Goal: Transaction & Acquisition: Purchase product/service

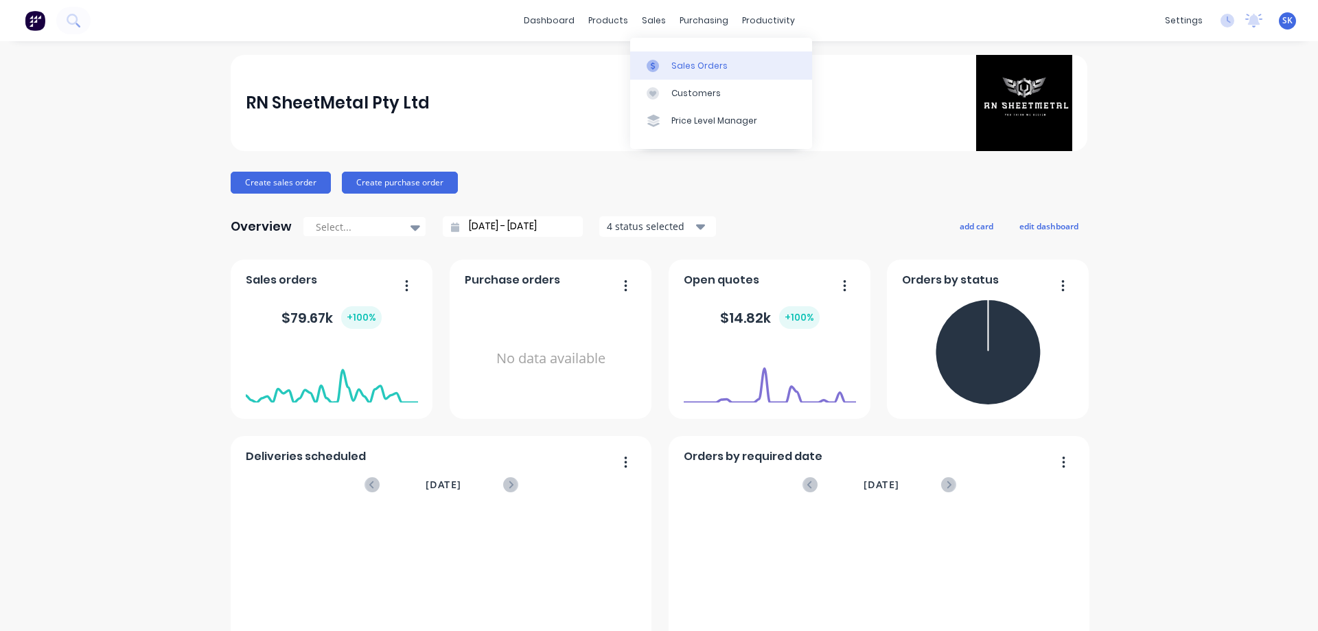
click at [676, 56] on link "Sales Orders" at bounding box center [721, 65] width 182 height 27
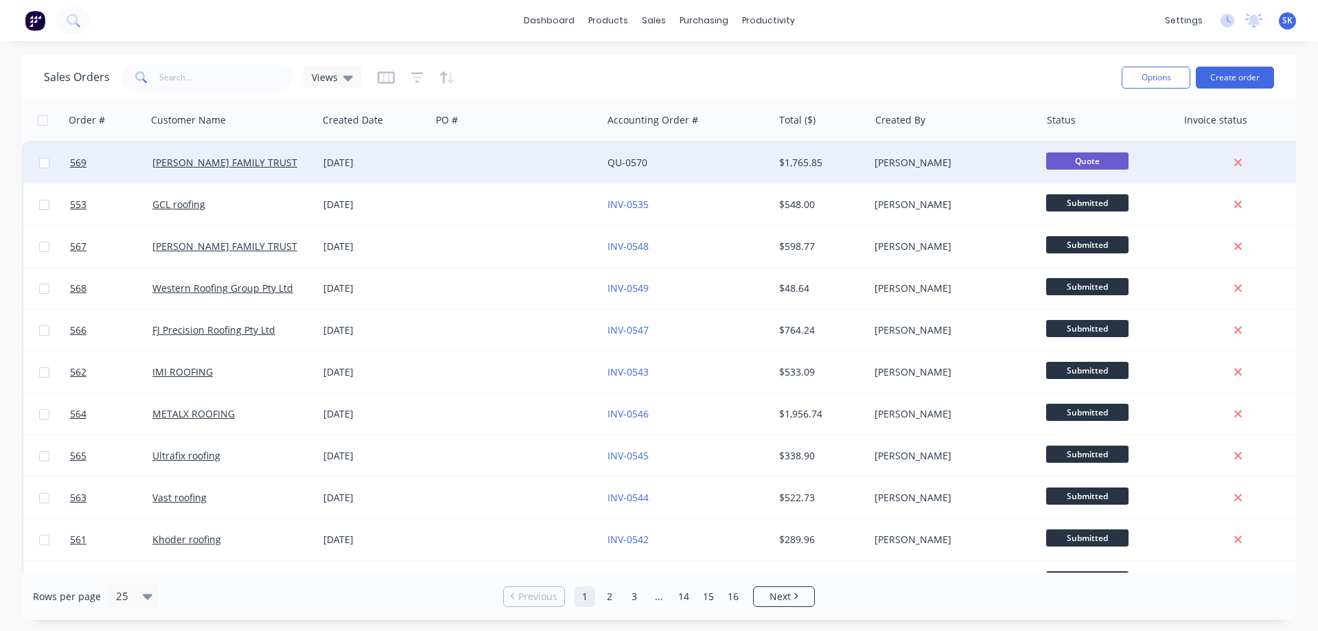
click at [356, 156] on div "[DATE]" at bounding box center [374, 163] width 102 height 14
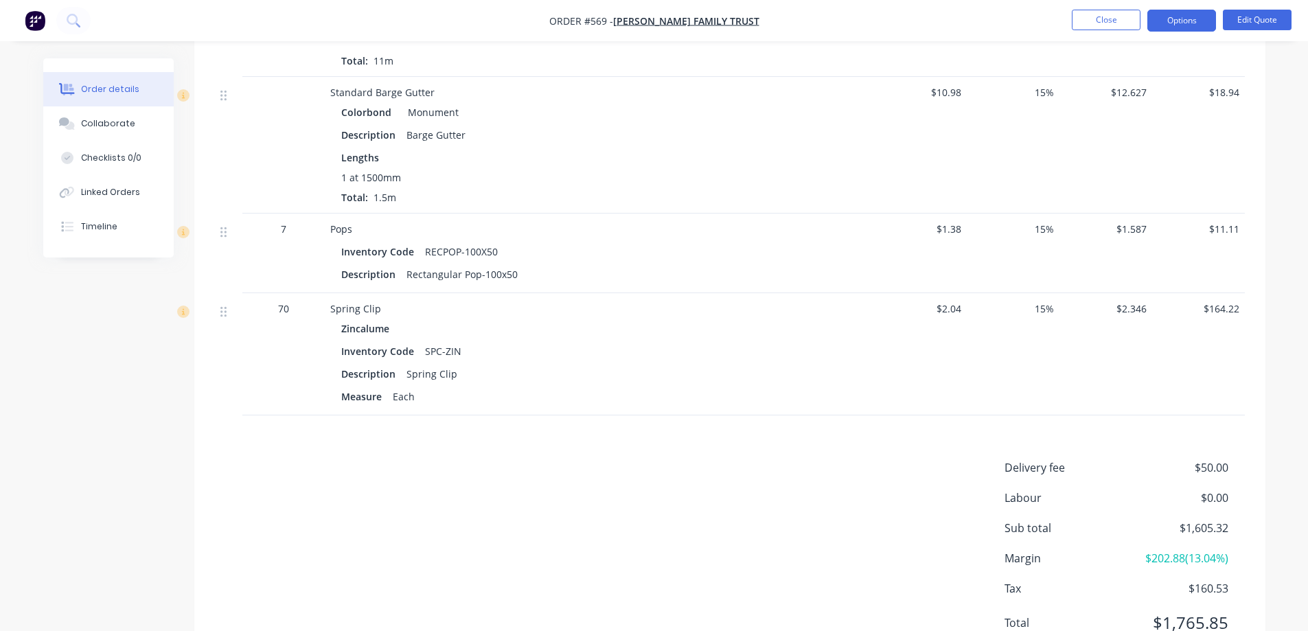
scroll to position [2108, 0]
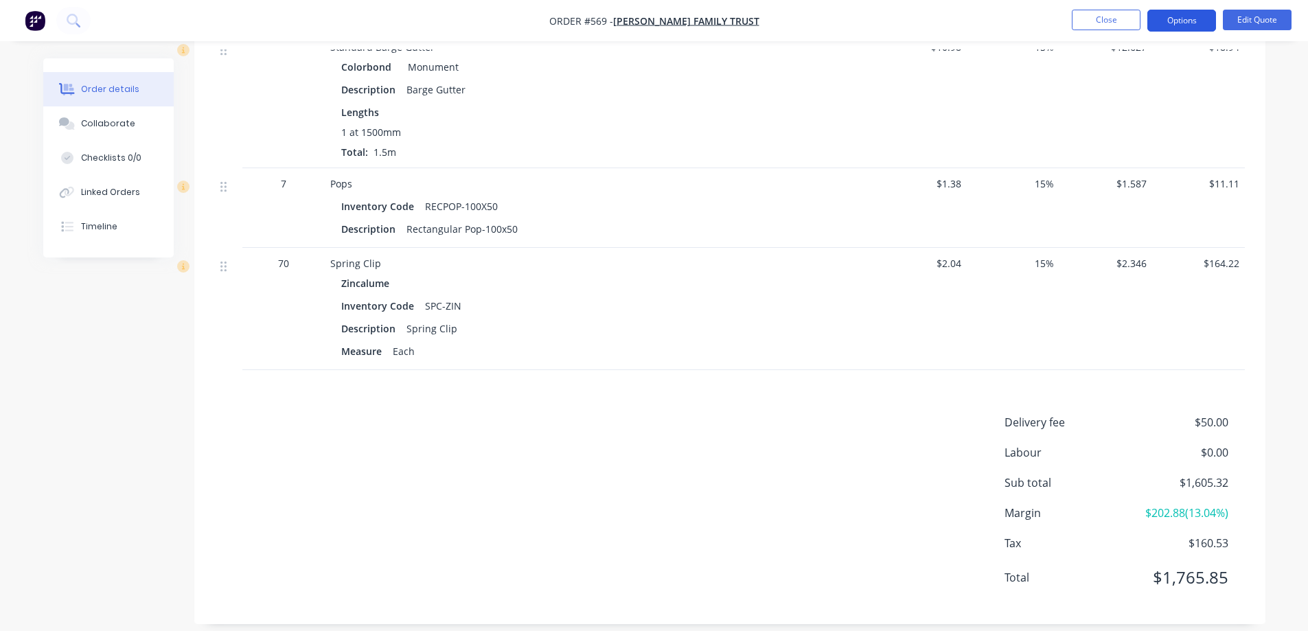
click at [1180, 20] on button "Options" at bounding box center [1181, 21] width 69 height 22
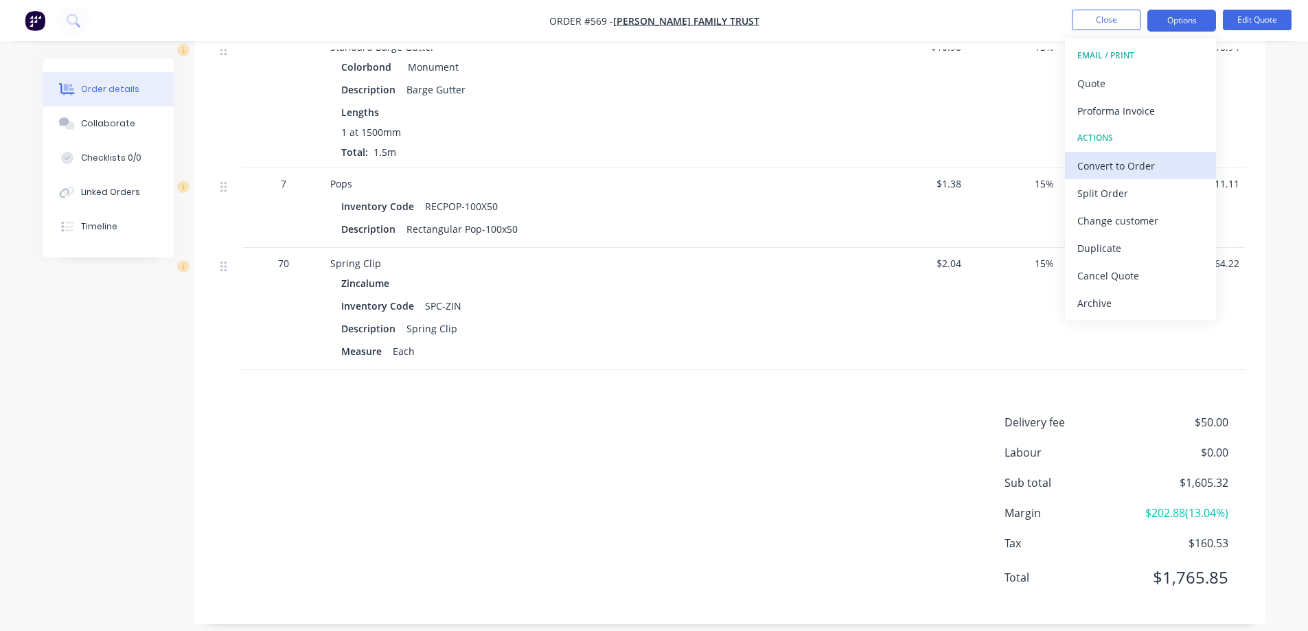
click at [1122, 161] on div "Convert to Order" at bounding box center [1140, 166] width 126 height 20
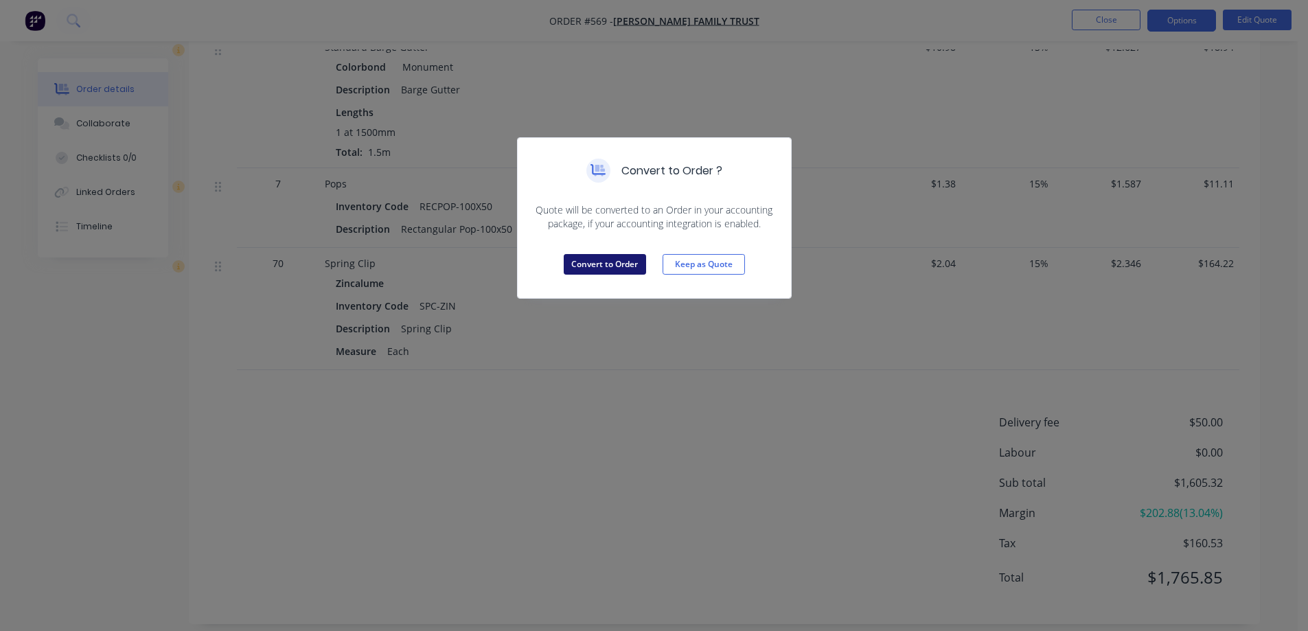
click at [595, 270] on button "Convert to Order" at bounding box center [605, 264] width 82 height 21
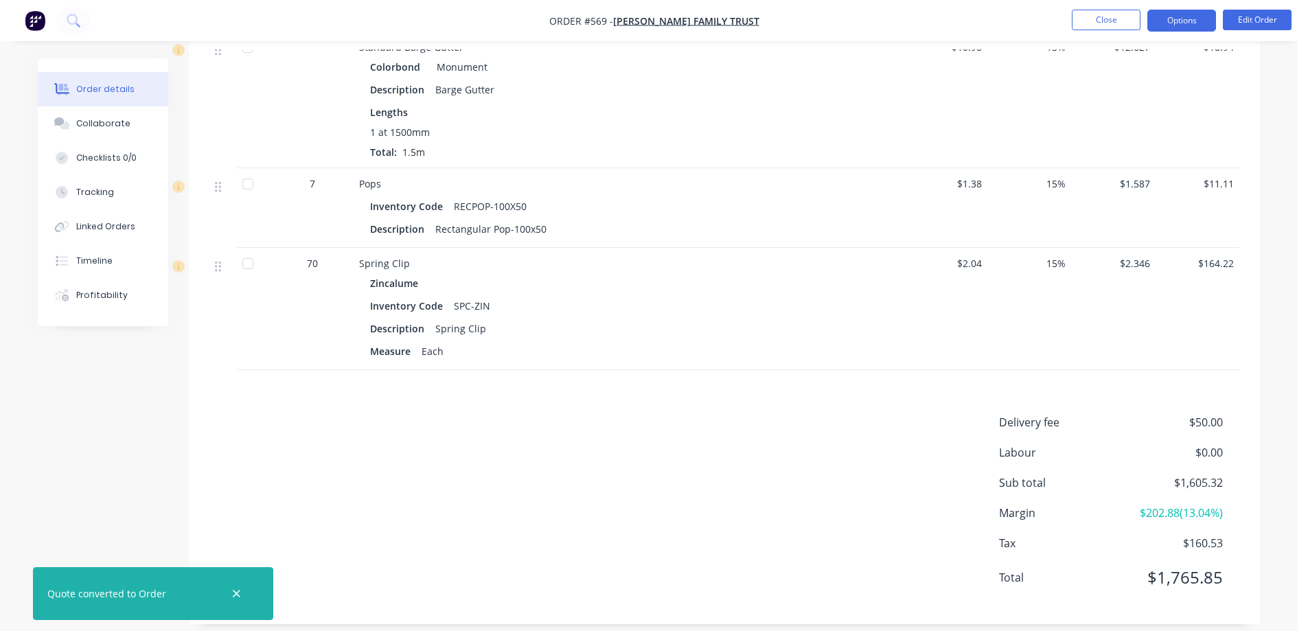
click at [1191, 10] on button "Options" at bounding box center [1181, 21] width 69 height 22
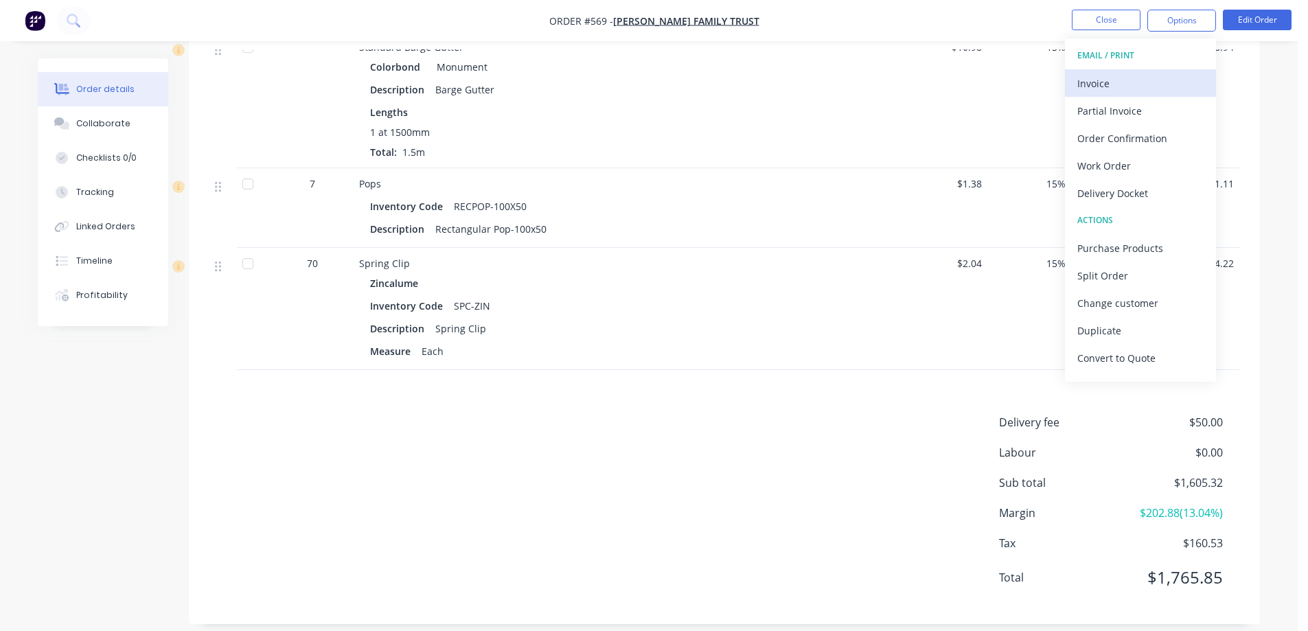
click at [1134, 91] on div "Invoice" at bounding box center [1140, 83] width 126 height 20
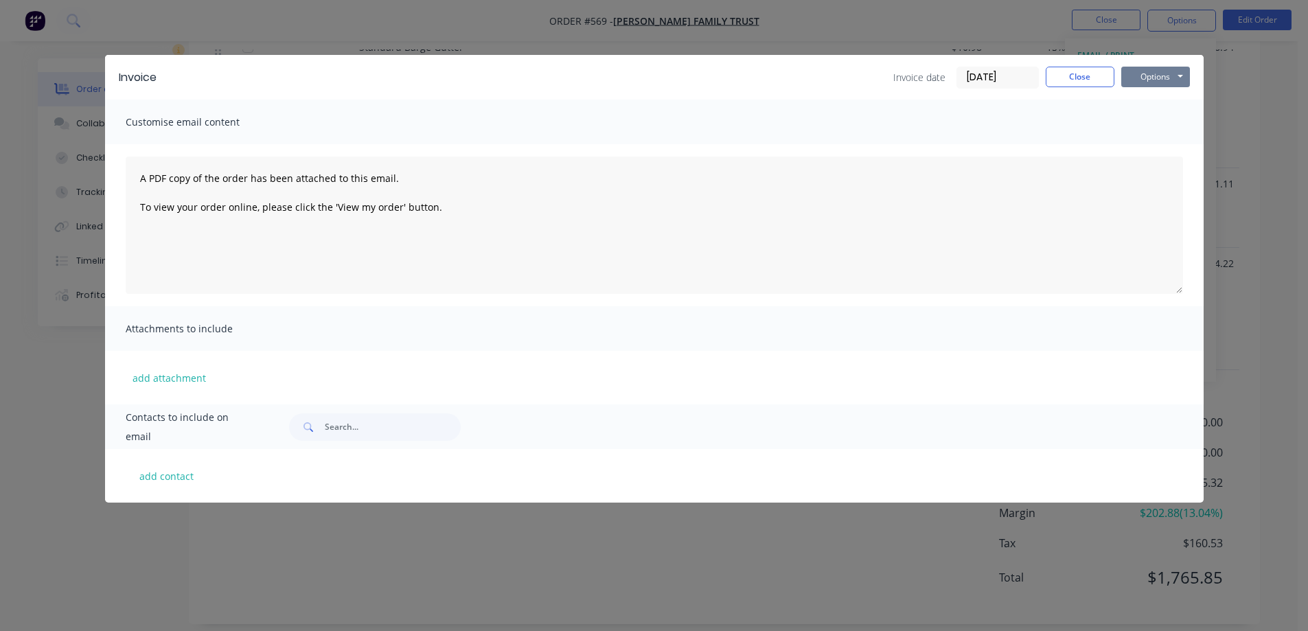
click at [1141, 78] on button "Options" at bounding box center [1155, 77] width 69 height 21
click at [1152, 108] on button "Preview" at bounding box center [1165, 101] width 88 height 23
click at [1075, 76] on button "Close" at bounding box center [1080, 77] width 69 height 21
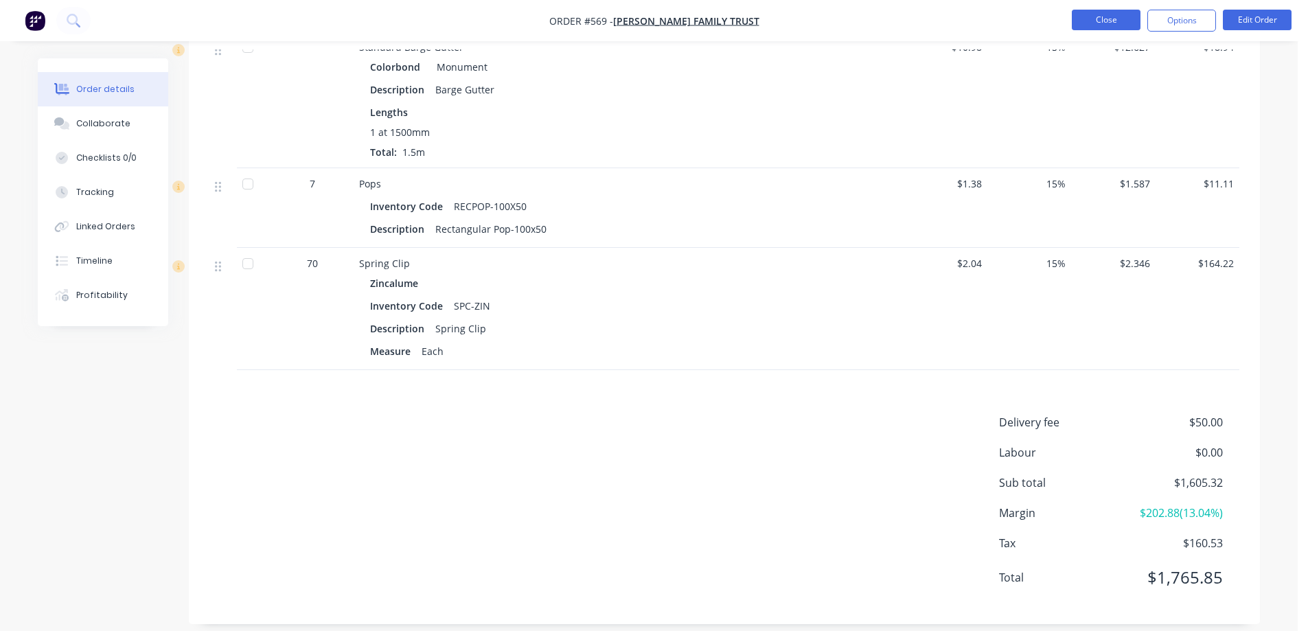
click at [1086, 18] on button "Close" at bounding box center [1106, 20] width 69 height 21
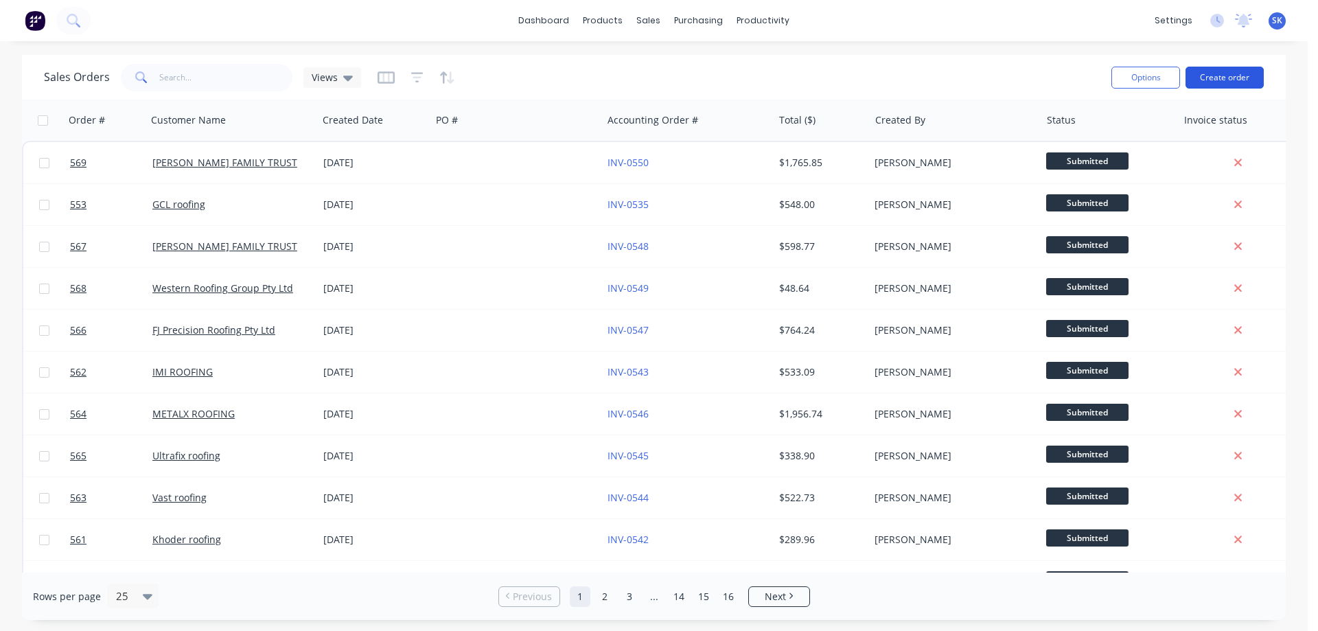
click at [1238, 73] on button "Create order" at bounding box center [1225, 78] width 78 height 22
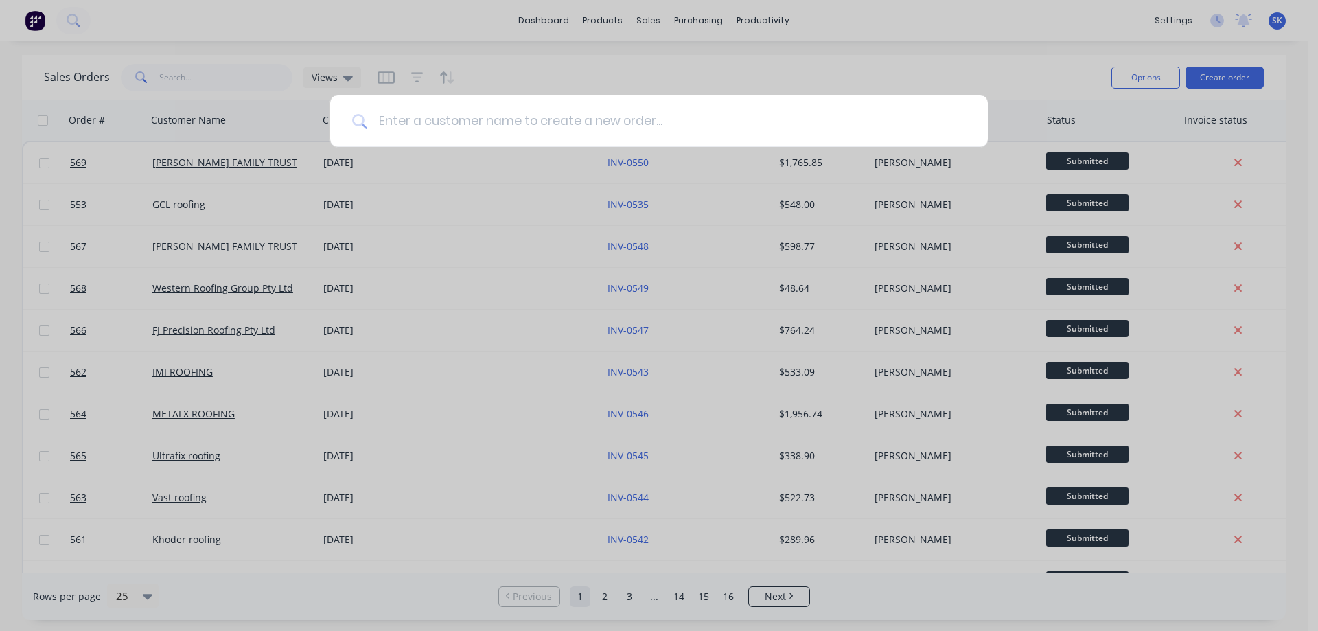
click at [506, 123] on input at bounding box center [666, 121] width 599 height 52
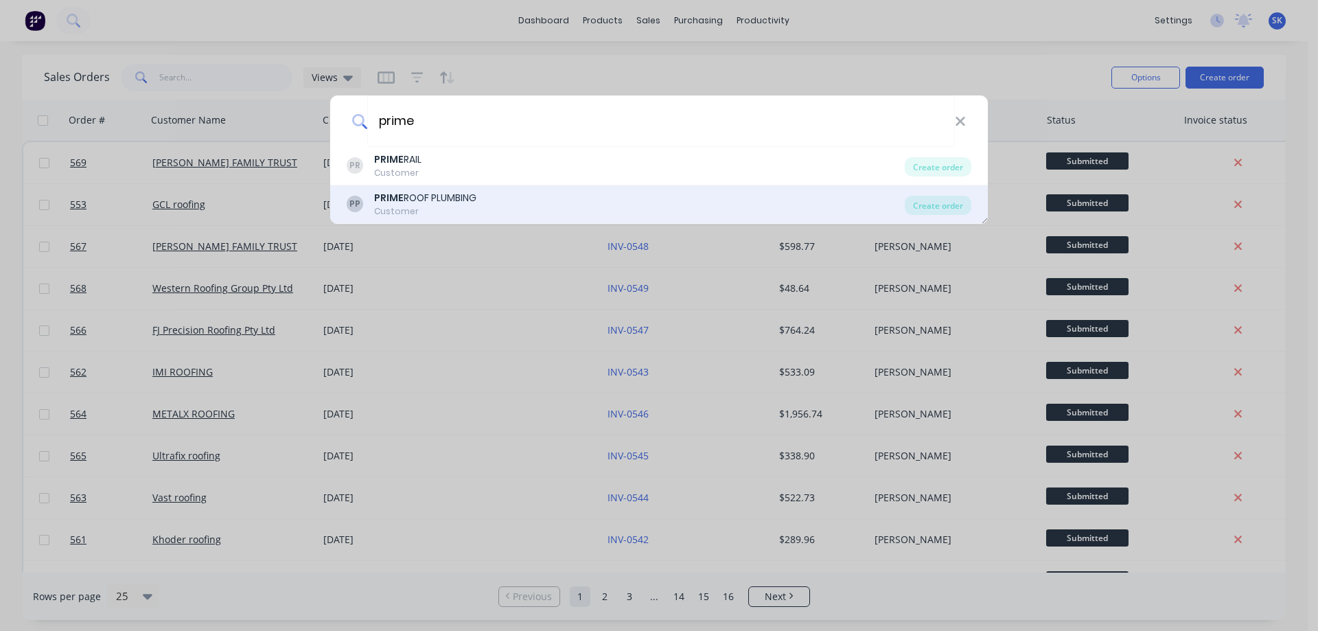
type input "prime"
click at [468, 201] on div "PRIME ROOF PLUMBING" at bounding box center [425, 198] width 102 height 14
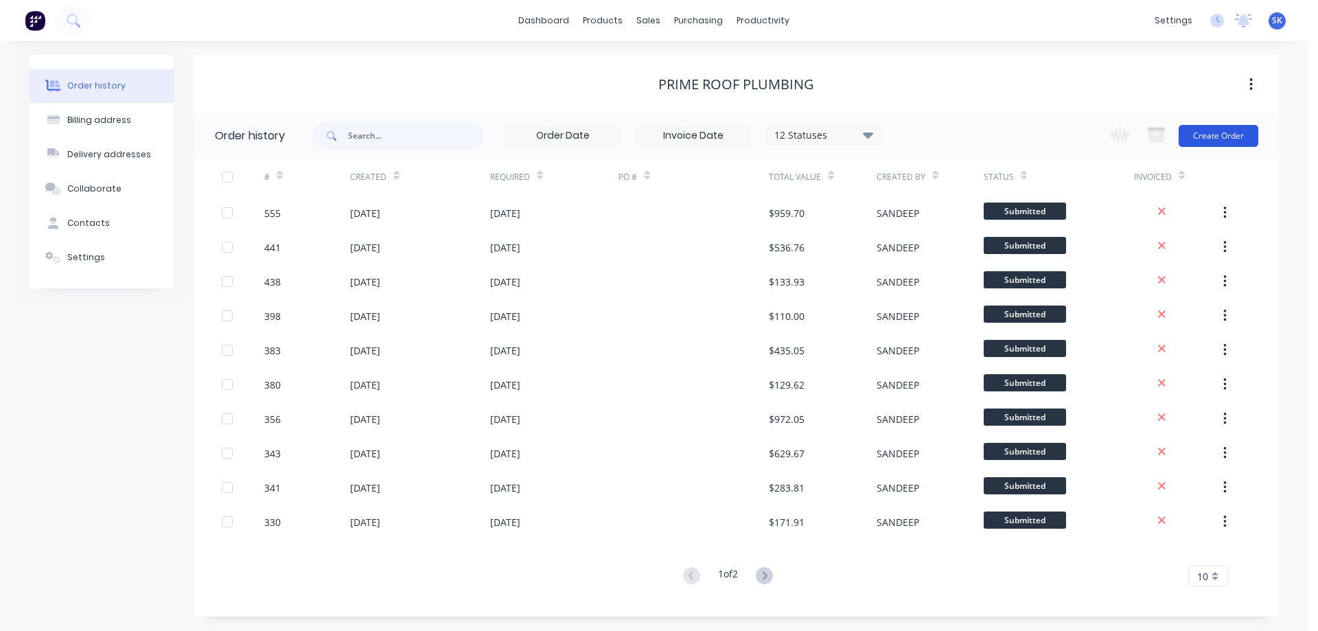
click at [1202, 141] on button "Create Order" at bounding box center [1219, 136] width 80 height 22
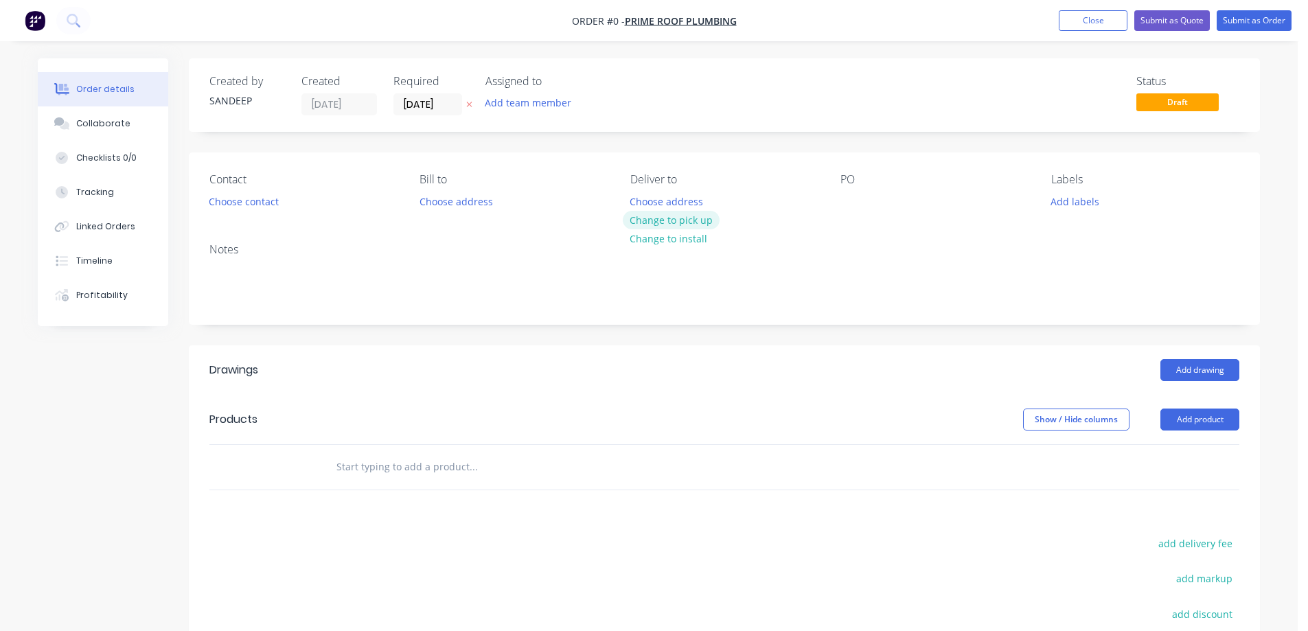
click at [654, 222] on button "Change to pick up" at bounding box center [672, 220] width 98 height 19
click at [386, 474] on input "text" at bounding box center [473, 466] width 275 height 27
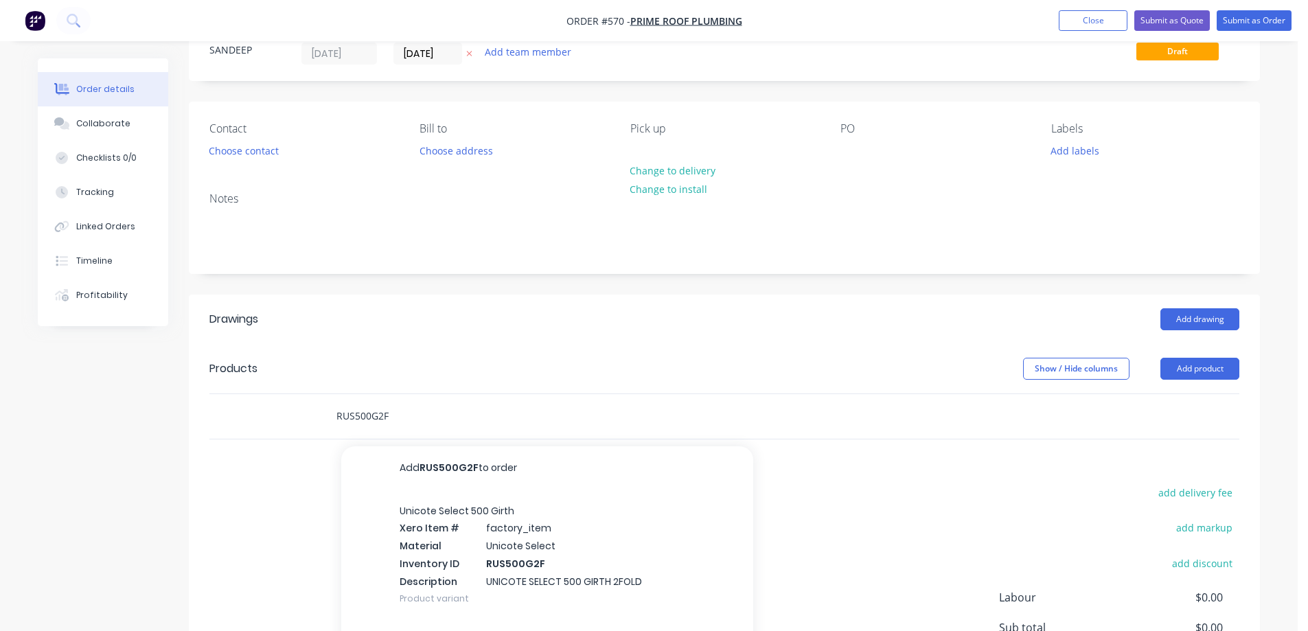
scroll to position [206, 0]
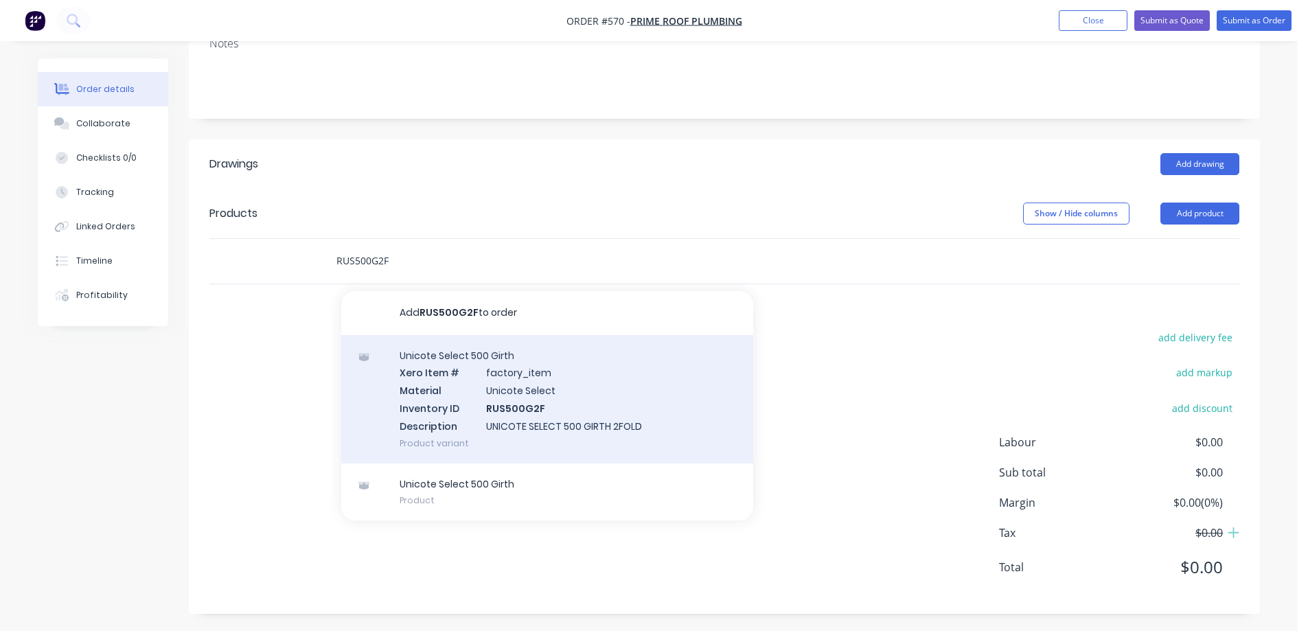
type input "RUS500G2F"
click at [436, 375] on div "Unicote Select 500 Girth Xero Item # factory_item Material Unicote Select Inven…" at bounding box center [547, 399] width 412 height 128
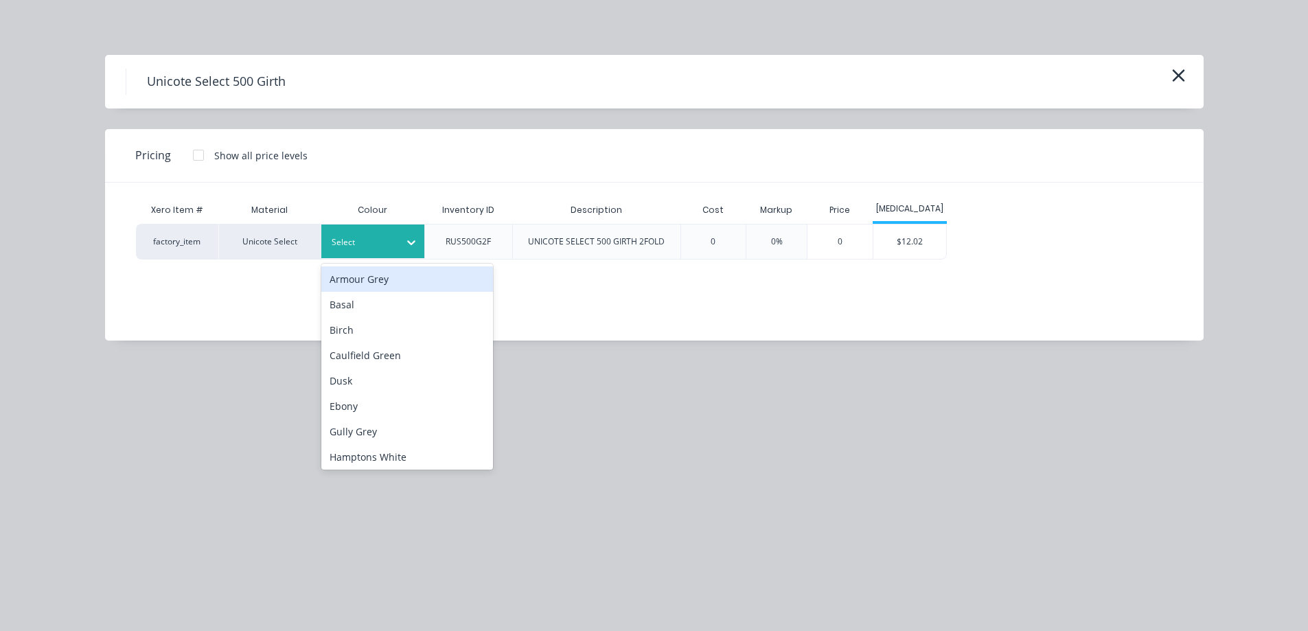
click at [380, 248] on div at bounding box center [363, 242] width 62 height 15
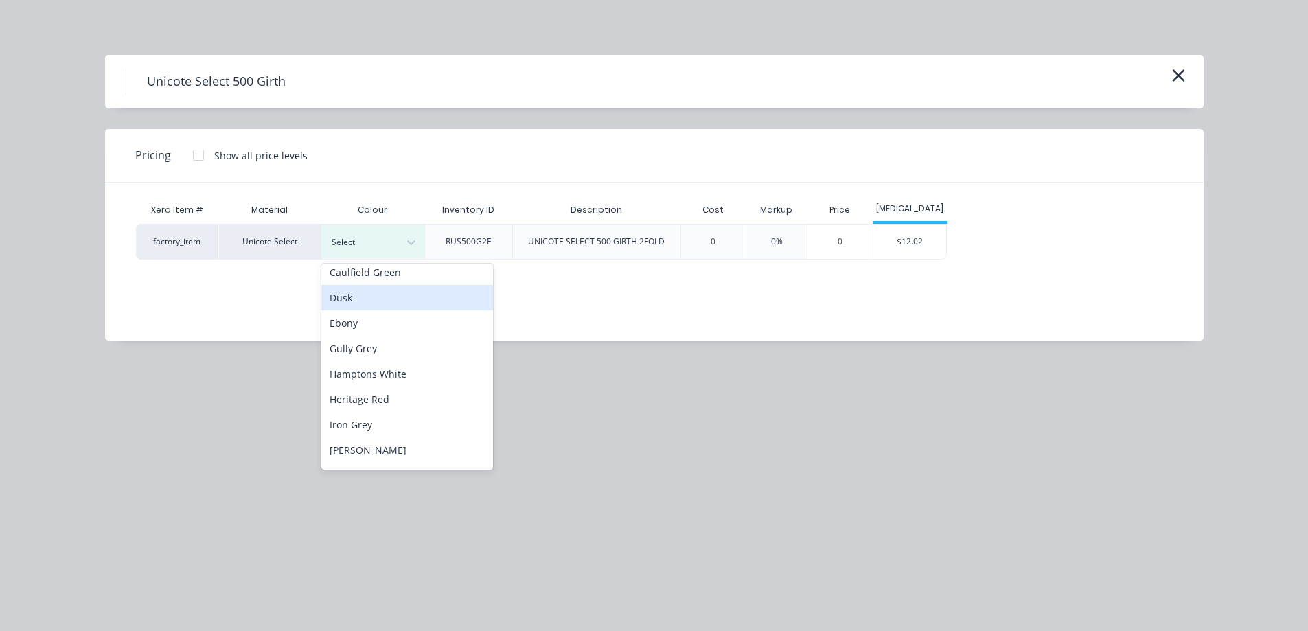
scroll to position [194, 0]
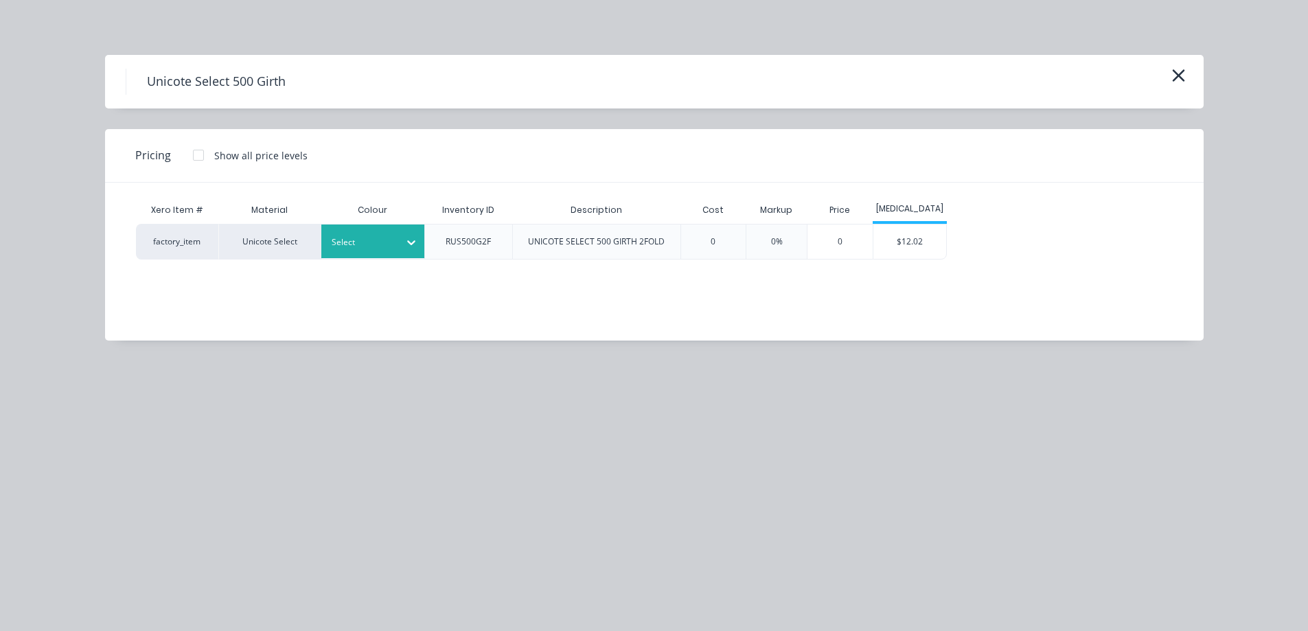
click at [354, 237] on div at bounding box center [363, 242] width 62 height 15
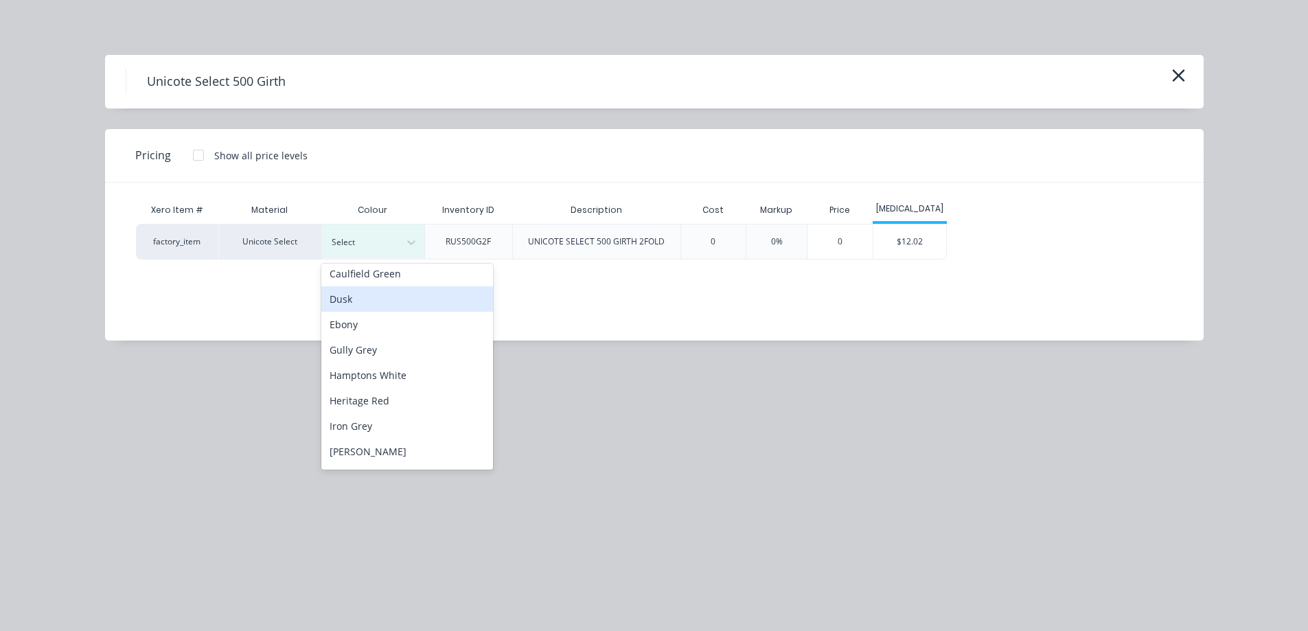
scroll to position [206, 0]
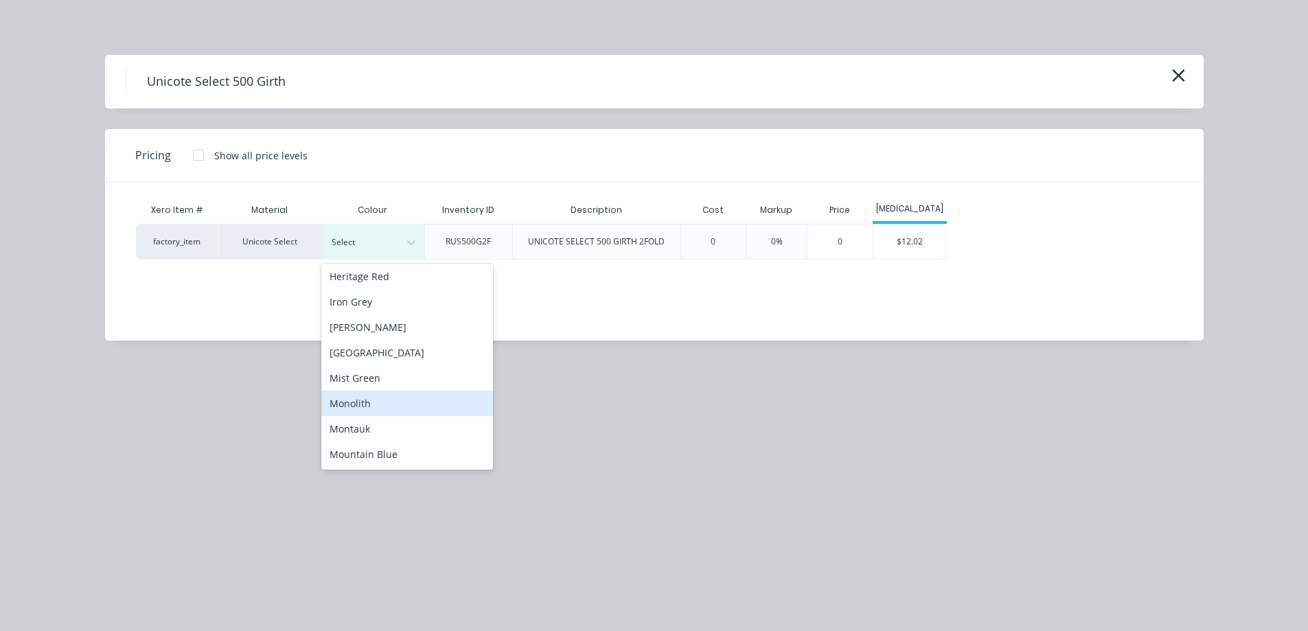
click at [378, 409] on div "Monolith" at bounding box center [407, 403] width 172 height 25
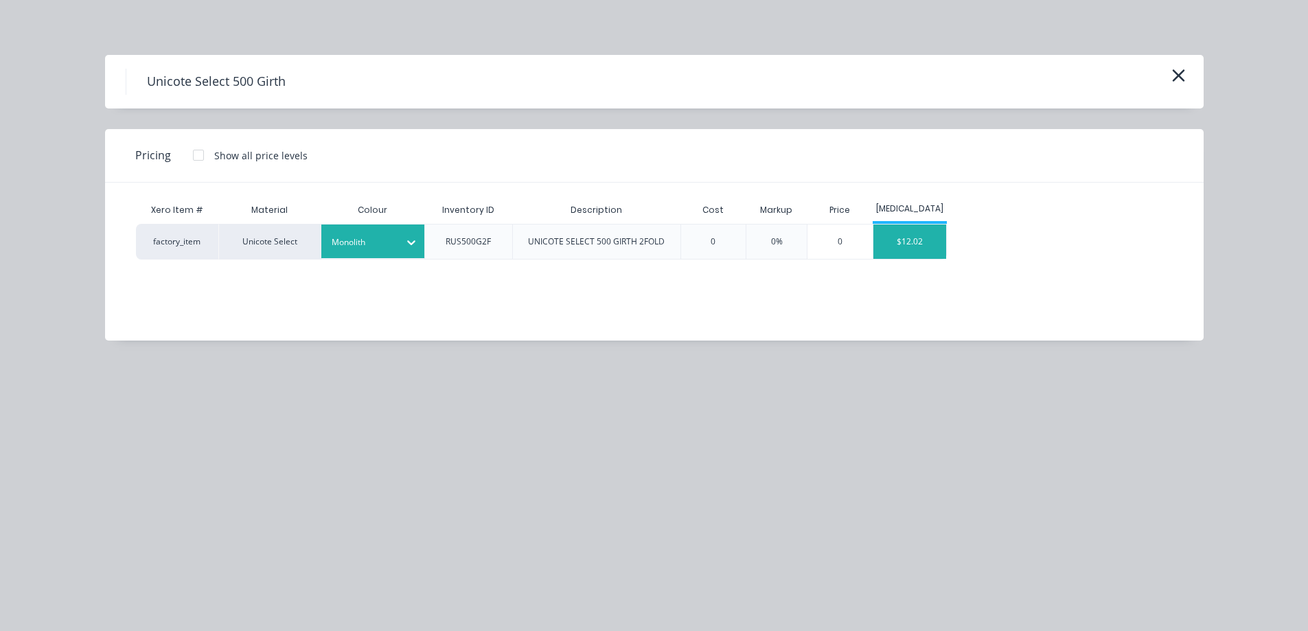
click at [881, 248] on div "$12.02" at bounding box center [909, 242] width 73 height 34
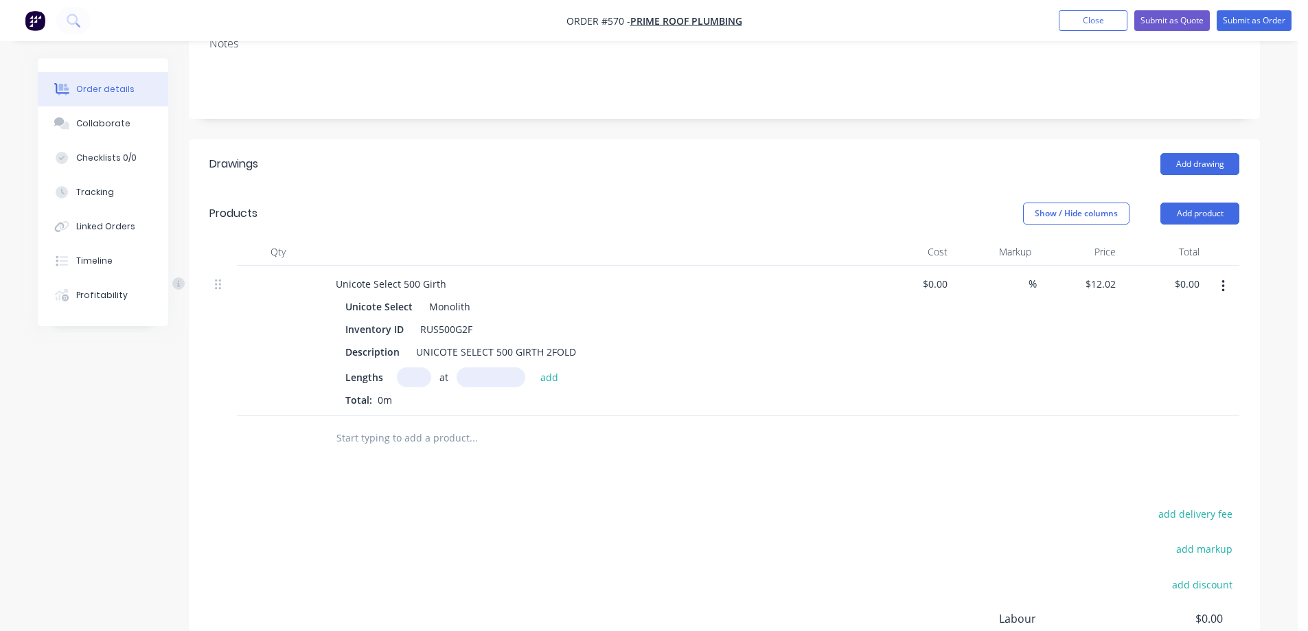
click at [419, 380] on input "text" at bounding box center [414, 377] width 34 height 20
type input "2"
type input "1000mm"
click at [555, 376] on button "add" at bounding box center [550, 376] width 32 height 19
type input "$24.04"
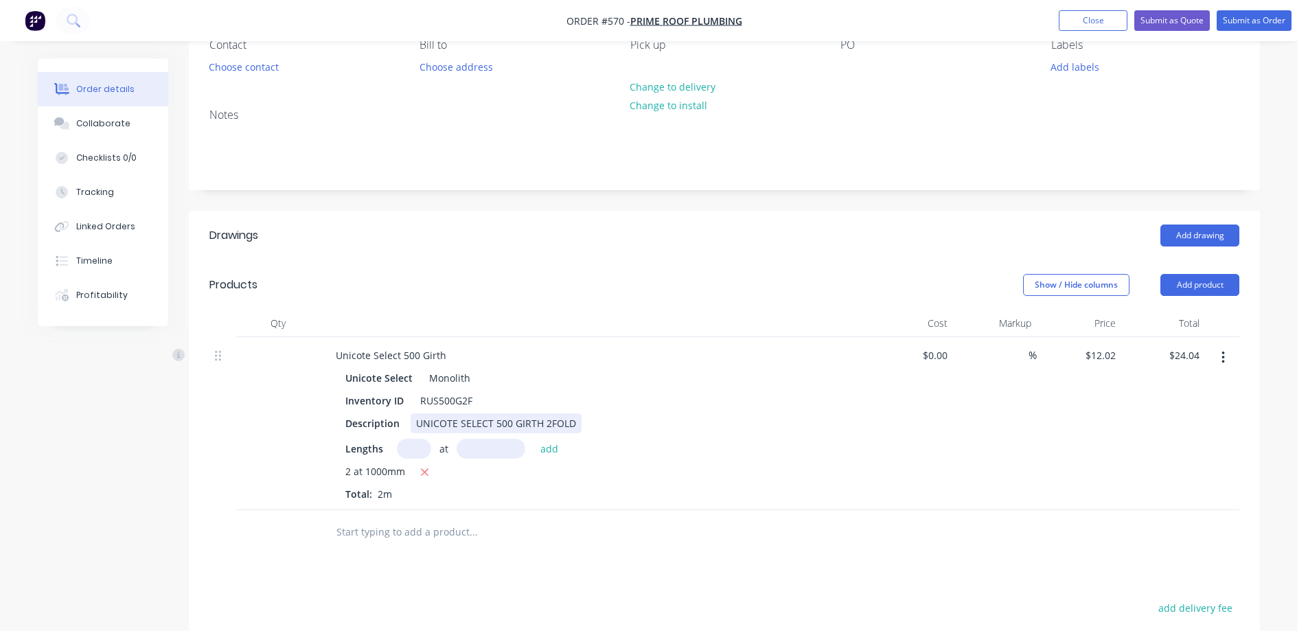
scroll to position [134, 0]
click at [1169, 16] on button "Submit as Quote" at bounding box center [1172, 20] width 76 height 21
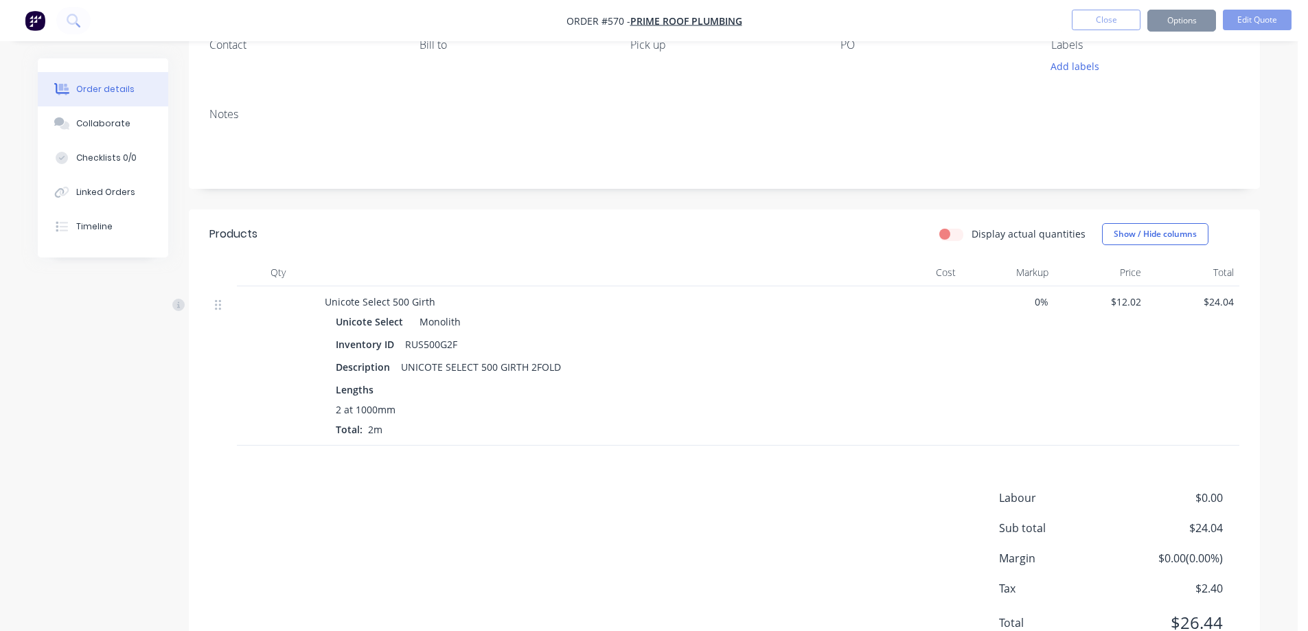
scroll to position [0, 0]
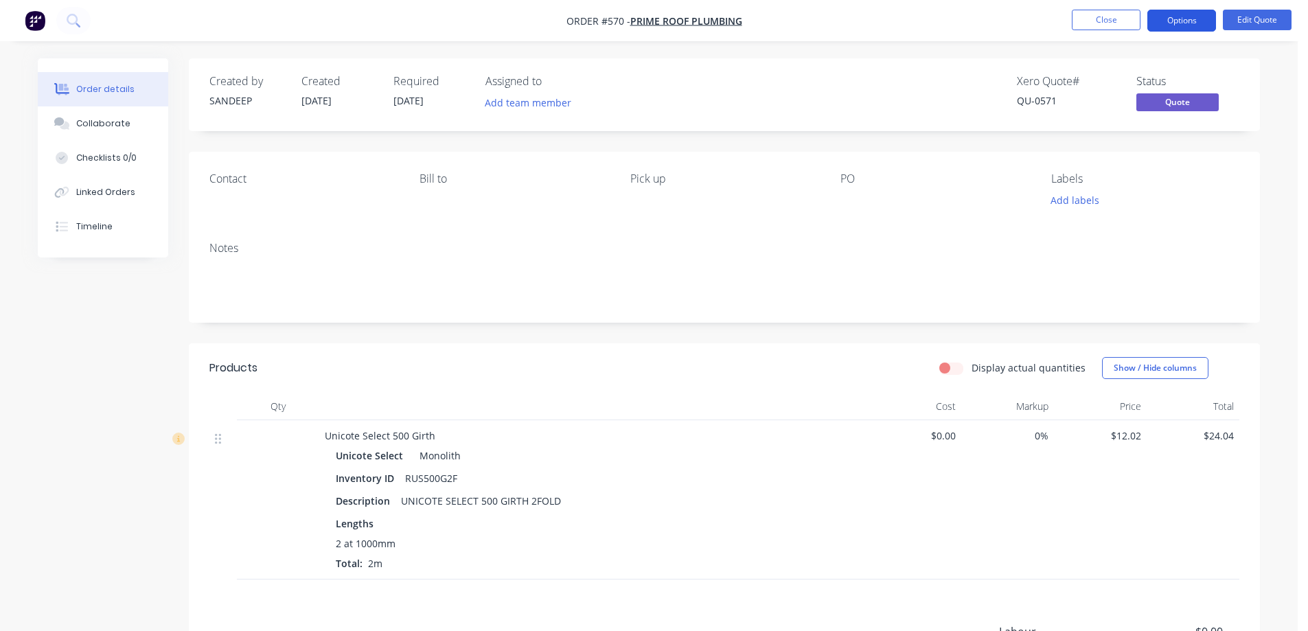
click at [1163, 27] on button "Options" at bounding box center [1181, 21] width 69 height 22
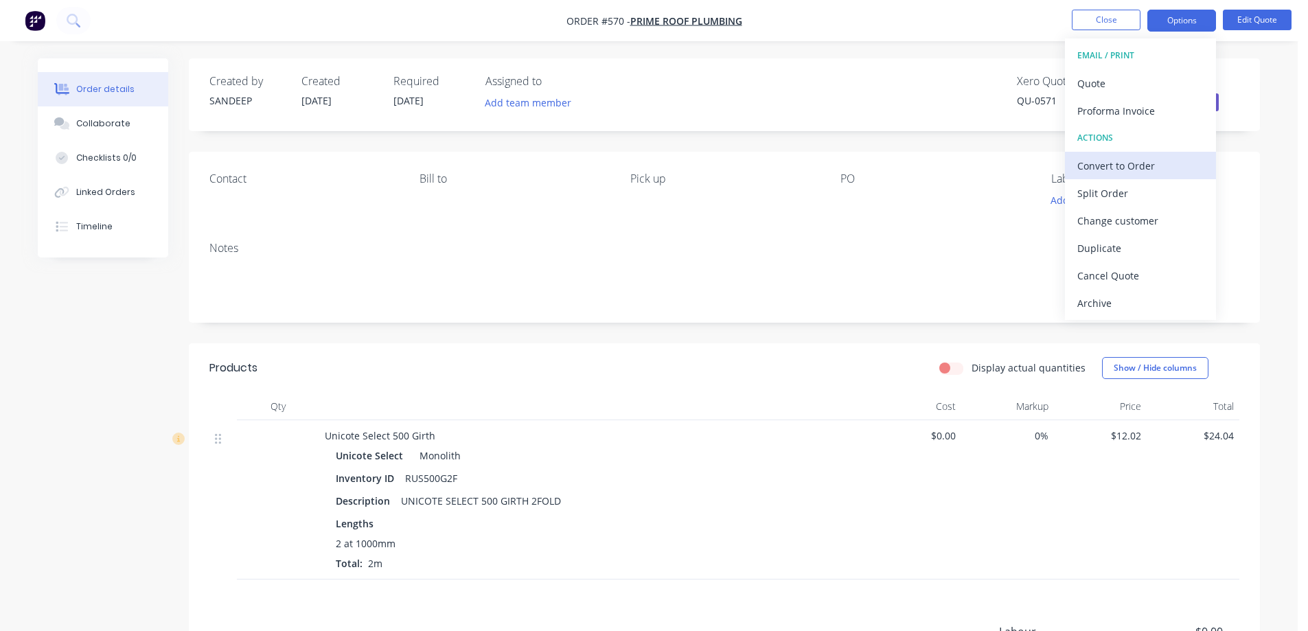
click at [1106, 160] on div "Convert to Order" at bounding box center [1140, 166] width 126 height 20
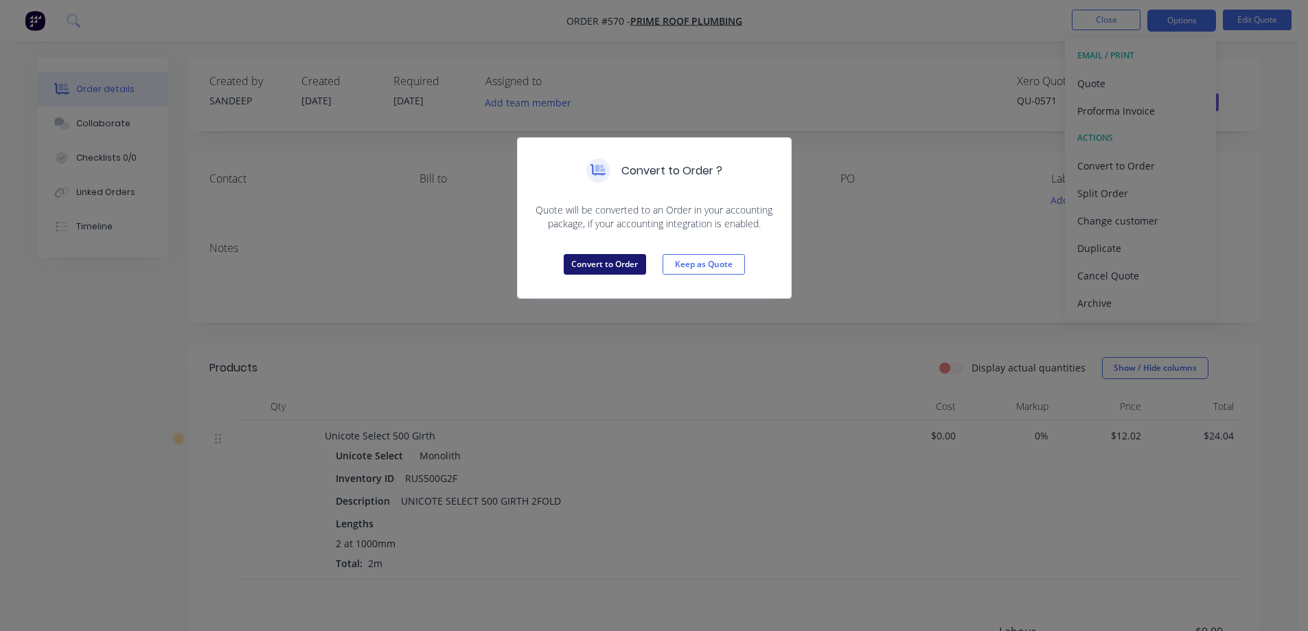
click at [606, 263] on button "Convert to Order" at bounding box center [605, 264] width 82 height 21
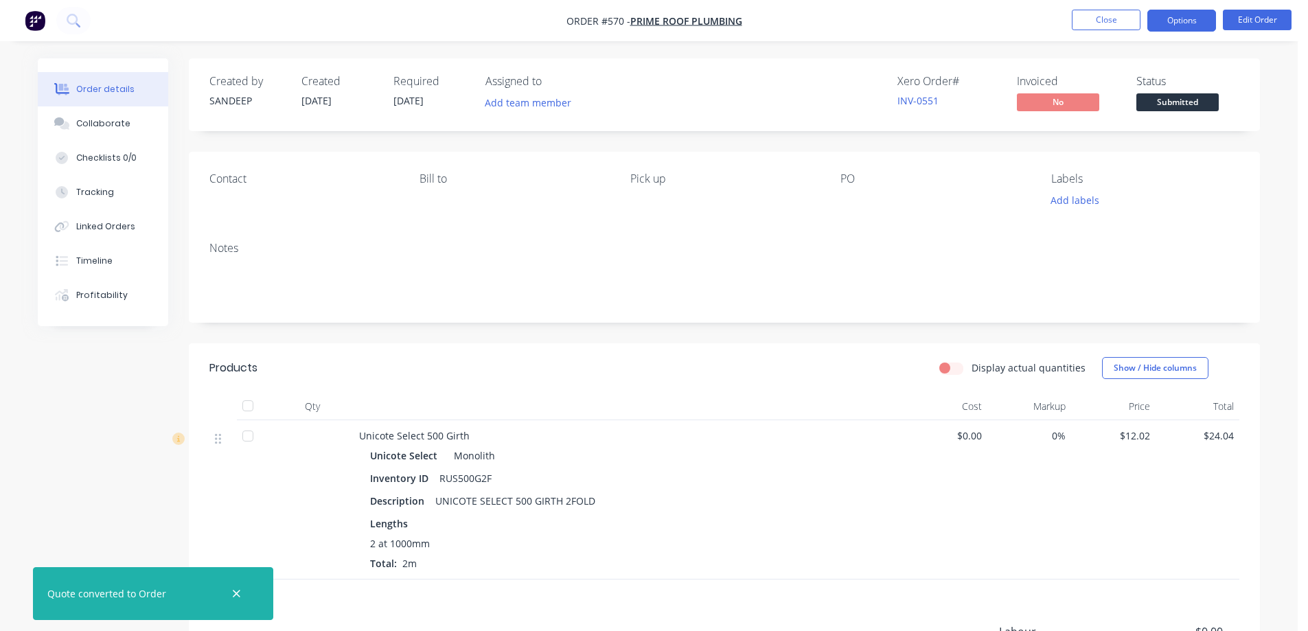
click at [1183, 15] on button "Options" at bounding box center [1181, 21] width 69 height 22
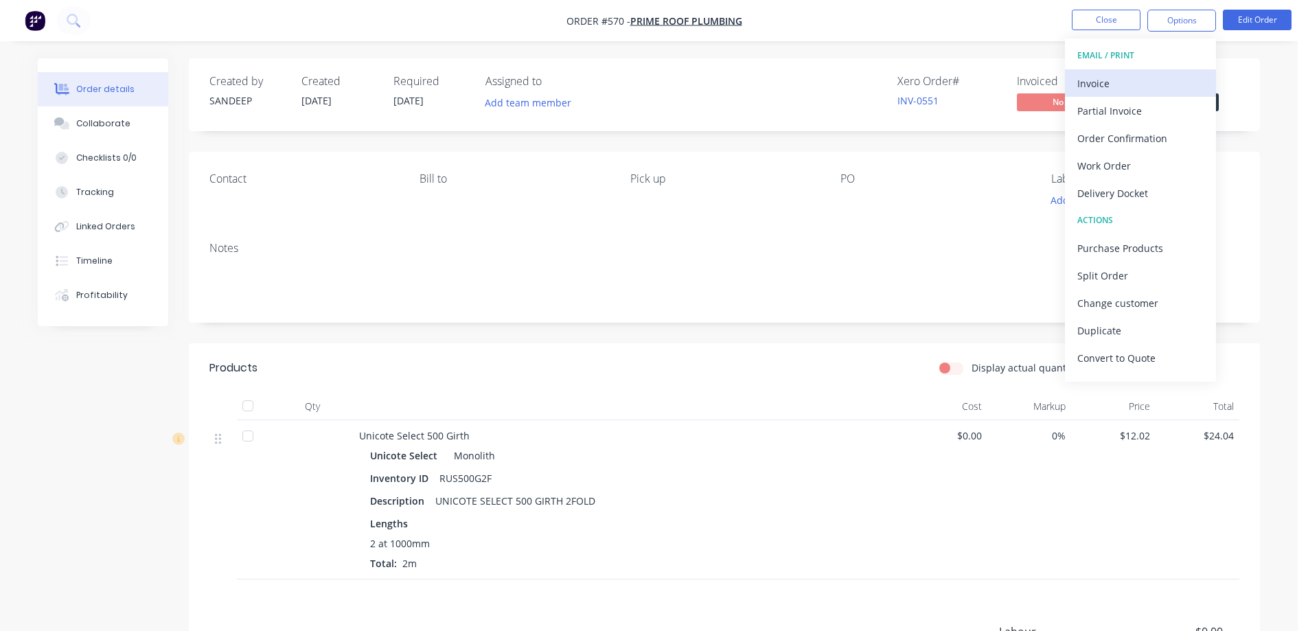
click at [1142, 86] on div "Invoice" at bounding box center [1140, 83] width 126 height 20
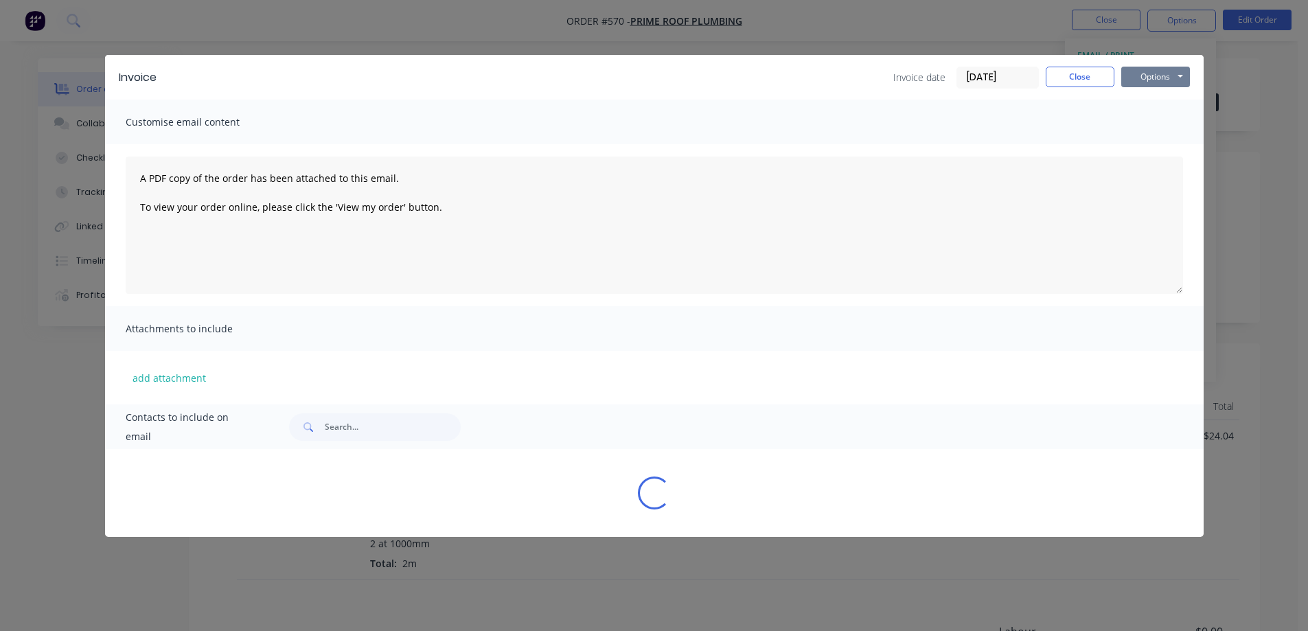
click at [1168, 70] on button "Options" at bounding box center [1155, 77] width 69 height 21
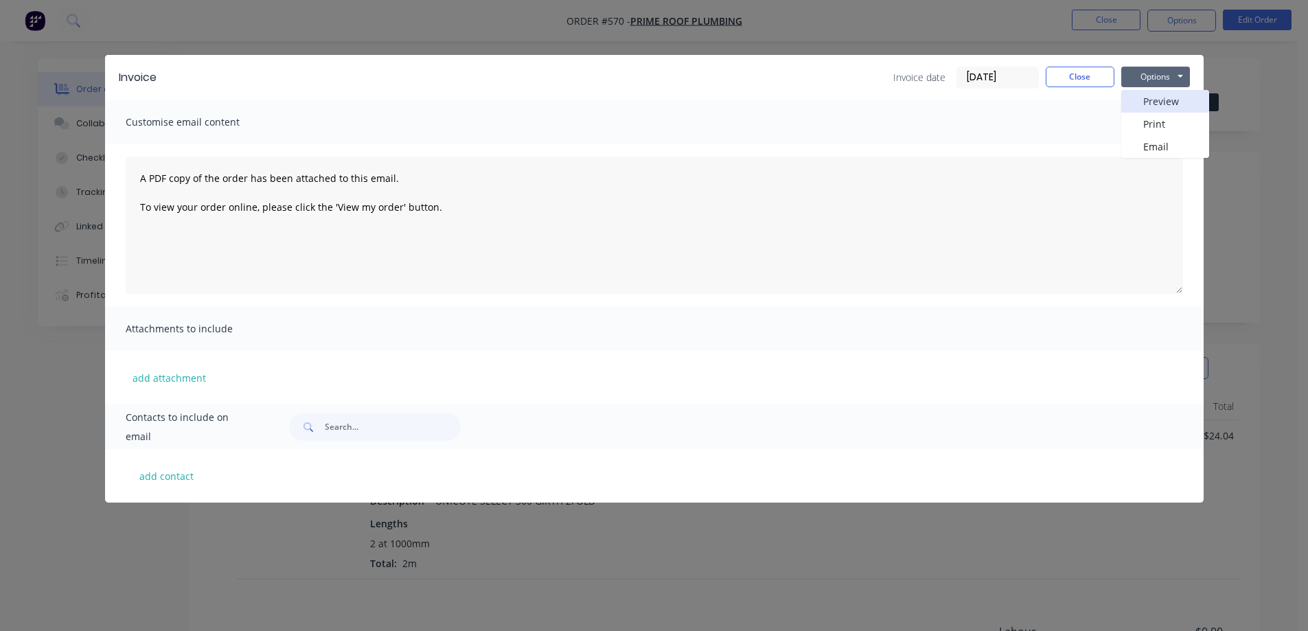
click at [1161, 94] on button "Preview" at bounding box center [1165, 101] width 88 height 23
click at [1067, 78] on button "Close" at bounding box center [1080, 77] width 69 height 21
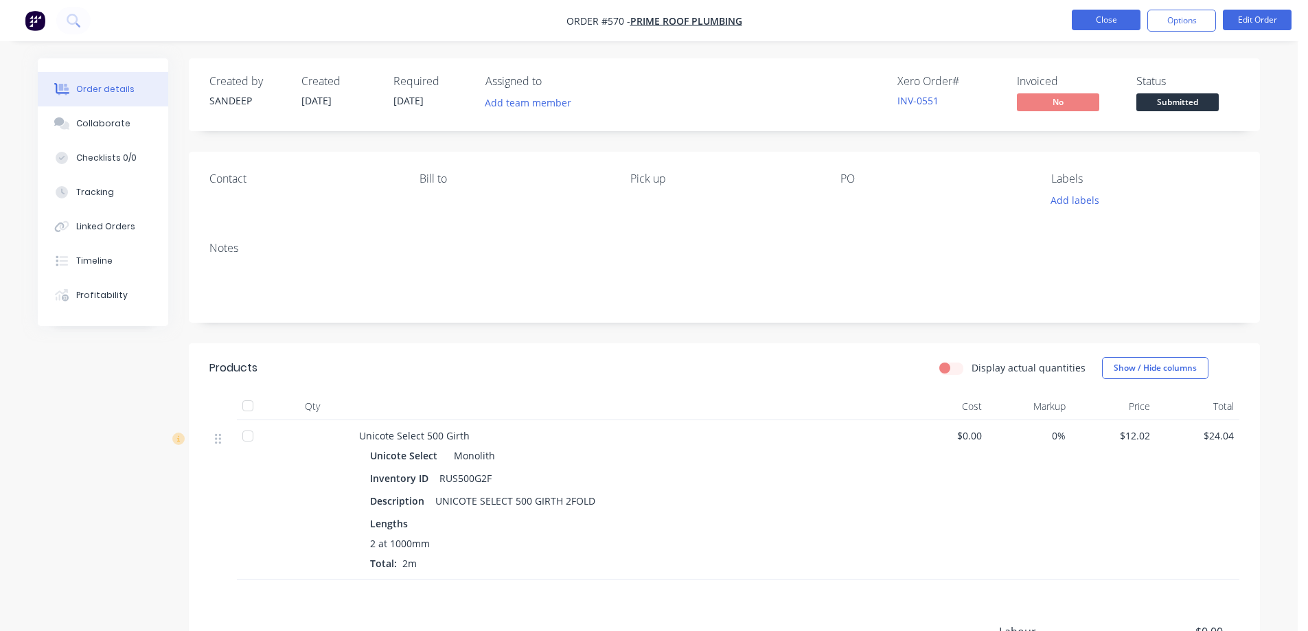
click at [1107, 14] on button "Close" at bounding box center [1106, 20] width 69 height 21
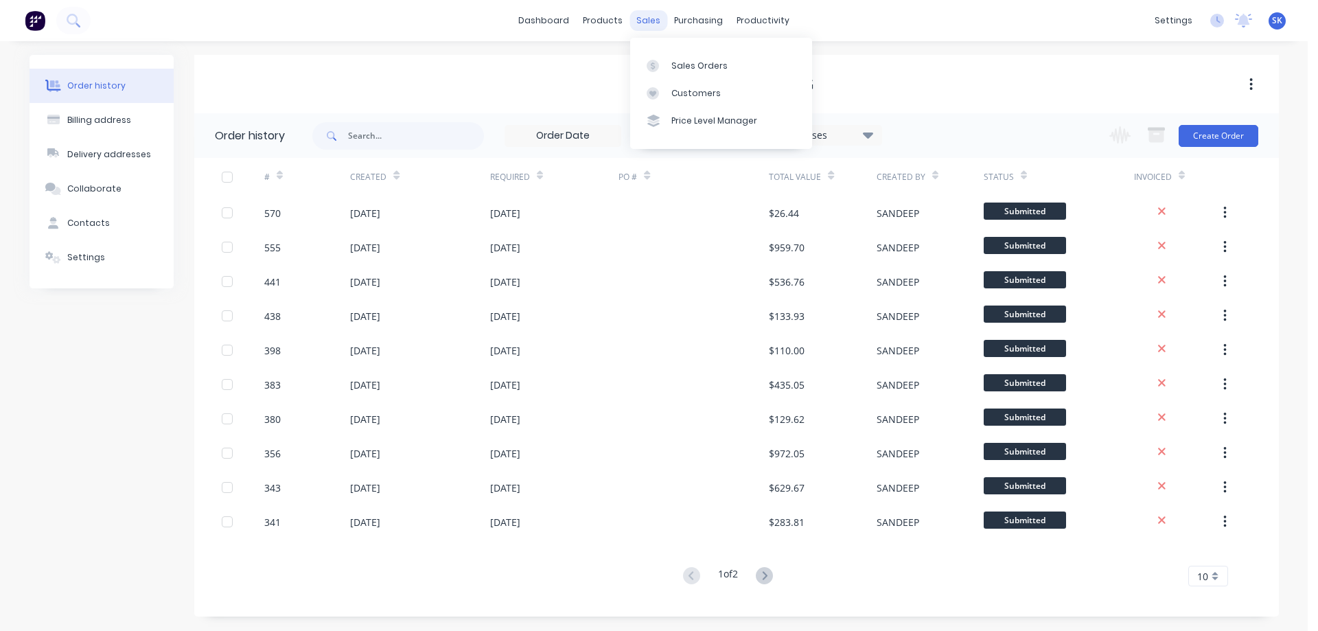
click at [650, 23] on div "sales" at bounding box center [649, 20] width 38 height 21
click at [696, 57] on link "Sales Orders" at bounding box center [721, 65] width 182 height 27
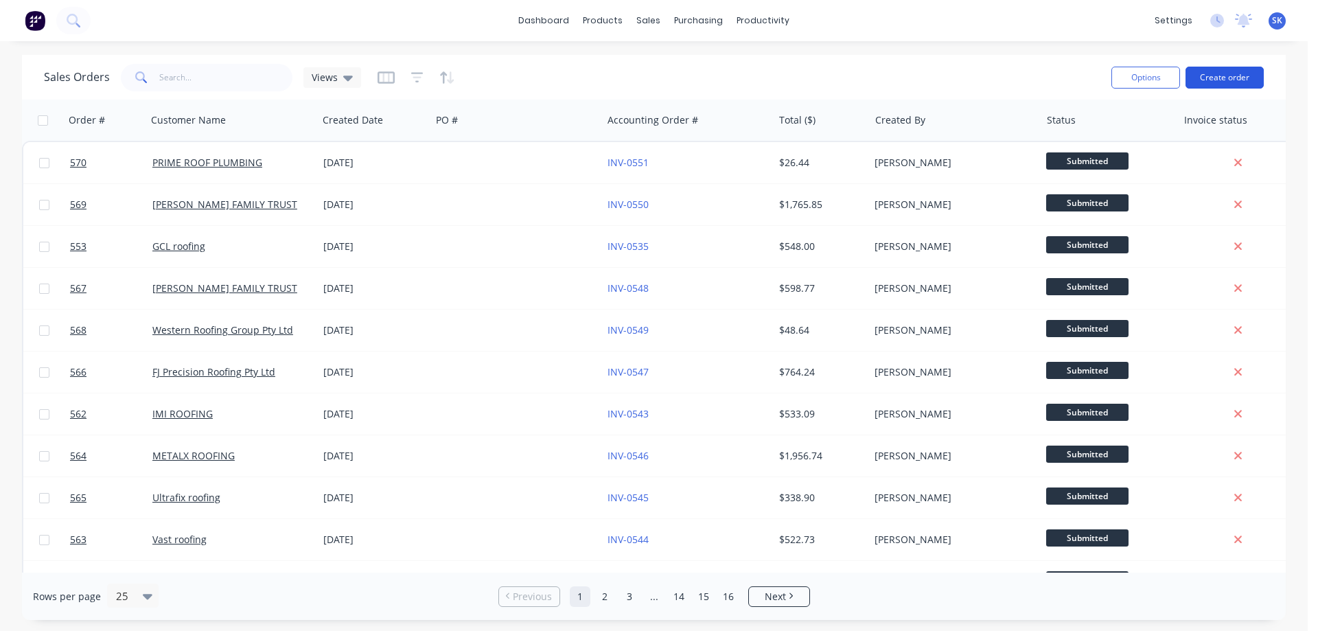
click at [1217, 77] on button "Create order" at bounding box center [1225, 78] width 78 height 22
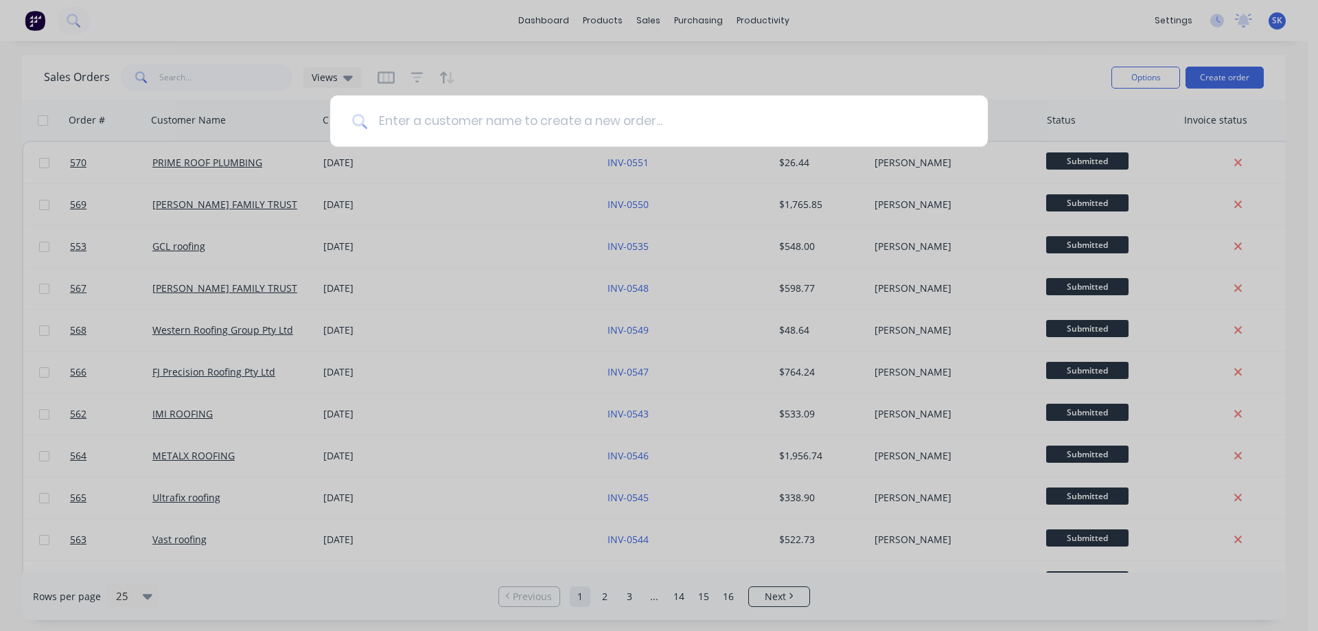
click at [442, 122] on input at bounding box center [666, 121] width 599 height 52
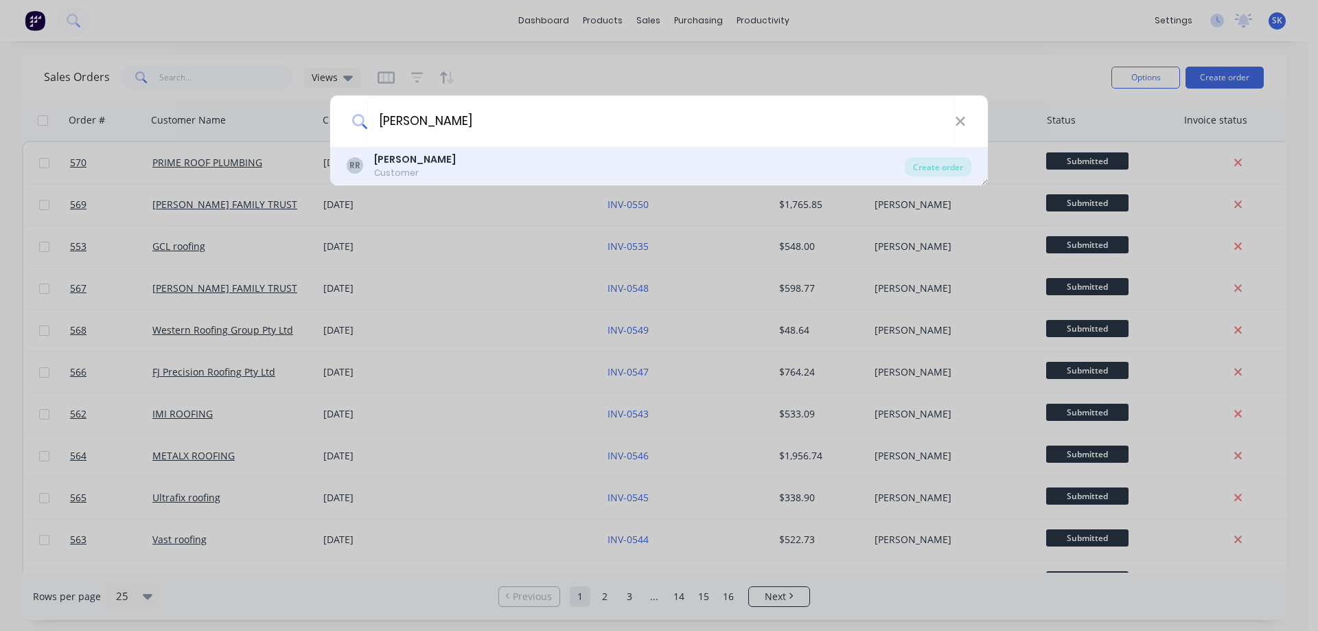
type input "[PERSON_NAME]"
click at [444, 159] on div "[PERSON_NAME] Customer" at bounding box center [626, 165] width 558 height 27
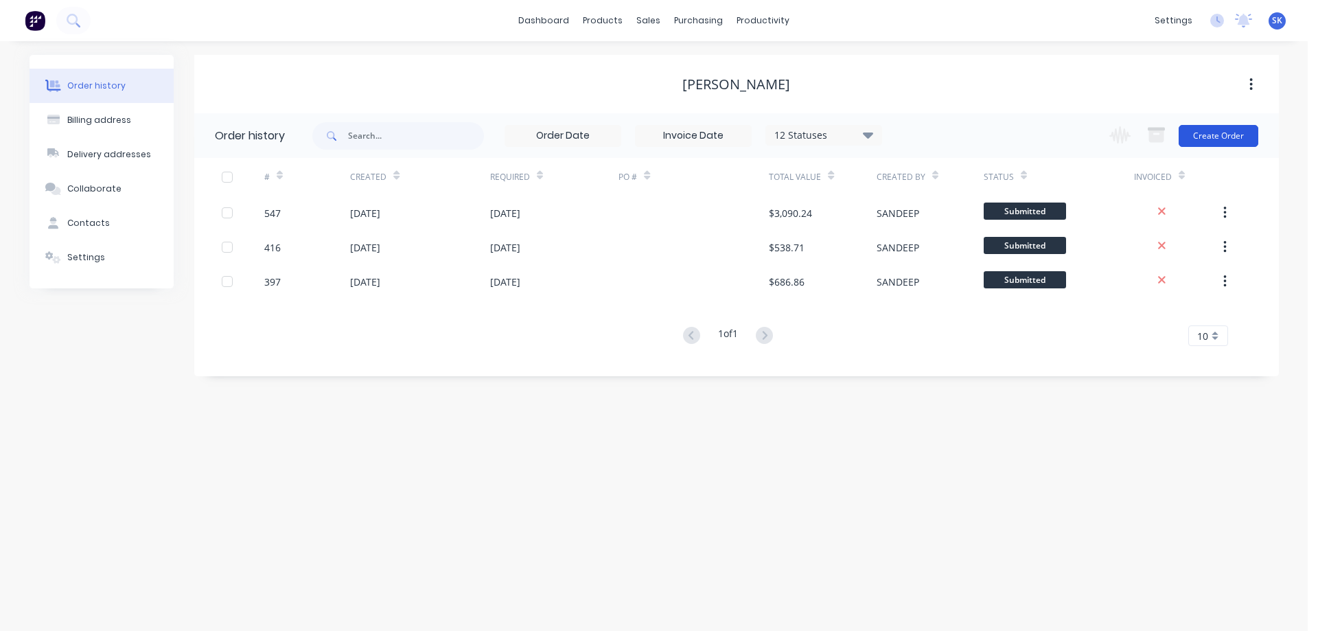
click at [1235, 143] on button "Create Order" at bounding box center [1219, 136] width 80 height 22
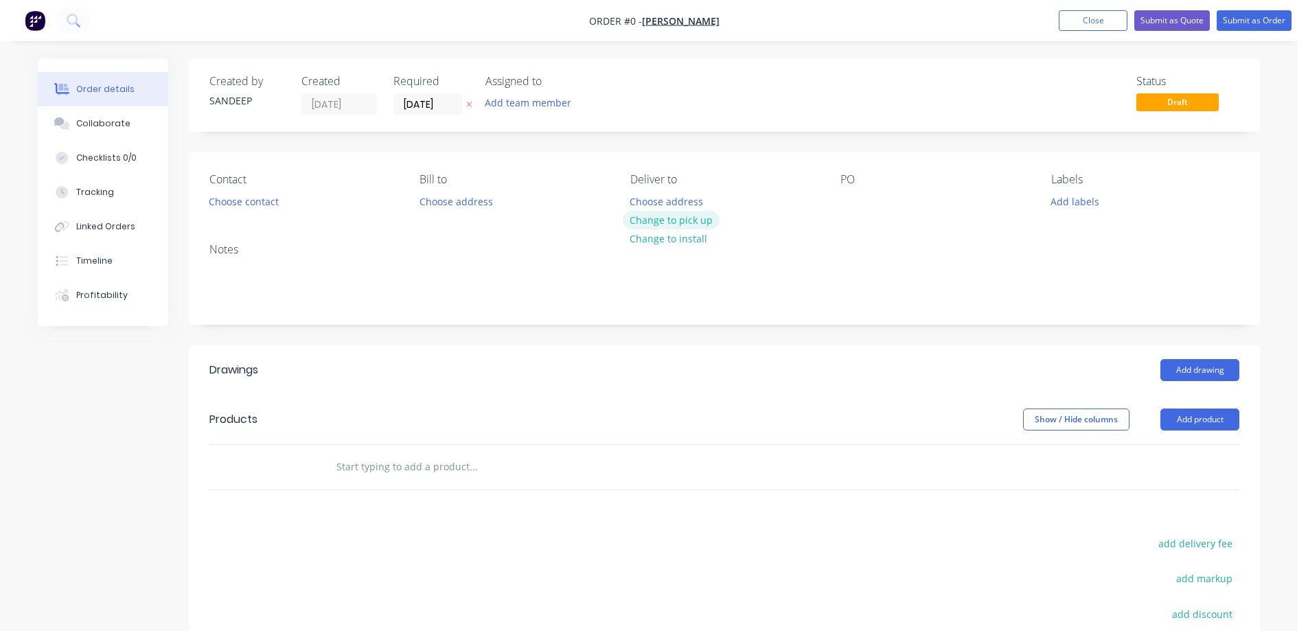
click at [648, 216] on button "Change to pick up" at bounding box center [672, 220] width 98 height 19
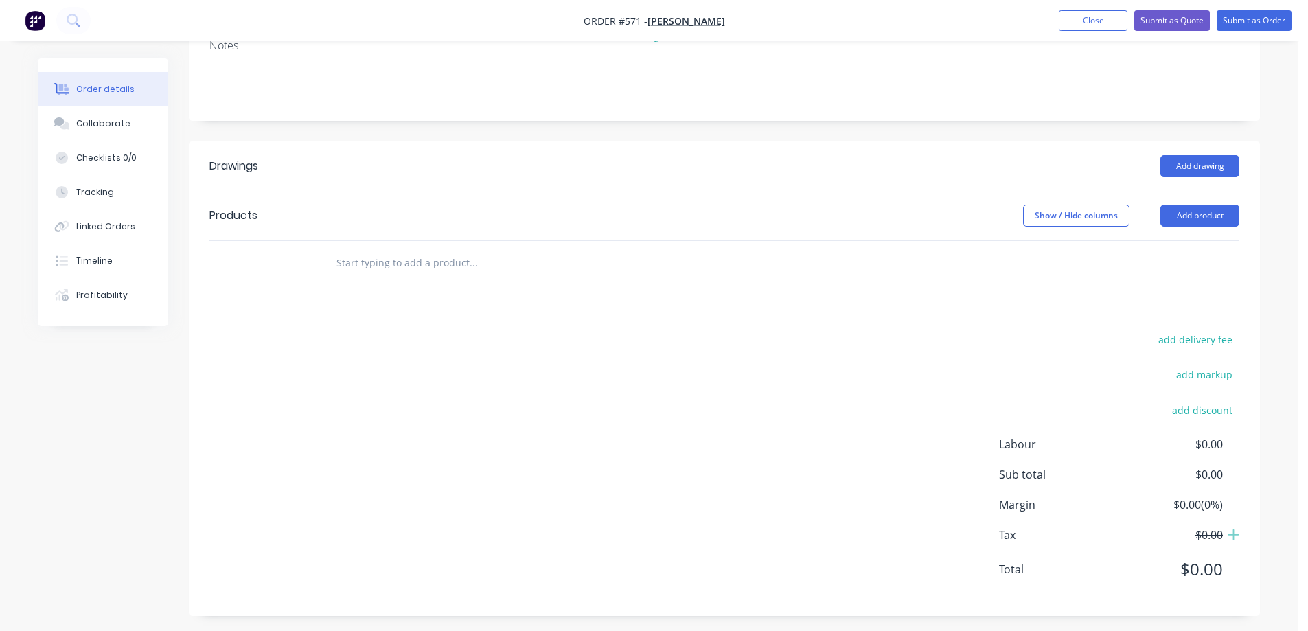
scroll to position [206, 0]
click at [386, 265] on input "text" at bounding box center [473, 260] width 275 height 27
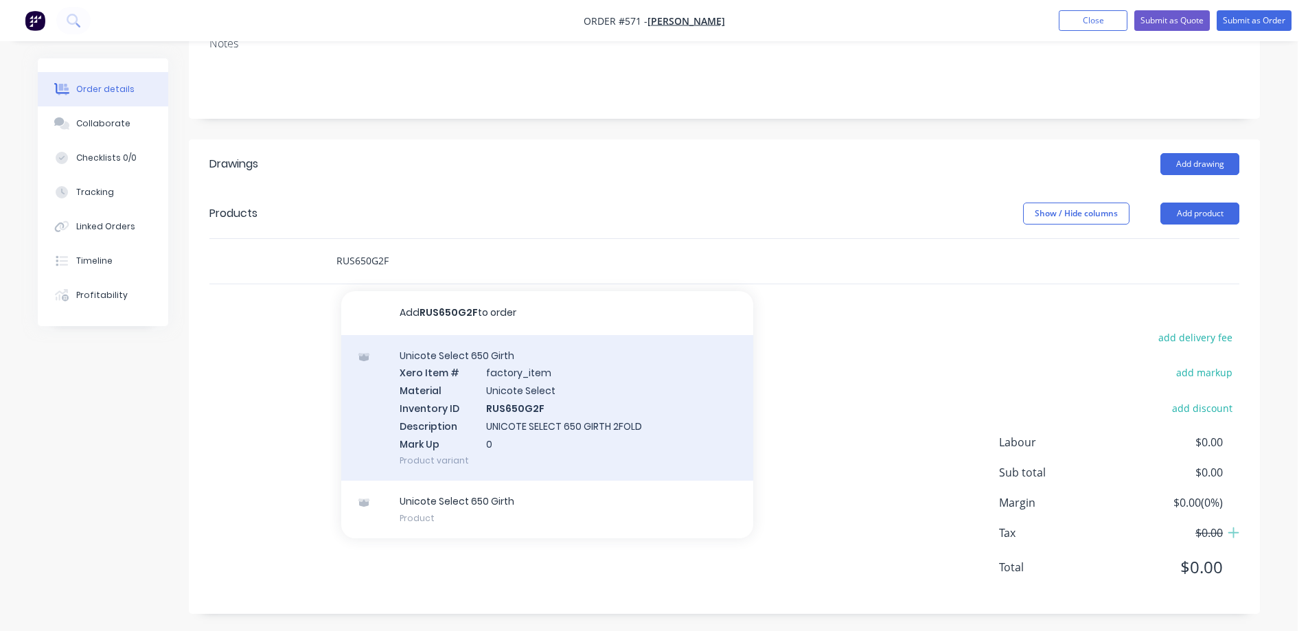
type input "RUS650G2F"
click at [466, 402] on div "Unicote Select 650 Girth Xero Item # factory_item Material Unicote Select Inven…" at bounding box center [547, 408] width 412 height 146
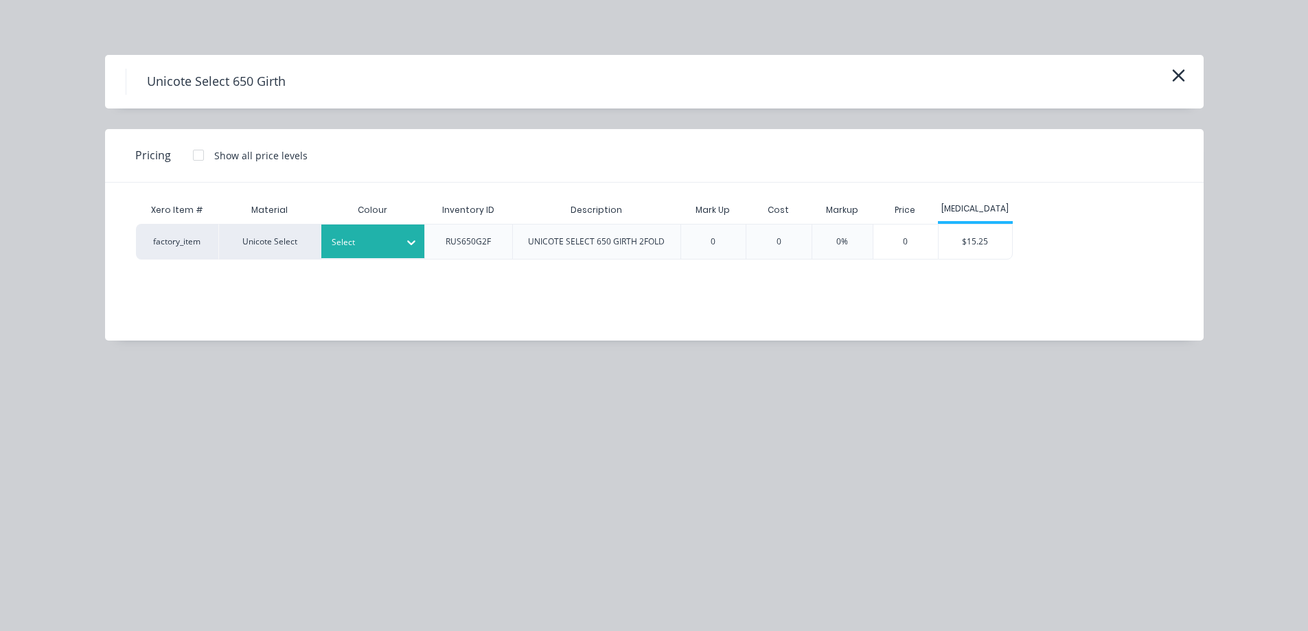
click at [393, 238] on div "Select" at bounding box center [360, 242] width 77 height 18
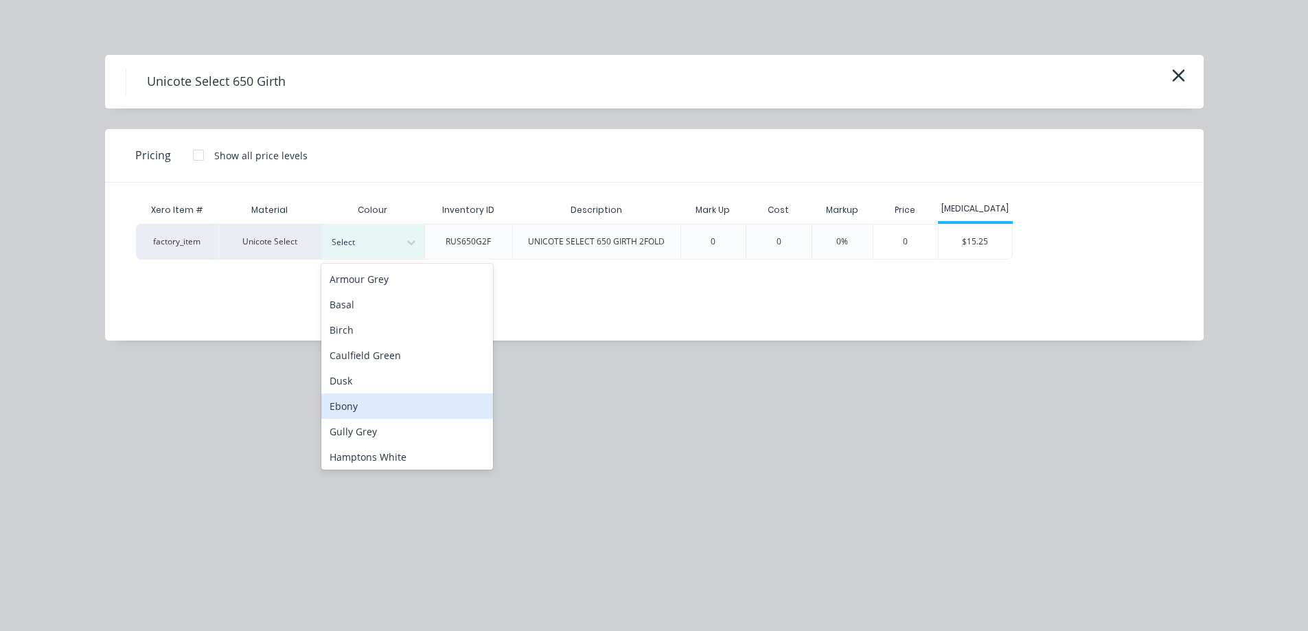
click at [378, 399] on div "Ebony" at bounding box center [407, 405] width 172 height 25
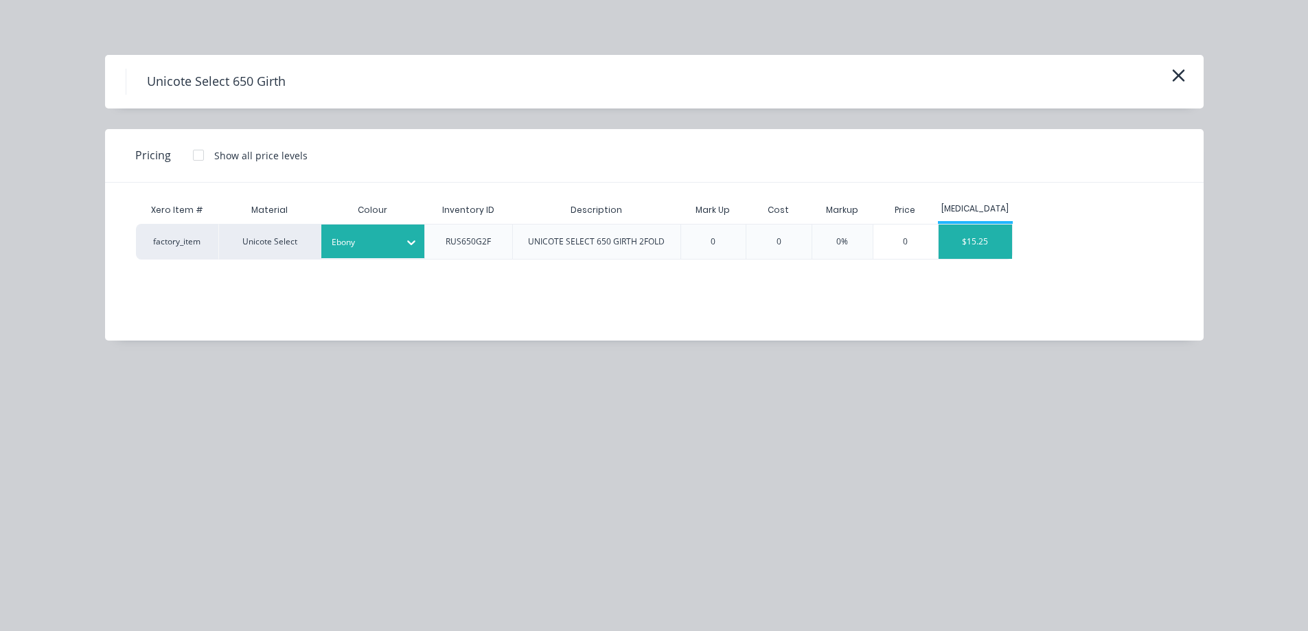
click at [996, 241] on div "$15.25" at bounding box center [975, 242] width 73 height 34
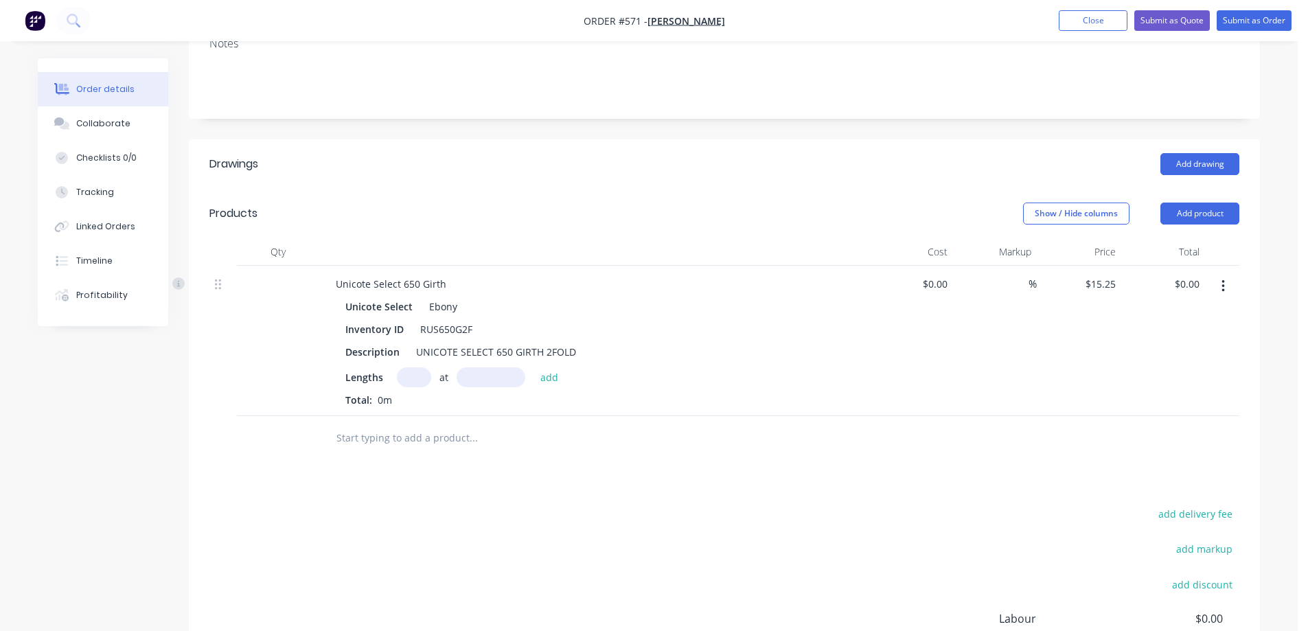
click at [407, 373] on input "text" at bounding box center [414, 377] width 34 height 20
type input "2"
type input "1300mm"
click at [556, 377] on button "add" at bounding box center [550, 376] width 32 height 19
type input "$39.65"
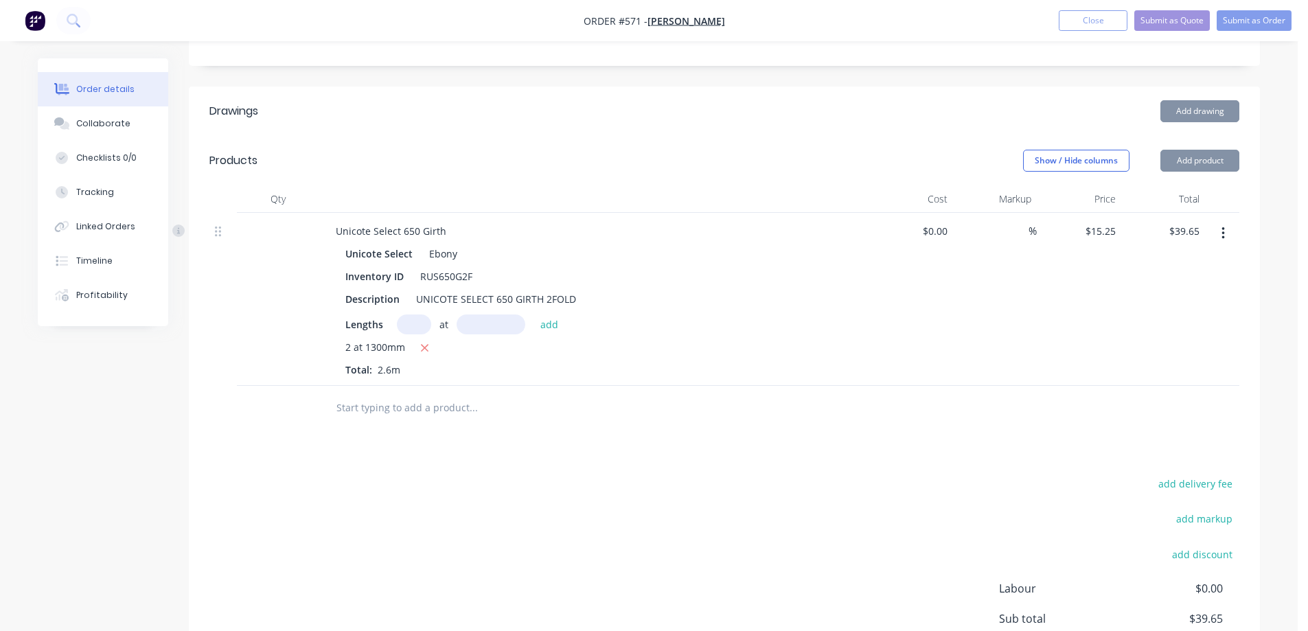
scroll to position [275, 0]
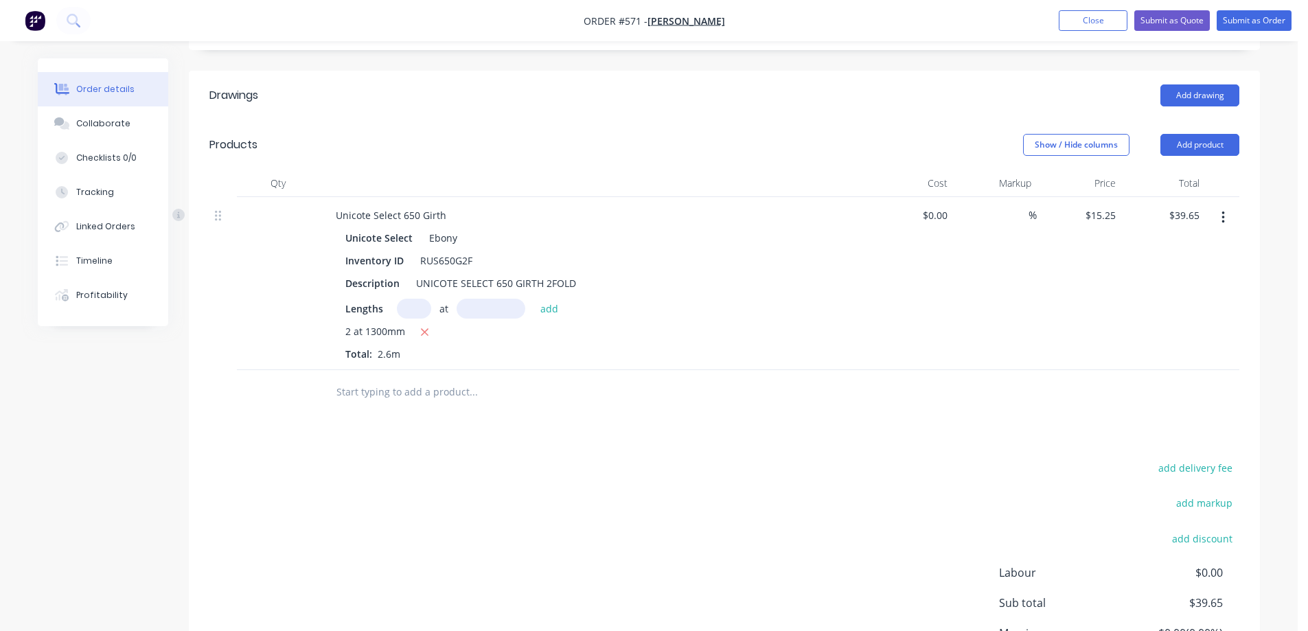
click at [393, 385] on input "text" at bounding box center [473, 391] width 275 height 27
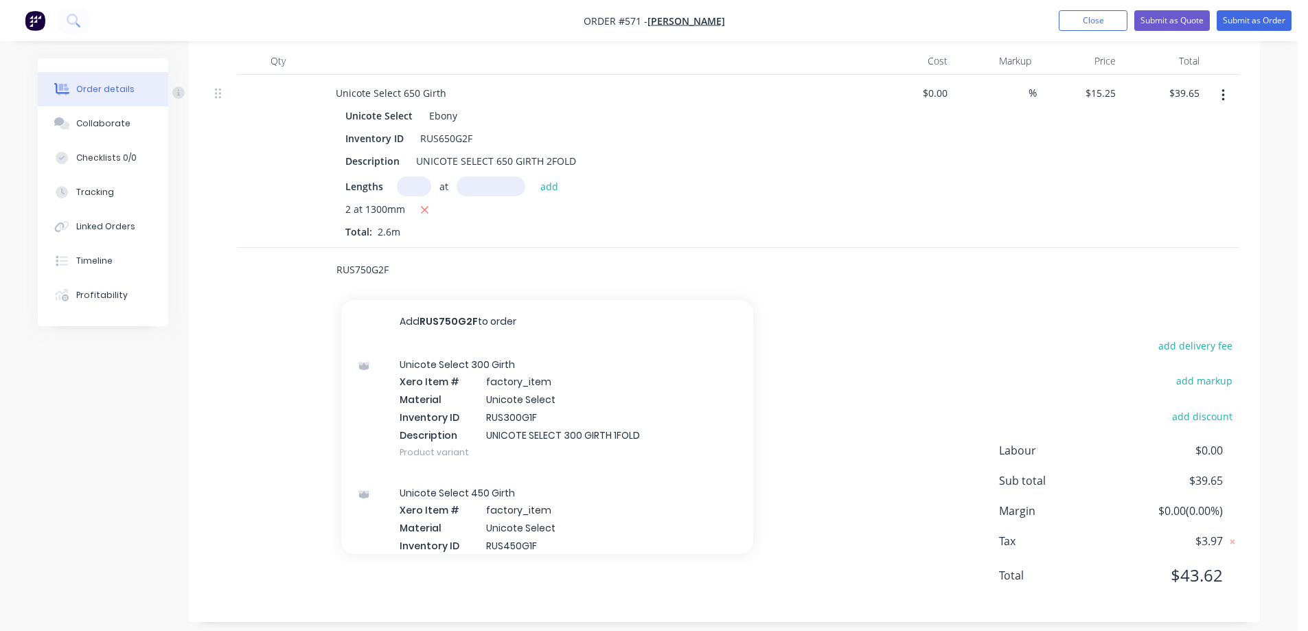
scroll to position [409, 0]
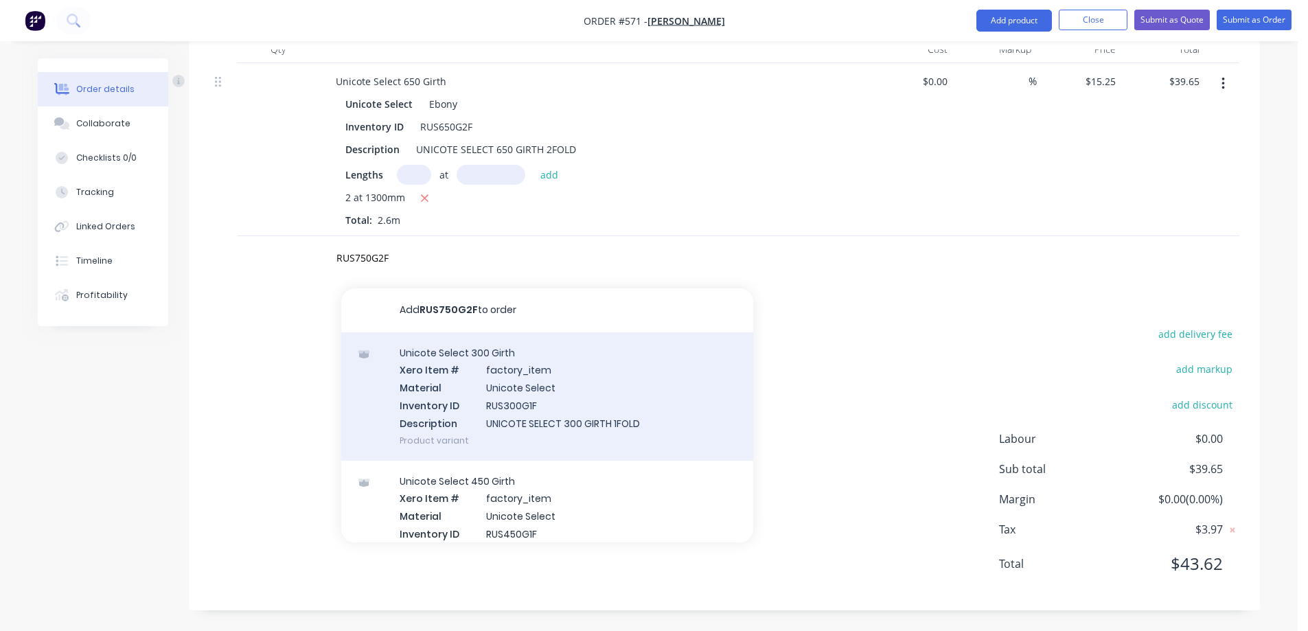
click at [455, 385] on div "Unicote Select 300 Girth Xero Item # factory_item Material Unicote Select Inven…" at bounding box center [547, 396] width 412 height 128
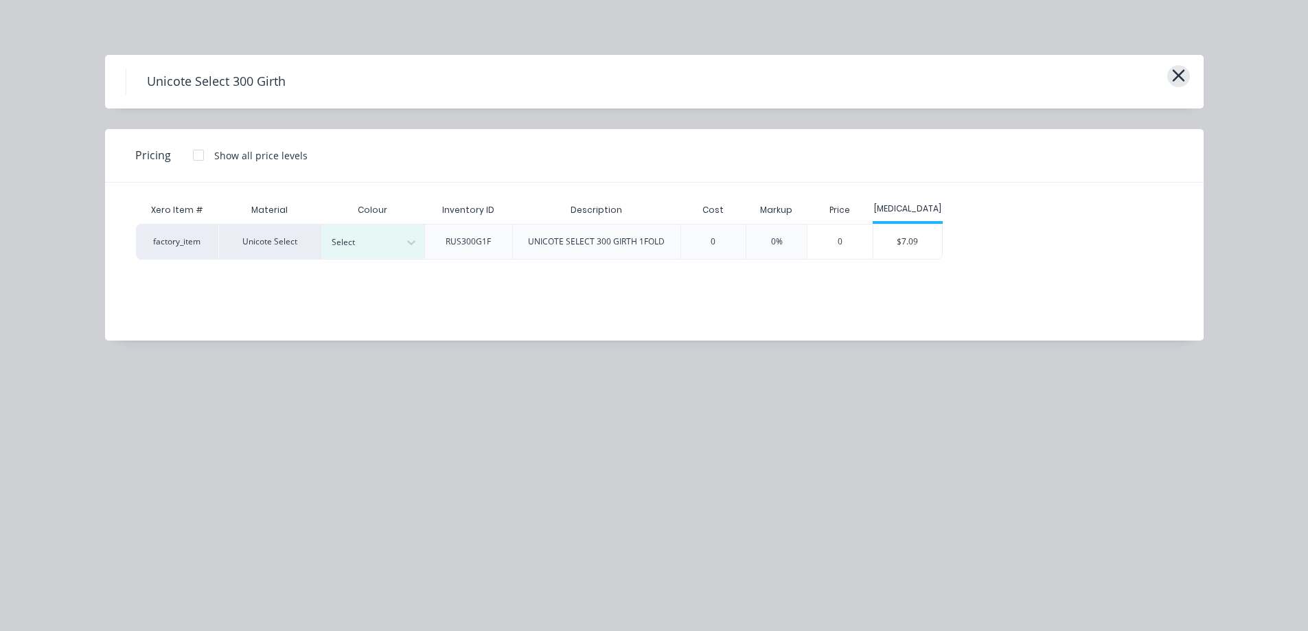
click at [1189, 71] on button "button" at bounding box center [1178, 76] width 23 height 22
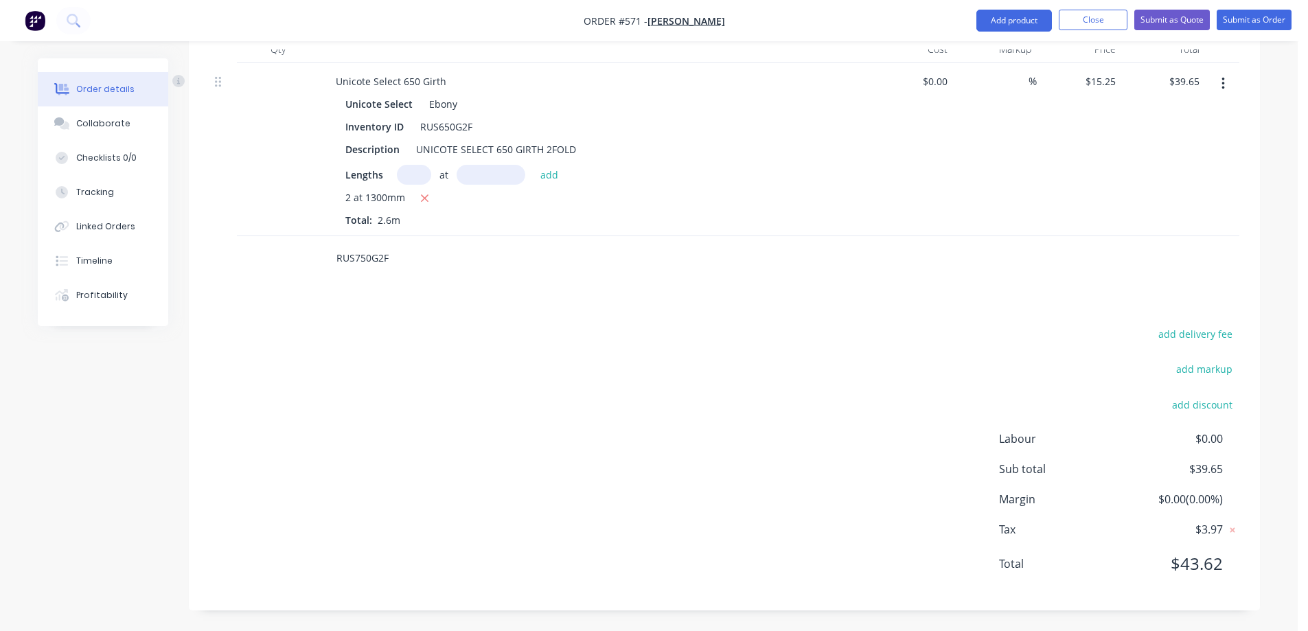
click at [404, 253] on input "RUS750G2F" at bounding box center [473, 257] width 275 height 27
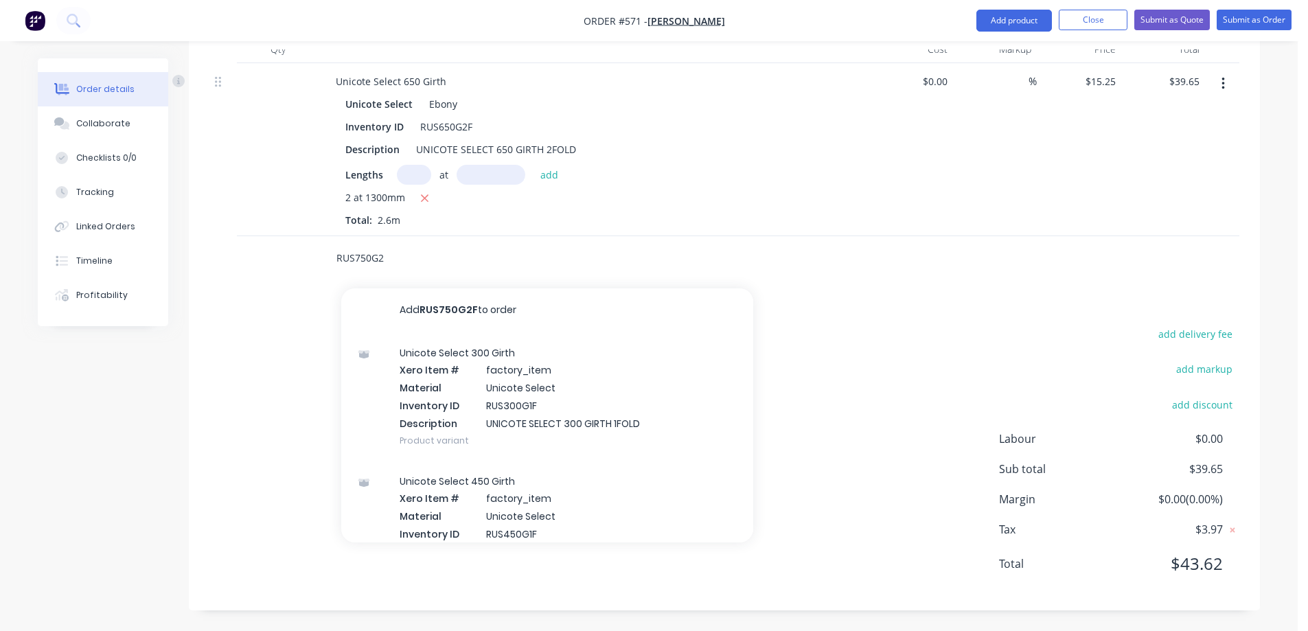
type input "RUS750G2F"
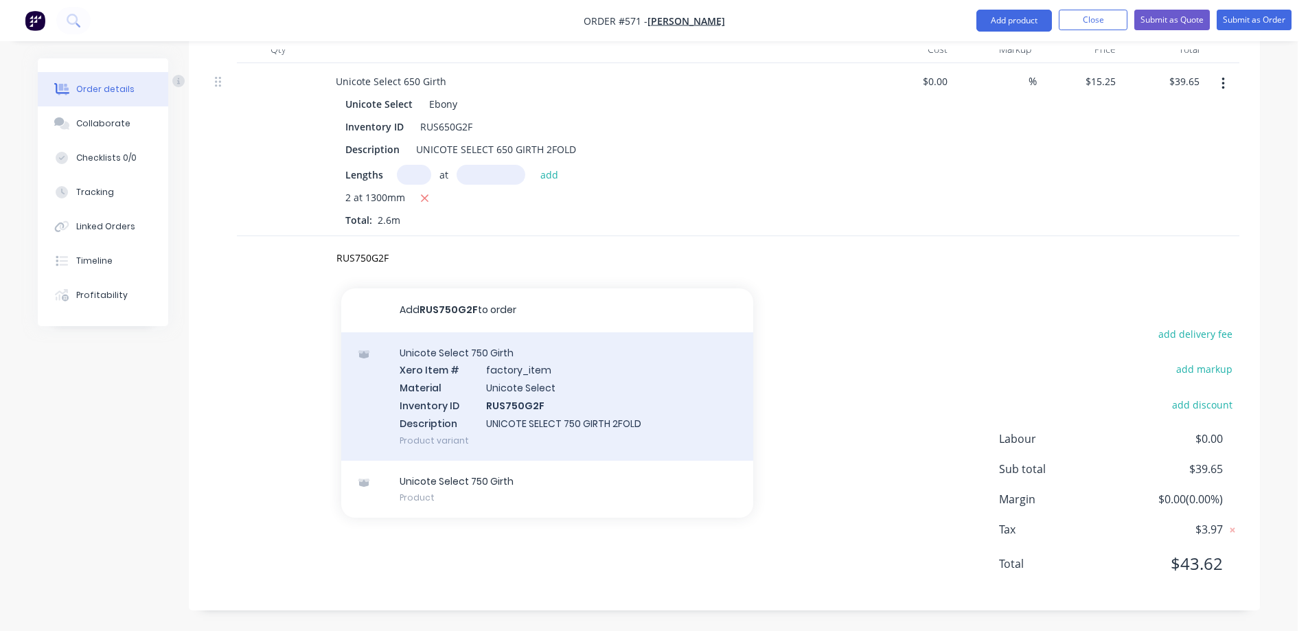
click at [459, 386] on div "Unicote Select 750 Girth Xero Item # factory_item Material Unicote Select Inven…" at bounding box center [547, 396] width 412 height 128
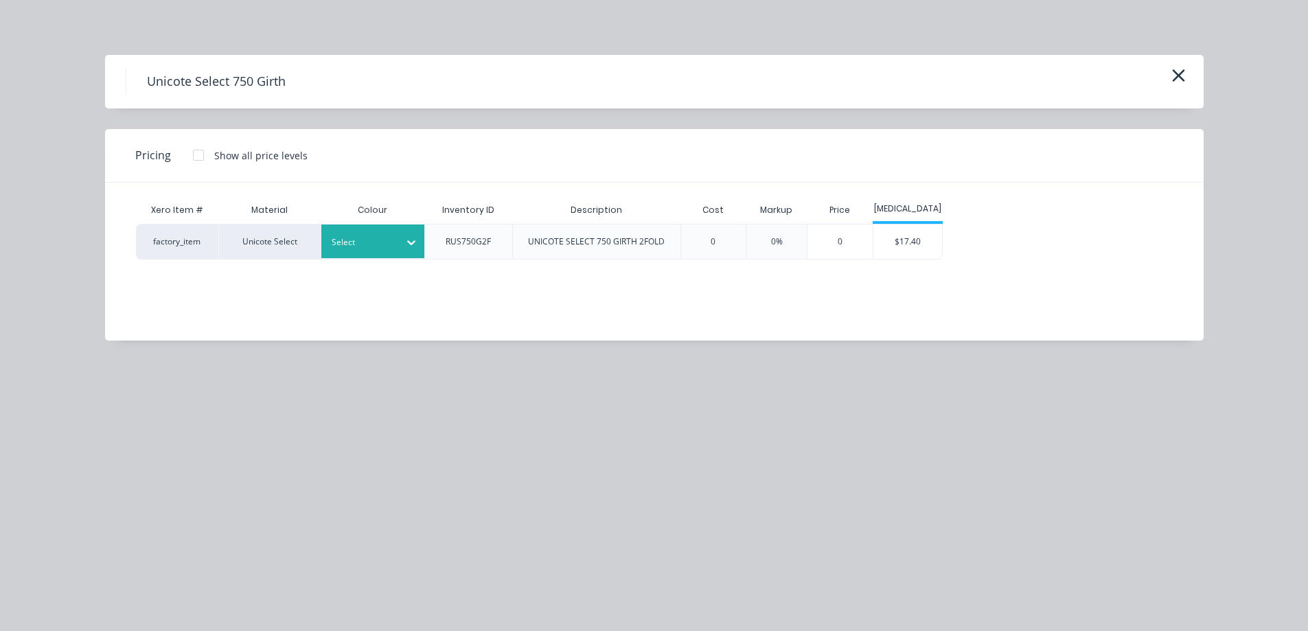
click at [398, 253] on div "Select" at bounding box center [372, 242] width 103 height 34
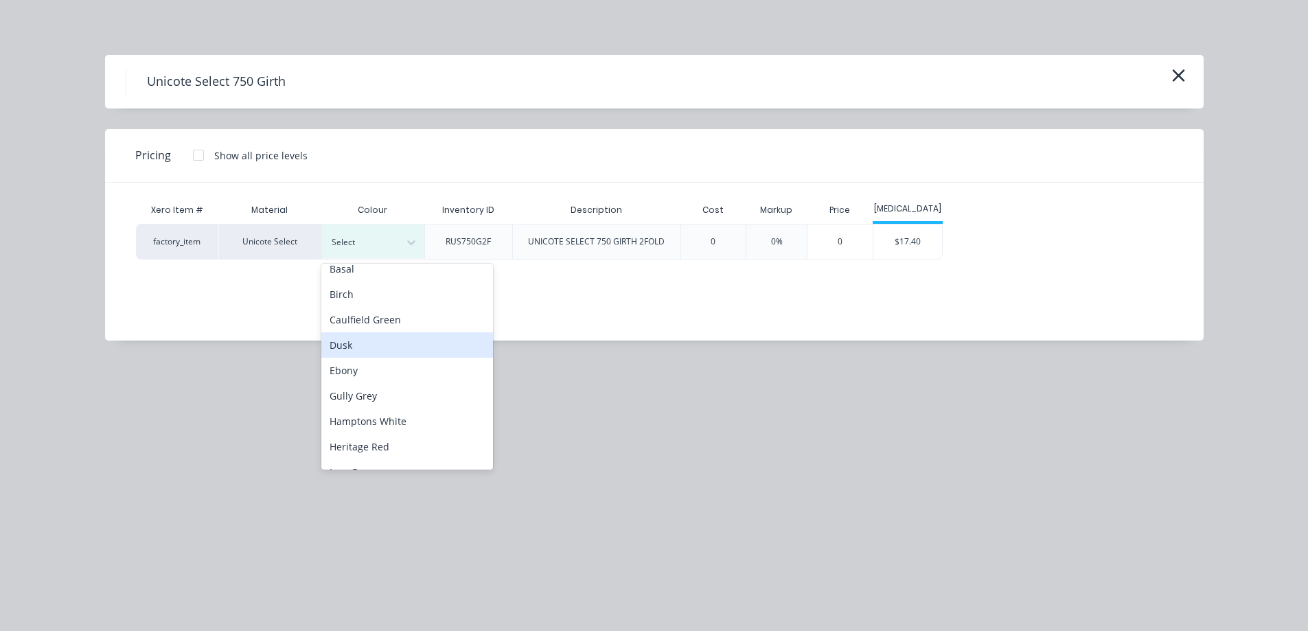
scroll to position [69, 0]
click at [373, 333] on div "Ebony" at bounding box center [407, 337] width 172 height 25
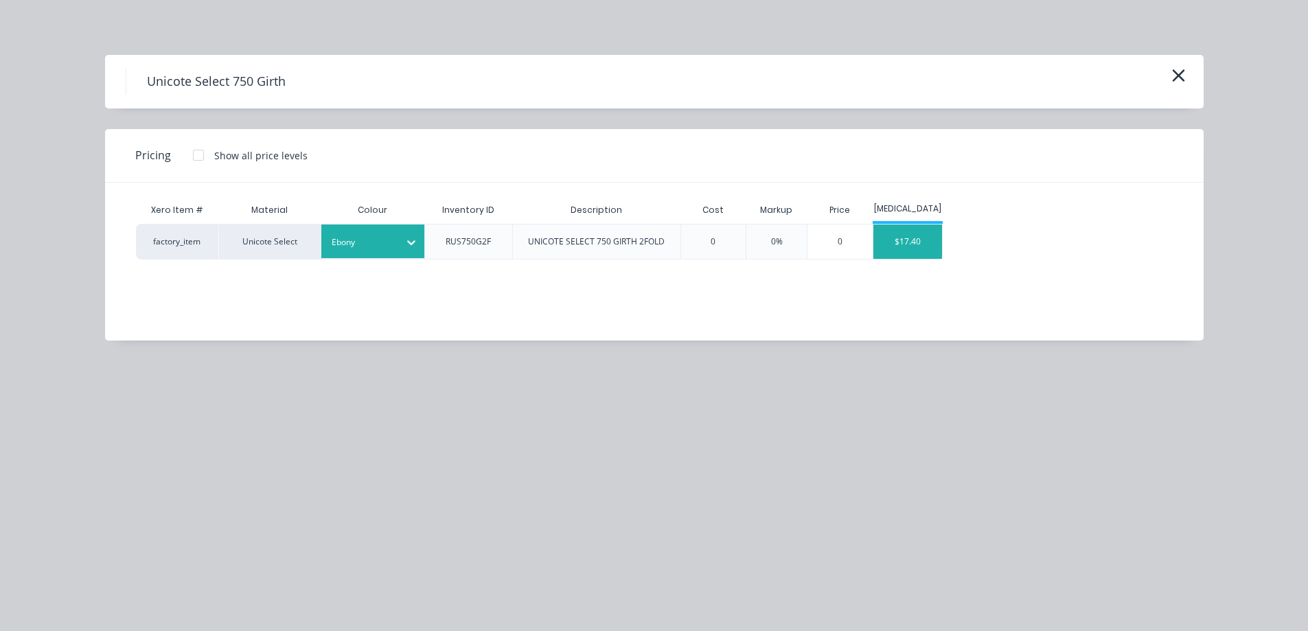
click at [900, 250] on div "$17.40" at bounding box center [907, 242] width 69 height 34
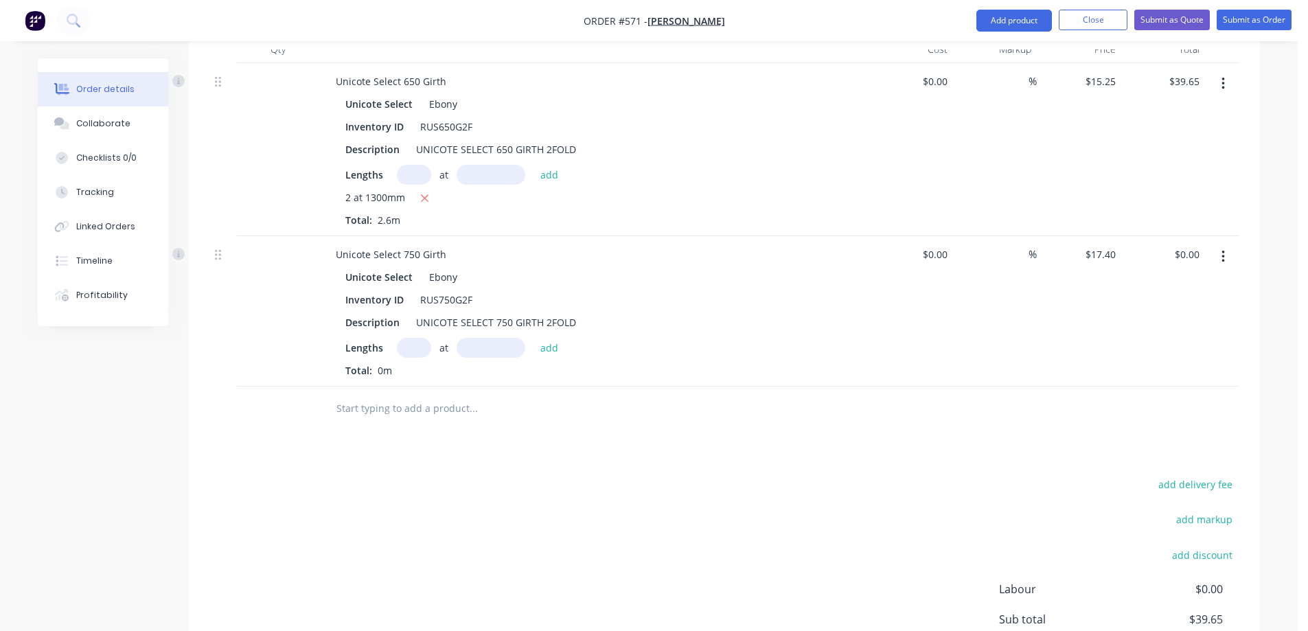
click at [411, 350] on input "text" at bounding box center [414, 348] width 34 height 20
type input "1"
type input "1100mm"
click at [560, 345] on button "add" at bounding box center [550, 347] width 32 height 19
type input "$19.14"
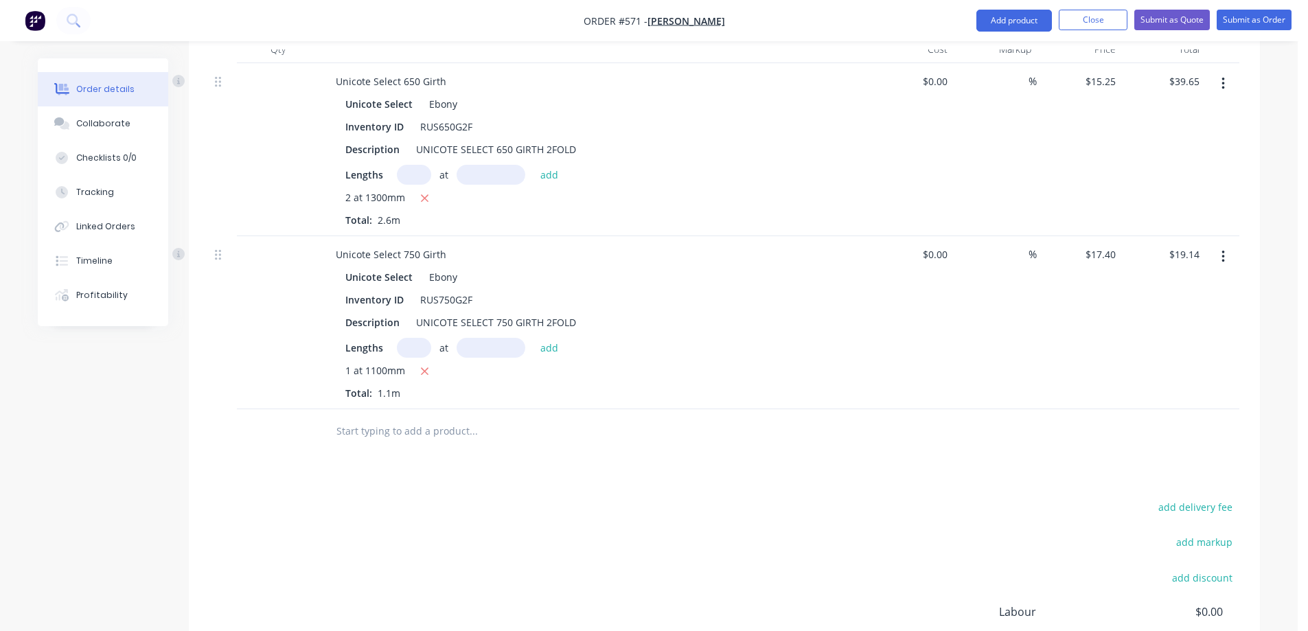
click at [406, 422] on input "text" at bounding box center [473, 431] width 275 height 27
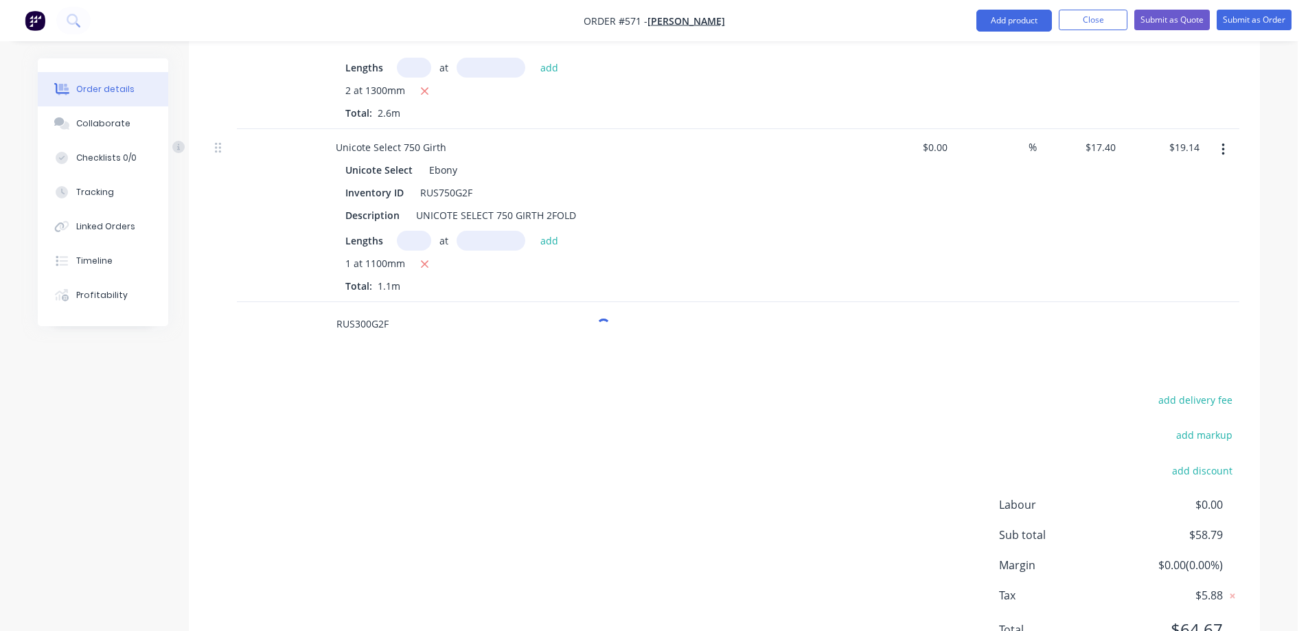
scroll to position [546, 0]
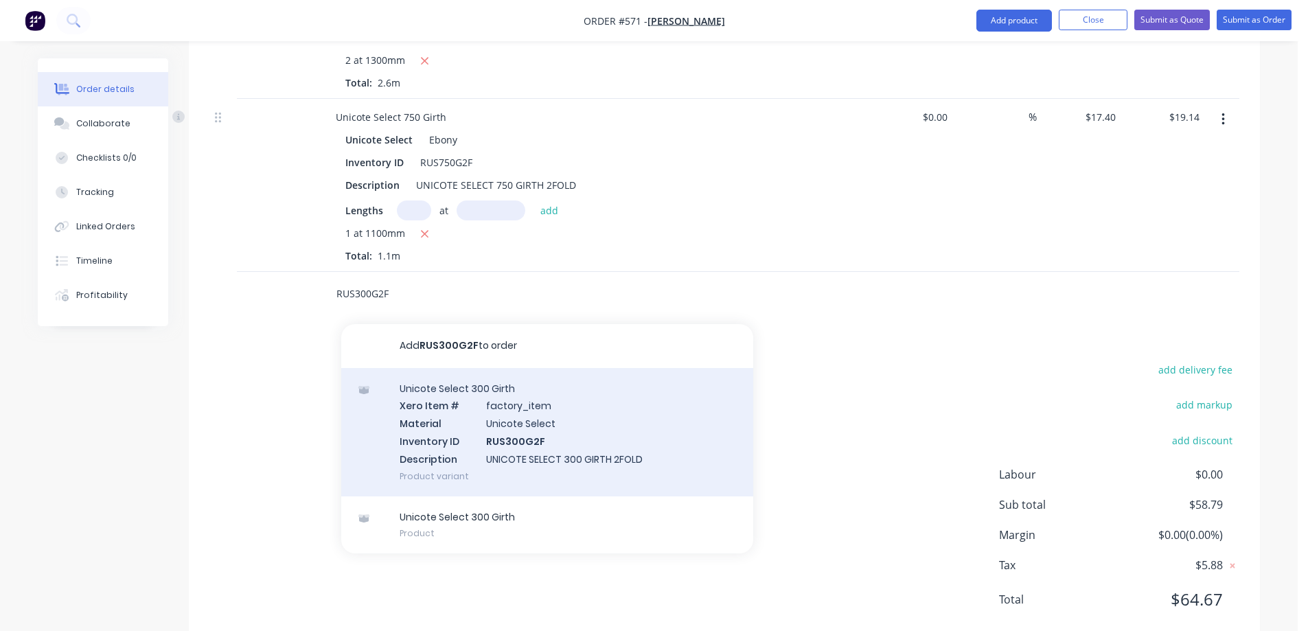
type input "RUS300G2F"
click at [431, 421] on div "Unicote Select 300 Girth Xero Item # factory_item Material Unicote Select Inven…" at bounding box center [547, 432] width 412 height 128
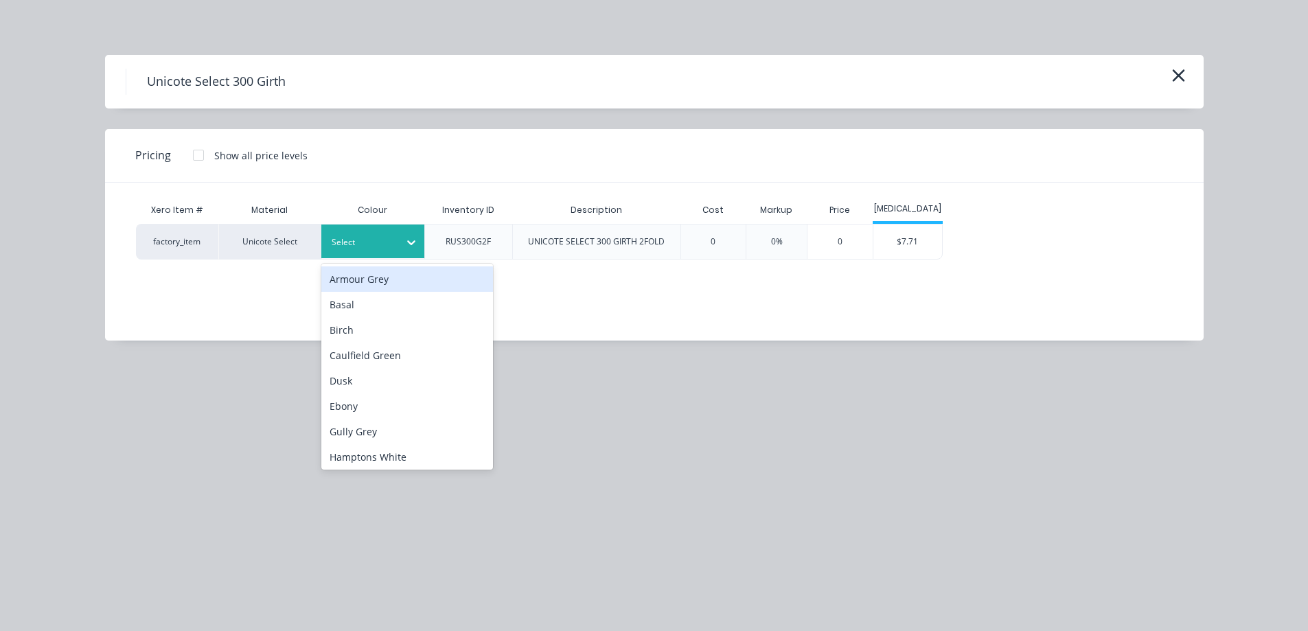
click at [404, 232] on div at bounding box center [411, 242] width 25 height 22
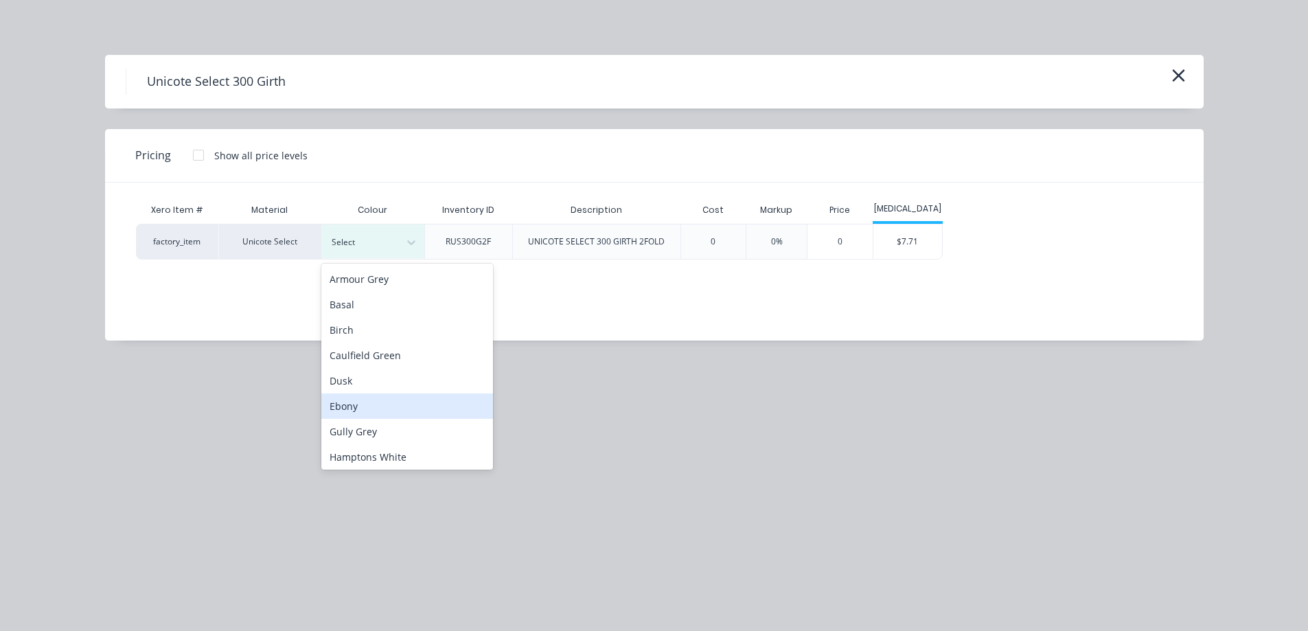
click at [376, 406] on div "Ebony" at bounding box center [407, 405] width 172 height 25
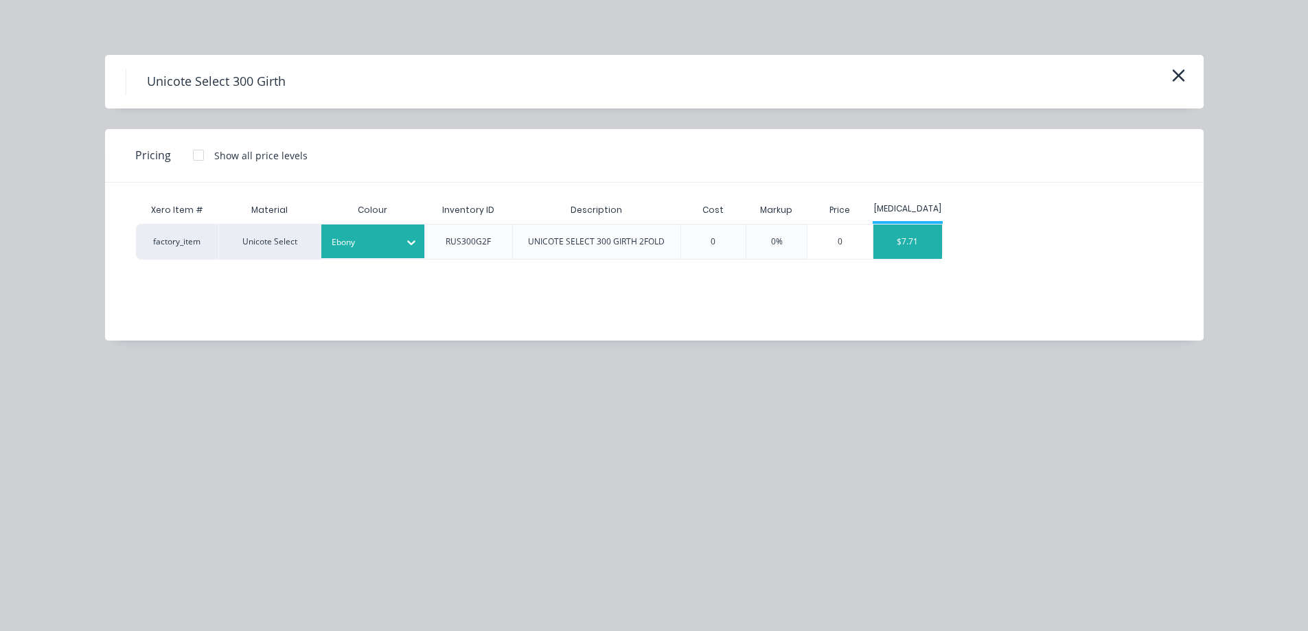
click at [882, 239] on div "$7.71" at bounding box center [907, 242] width 69 height 34
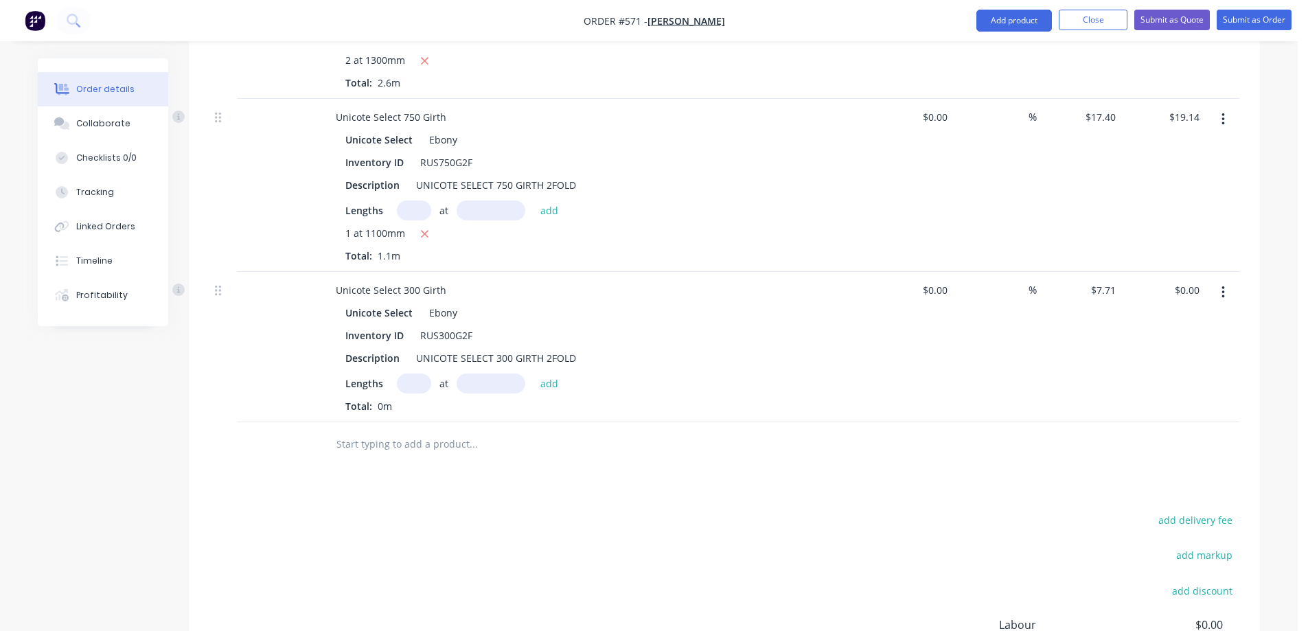
click at [409, 380] on input "text" at bounding box center [414, 384] width 34 height 20
type input "1"
type input "1600mm"
click at [558, 385] on button "add" at bounding box center [550, 383] width 32 height 19
type input "$12.34"
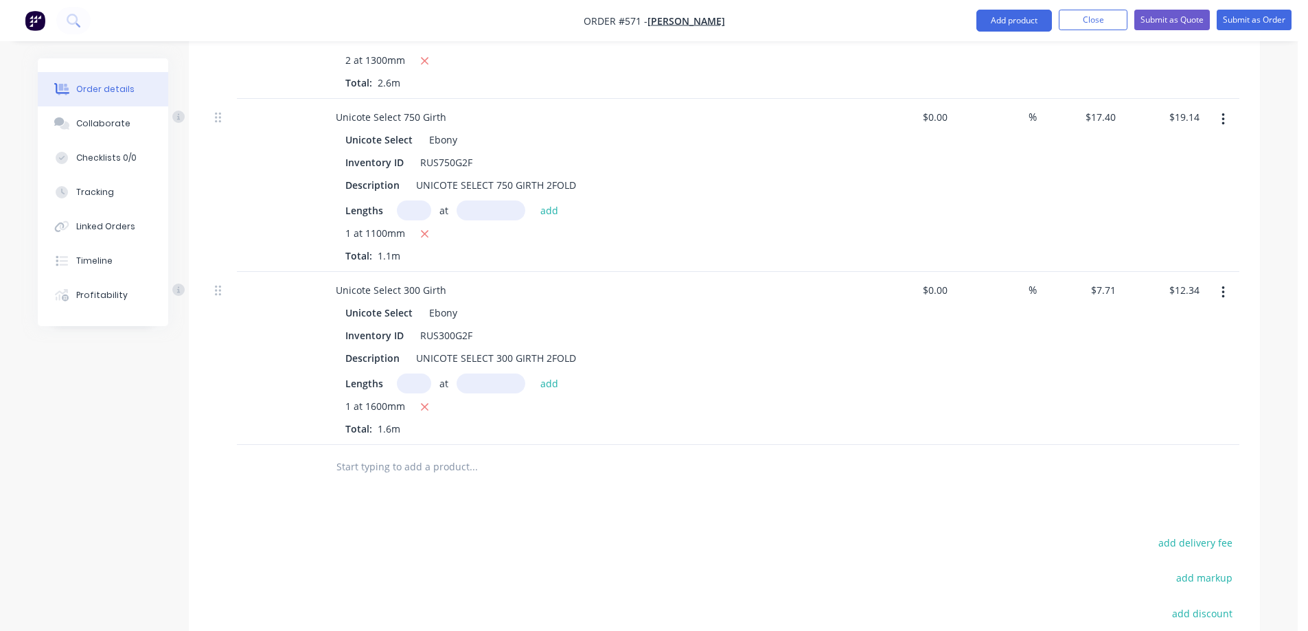
click at [400, 476] on input "text" at bounding box center [473, 466] width 275 height 27
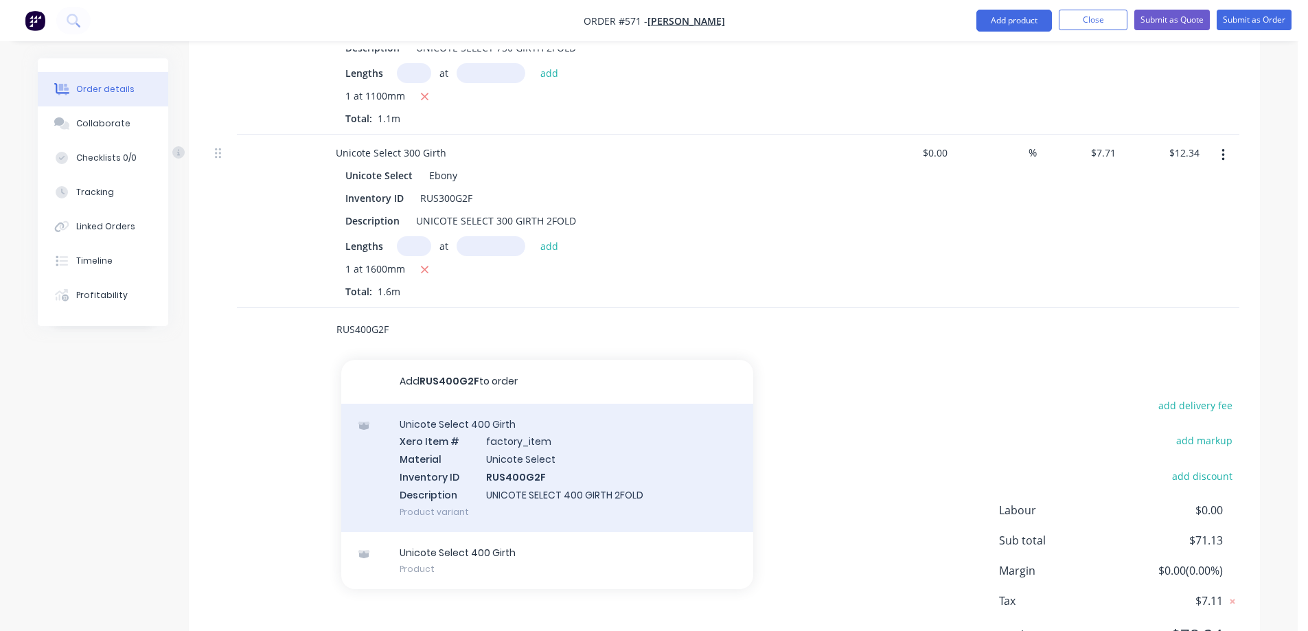
type input "RUS400G2F"
click at [427, 449] on div "Unicote Select 400 Girth Xero Item # factory_item Material Unicote Select Inven…" at bounding box center [547, 468] width 412 height 128
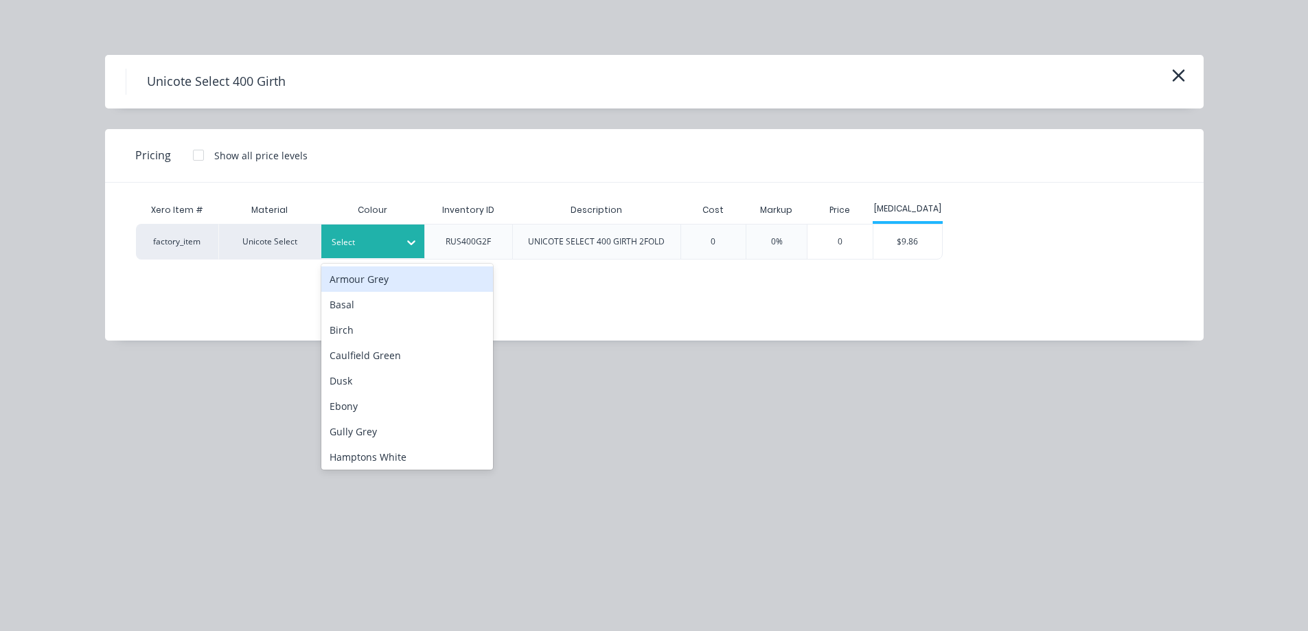
click at [371, 253] on div "Select" at bounding box center [372, 242] width 103 height 34
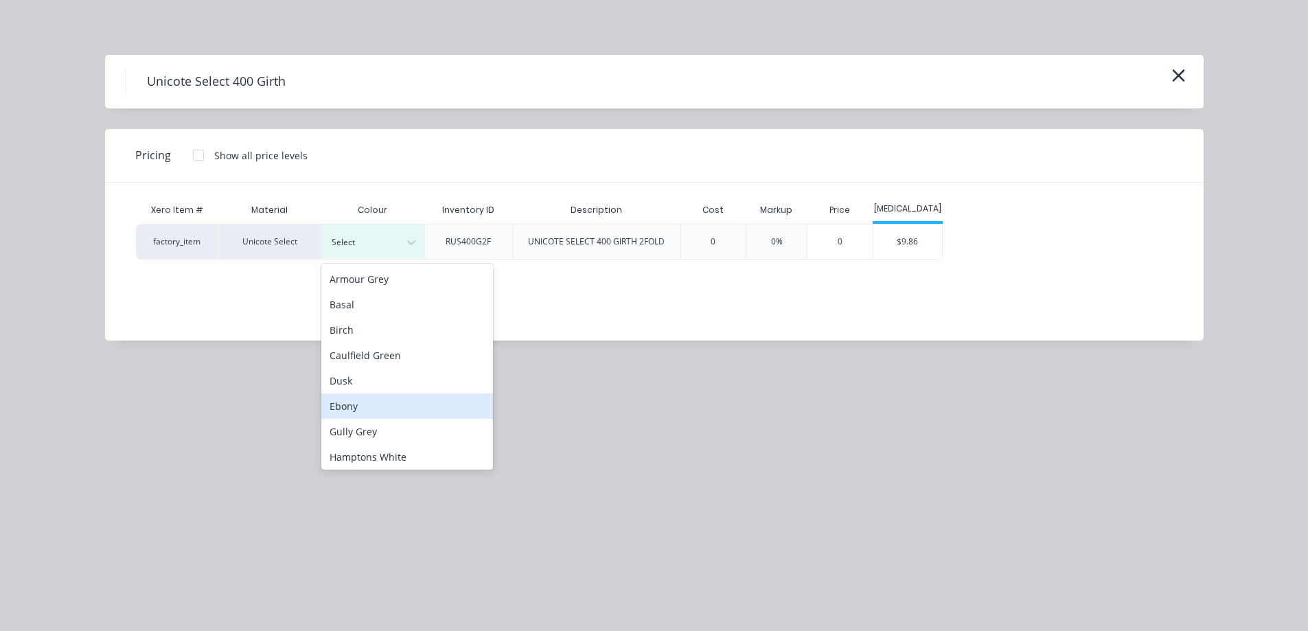
click at [366, 402] on div "Ebony" at bounding box center [407, 405] width 172 height 25
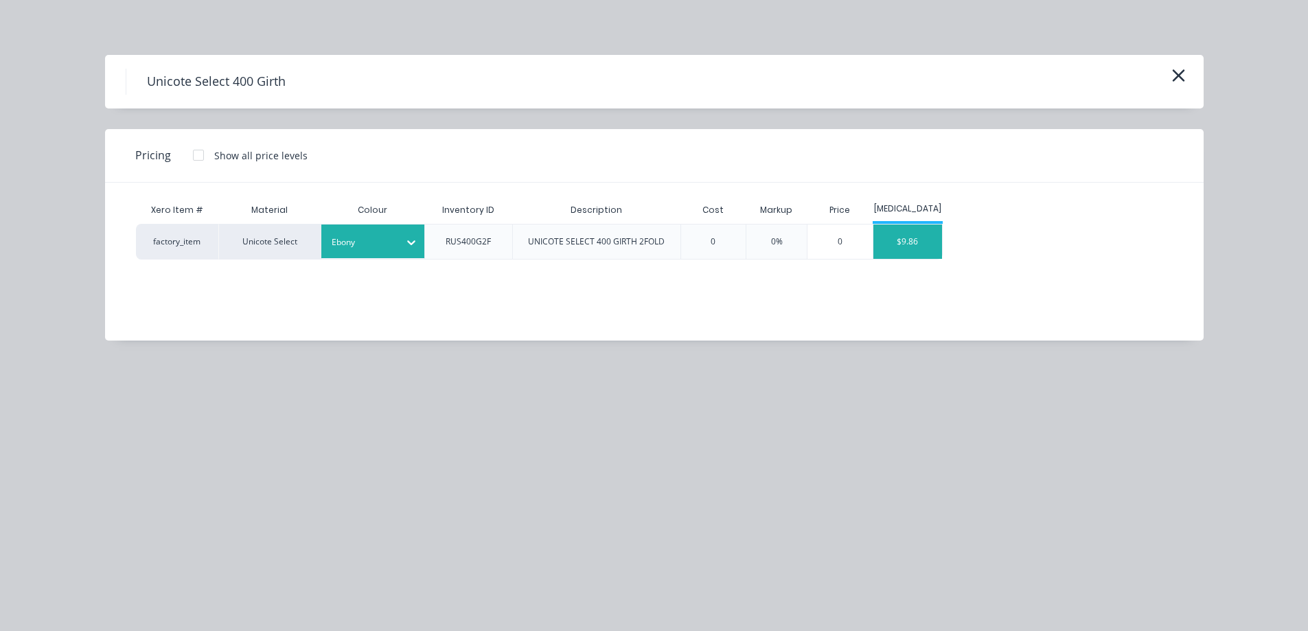
click at [920, 249] on div "$9.86" at bounding box center [907, 242] width 69 height 34
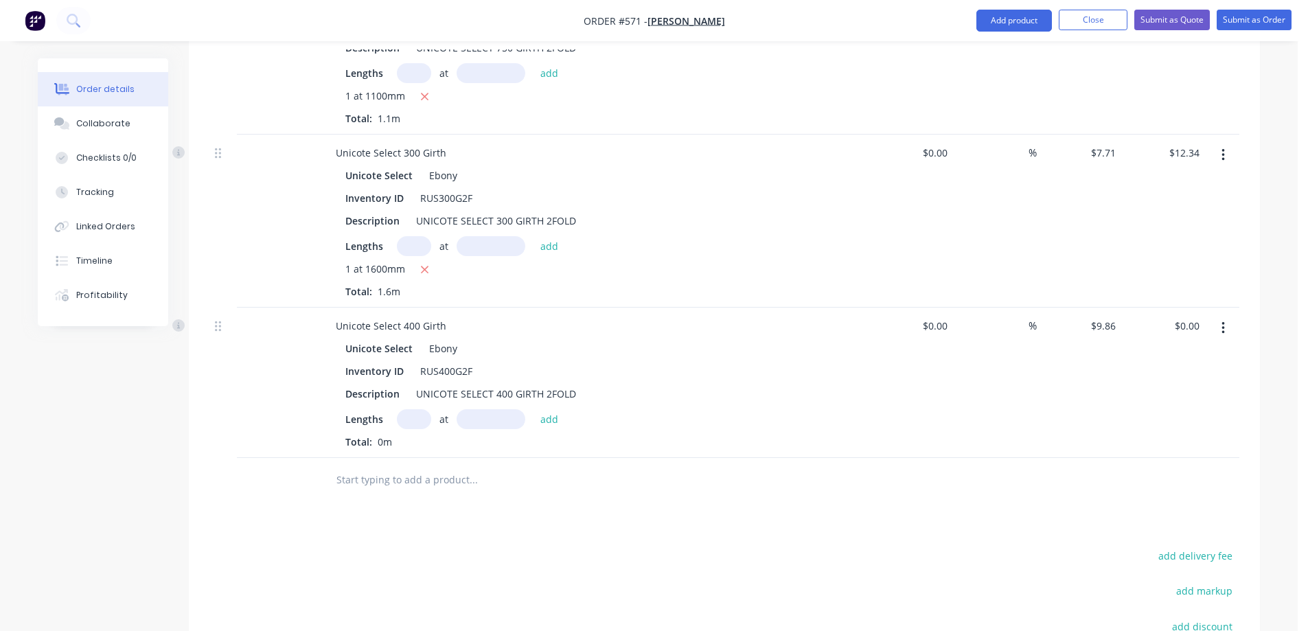
click at [408, 423] on input "text" at bounding box center [414, 419] width 34 height 20
type input "1"
type input "2000mm"
click at [540, 420] on button "add" at bounding box center [550, 418] width 32 height 19
type input "$19.72"
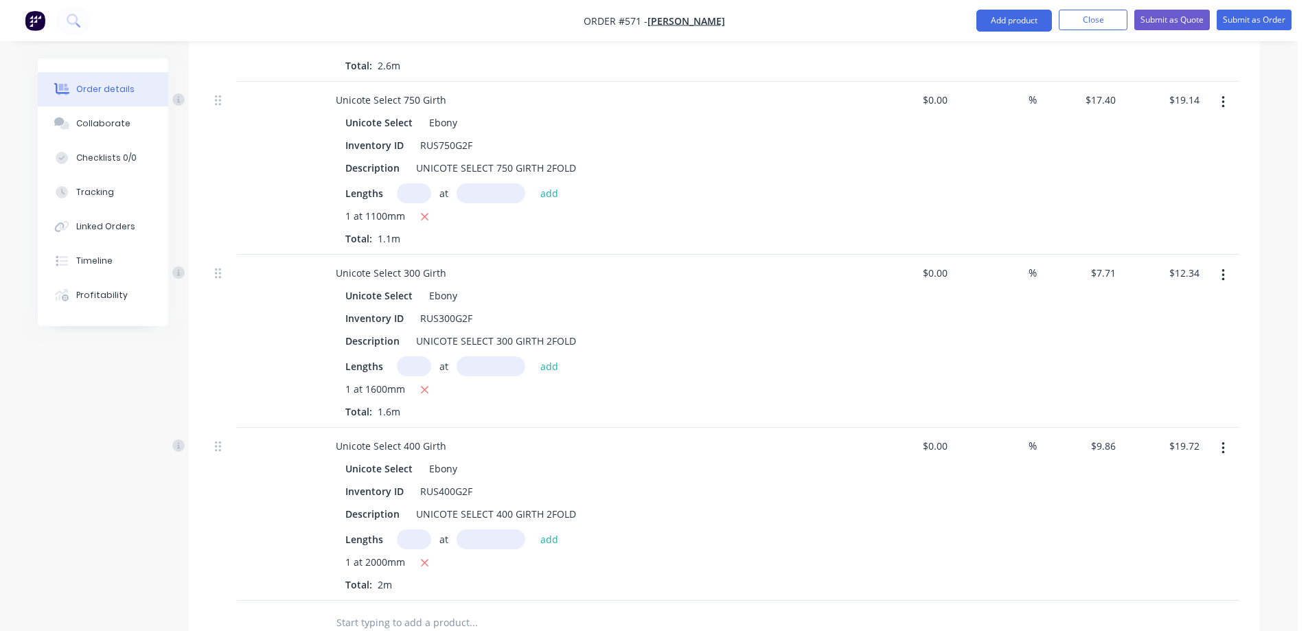
scroll to position [584, 0]
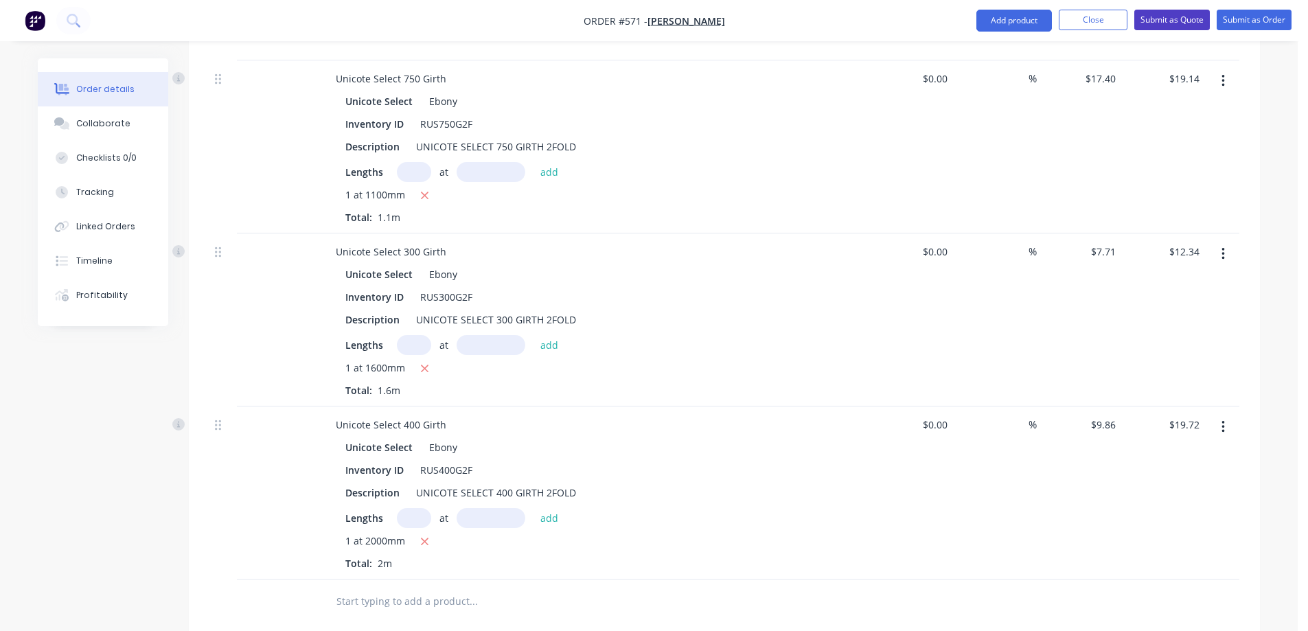
click at [1159, 18] on button "Submit as Quote" at bounding box center [1172, 20] width 76 height 21
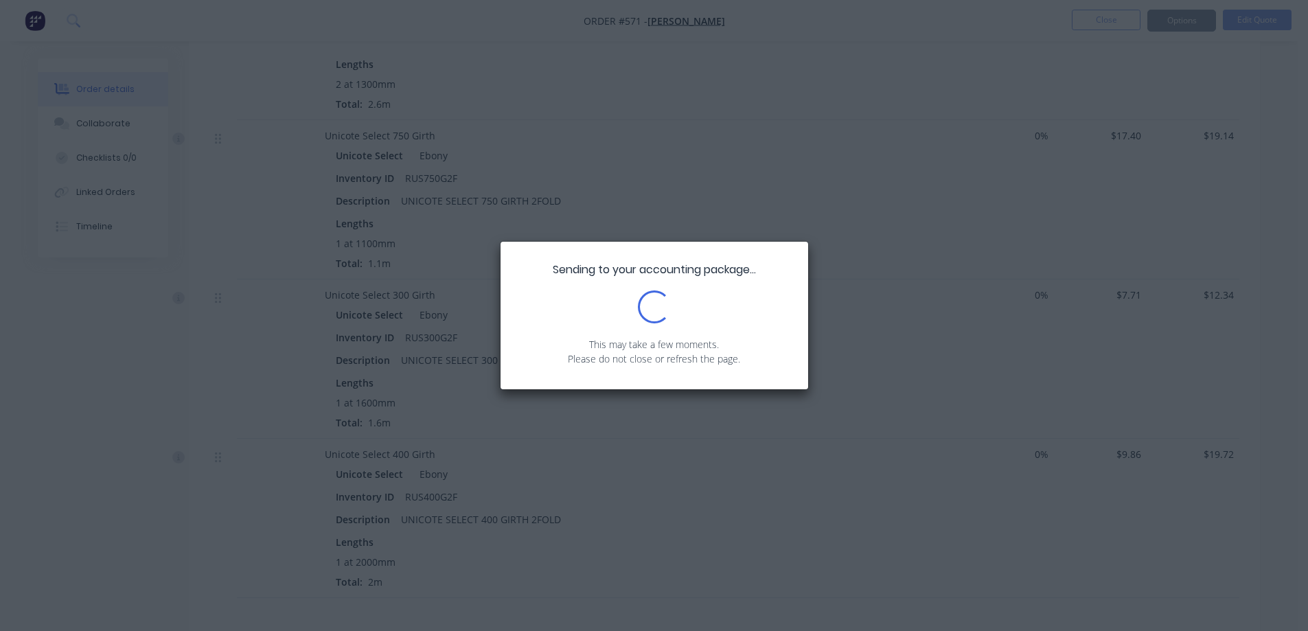
scroll to position [549, 0]
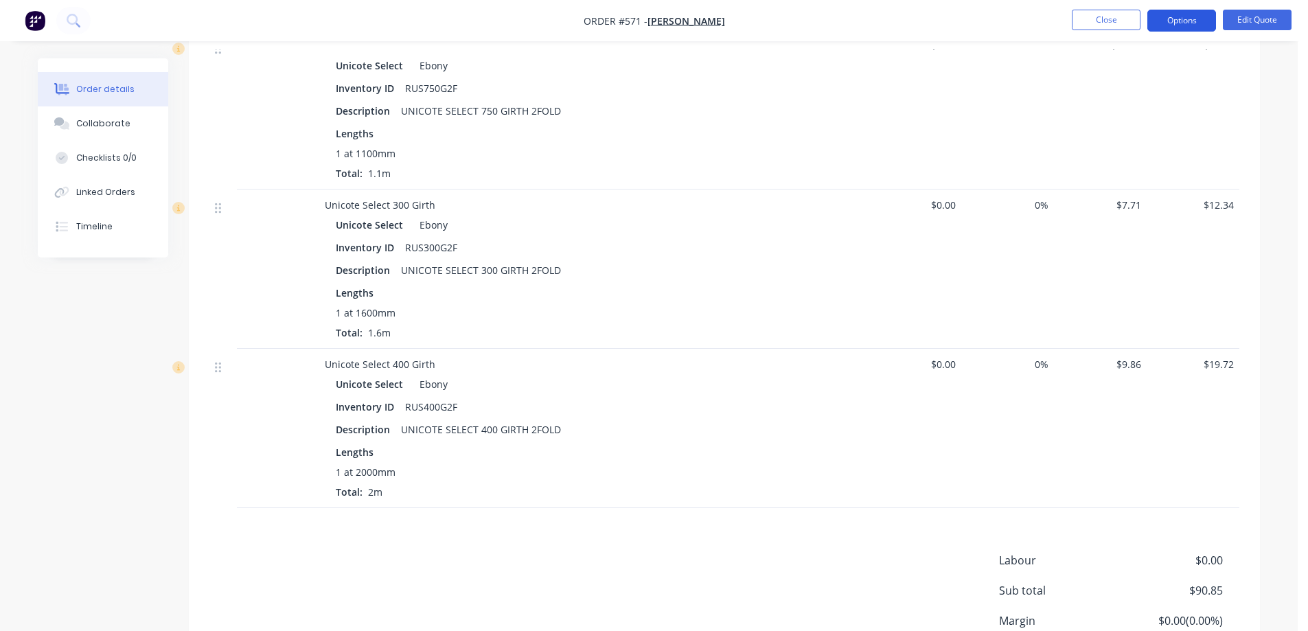
click at [1174, 16] on button "Options" at bounding box center [1181, 21] width 69 height 22
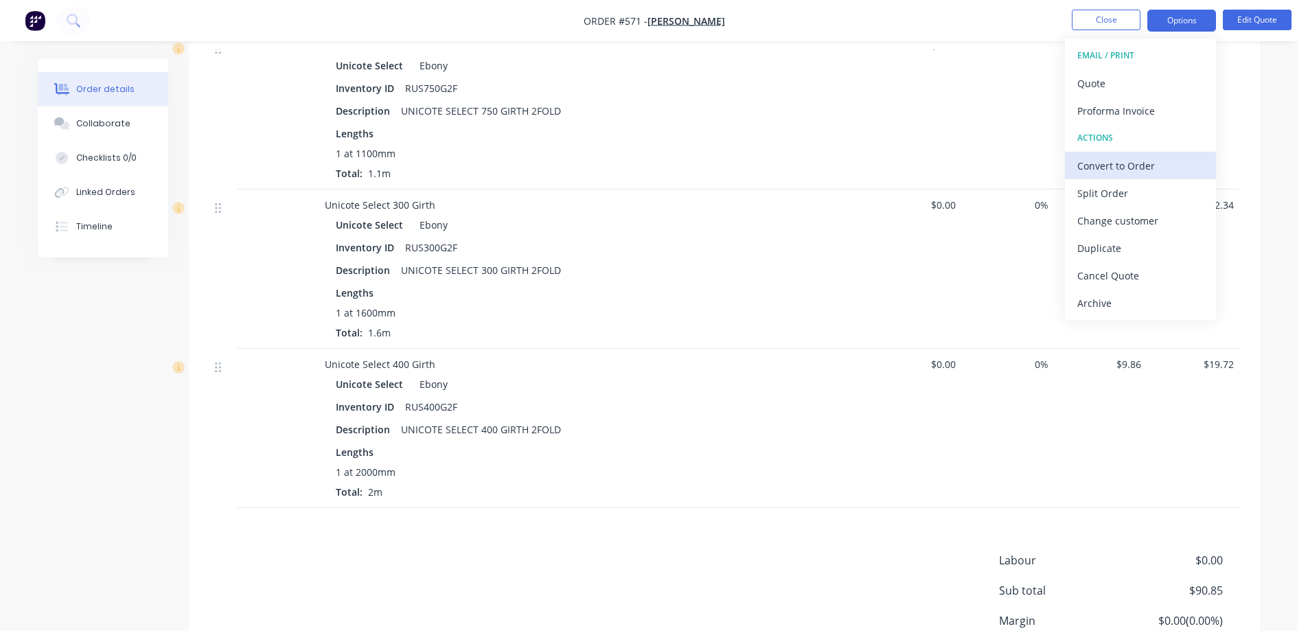
click at [1124, 161] on div "Convert to Order" at bounding box center [1140, 166] width 126 height 20
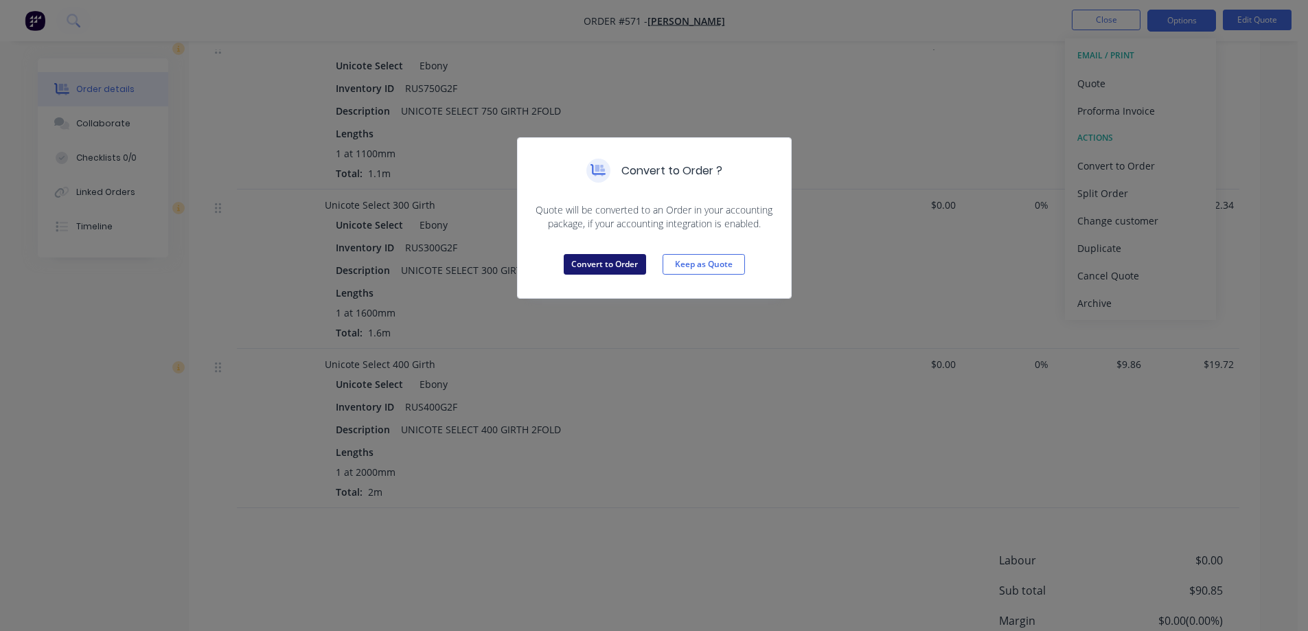
click at [583, 267] on button "Convert to Order" at bounding box center [605, 264] width 82 height 21
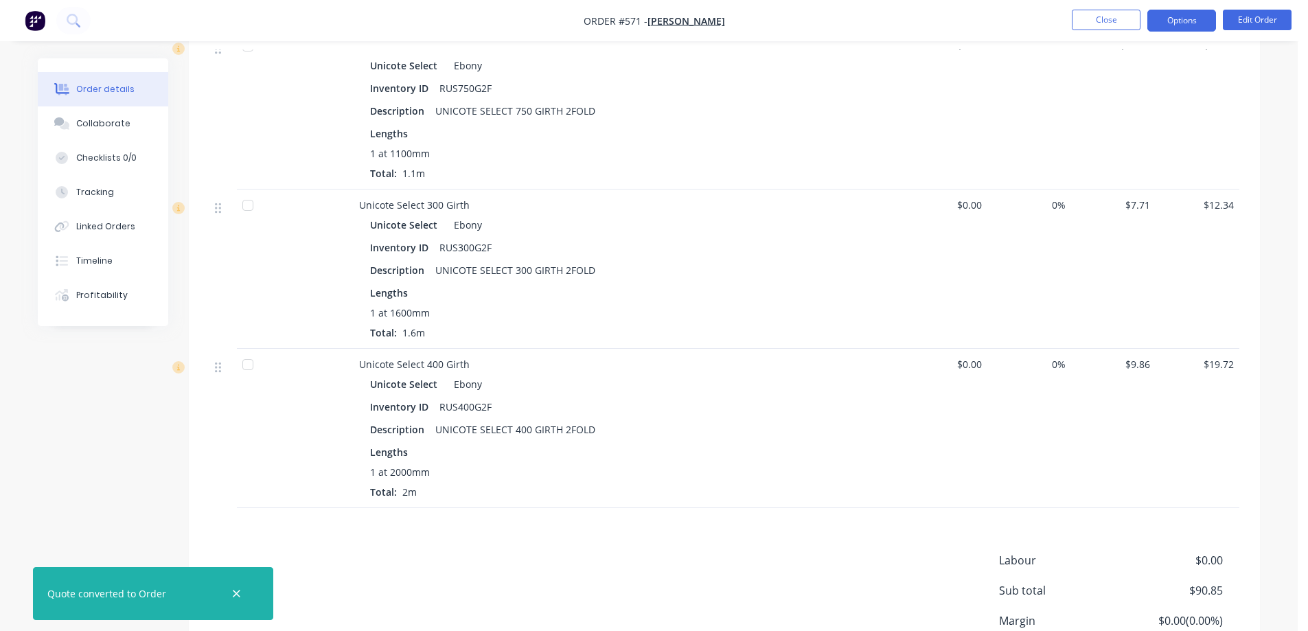
click at [1188, 15] on button "Options" at bounding box center [1181, 21] width 69 height 22
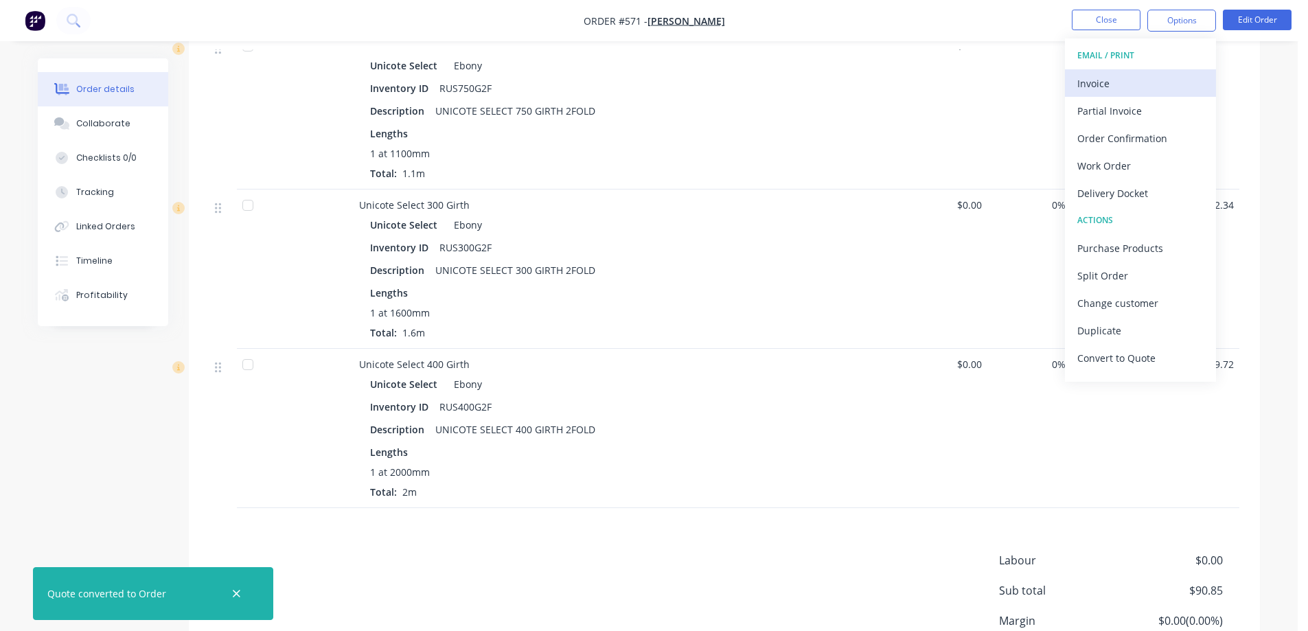
click at [1148, 75] on div "Invoice" at bounding box center [1140, 83] width 126 height 20
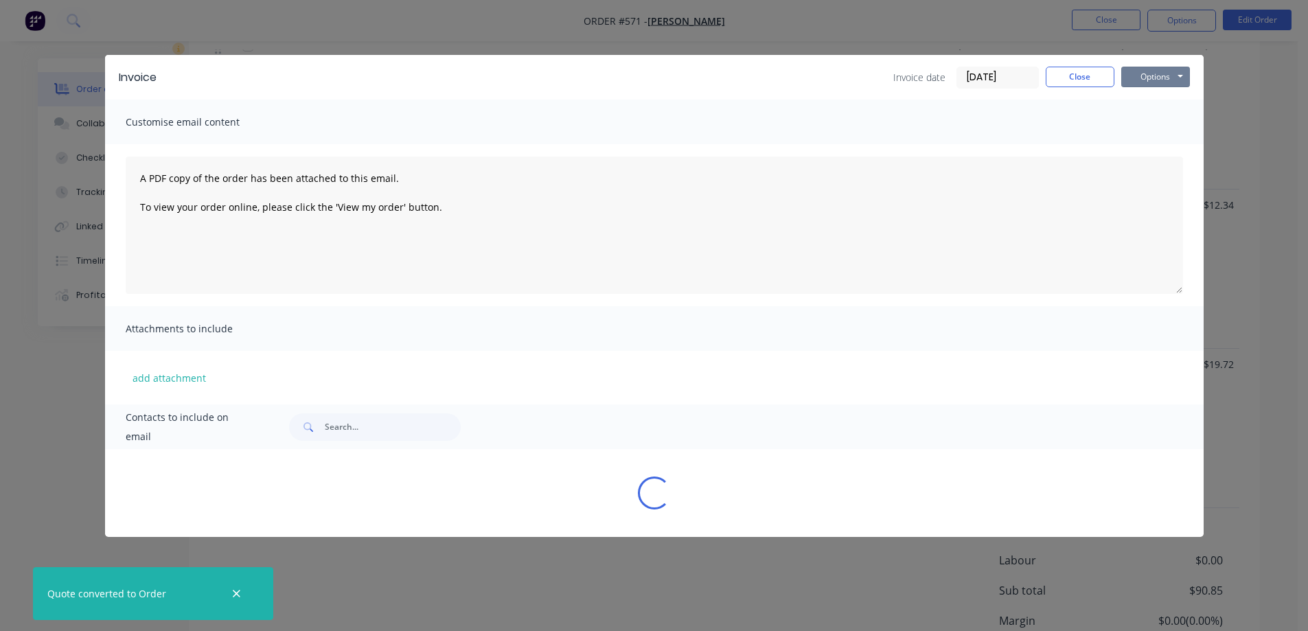
click at [1148, 75] on button "Options" at bounding box center [1155, 77] width 69 height 21
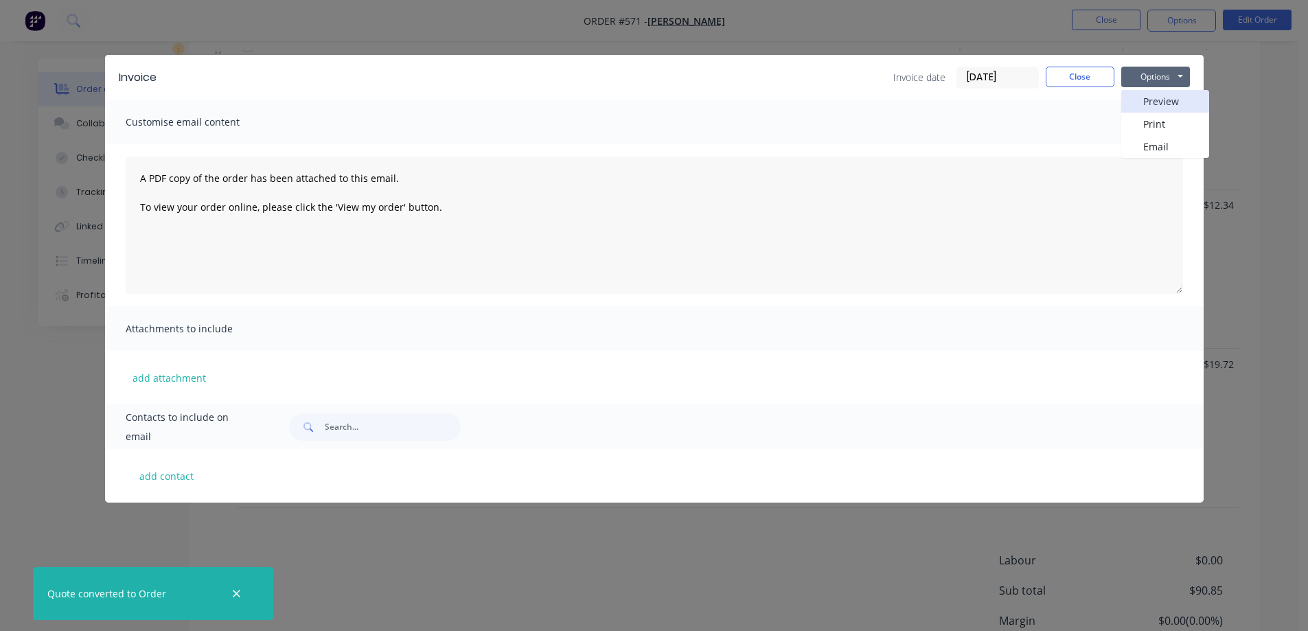
click at [1152, 97] on button "Preview" at bounding box center [1165, 101] width 88 height 23
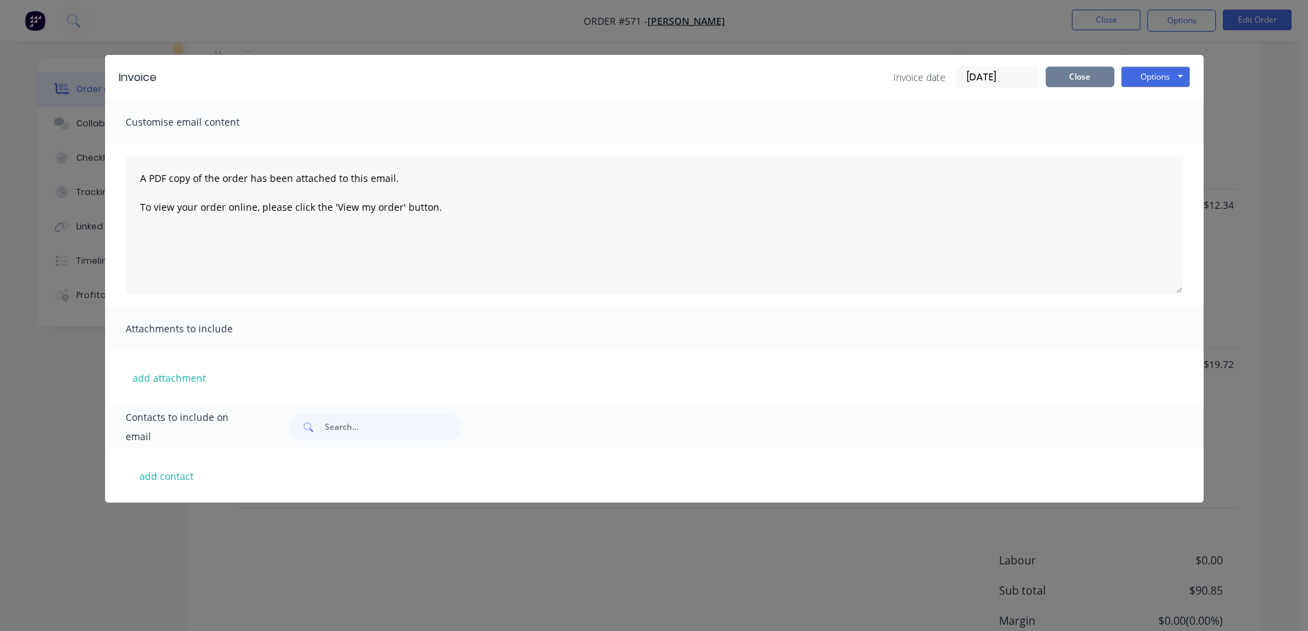
click at [1073, 73] on button "Close" at bounding box center [1080, 77] width 69 height 21
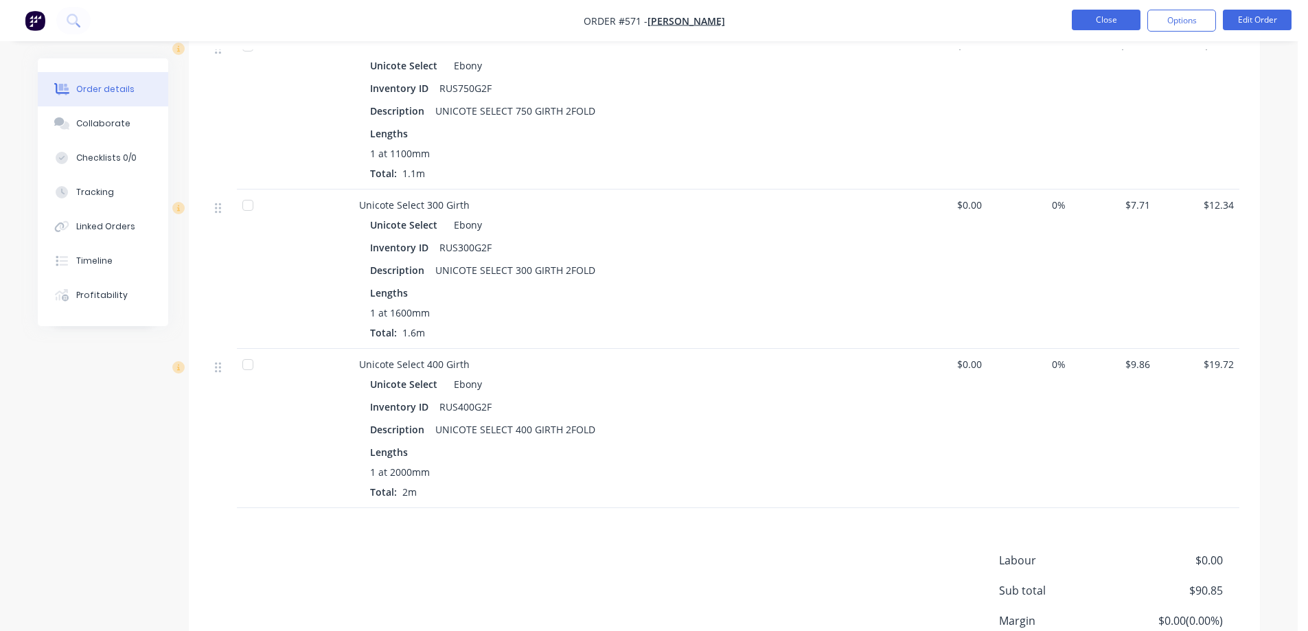
click at [1093, 22] on button "Close" at bounding box center [1106, 20] width 69 height 21
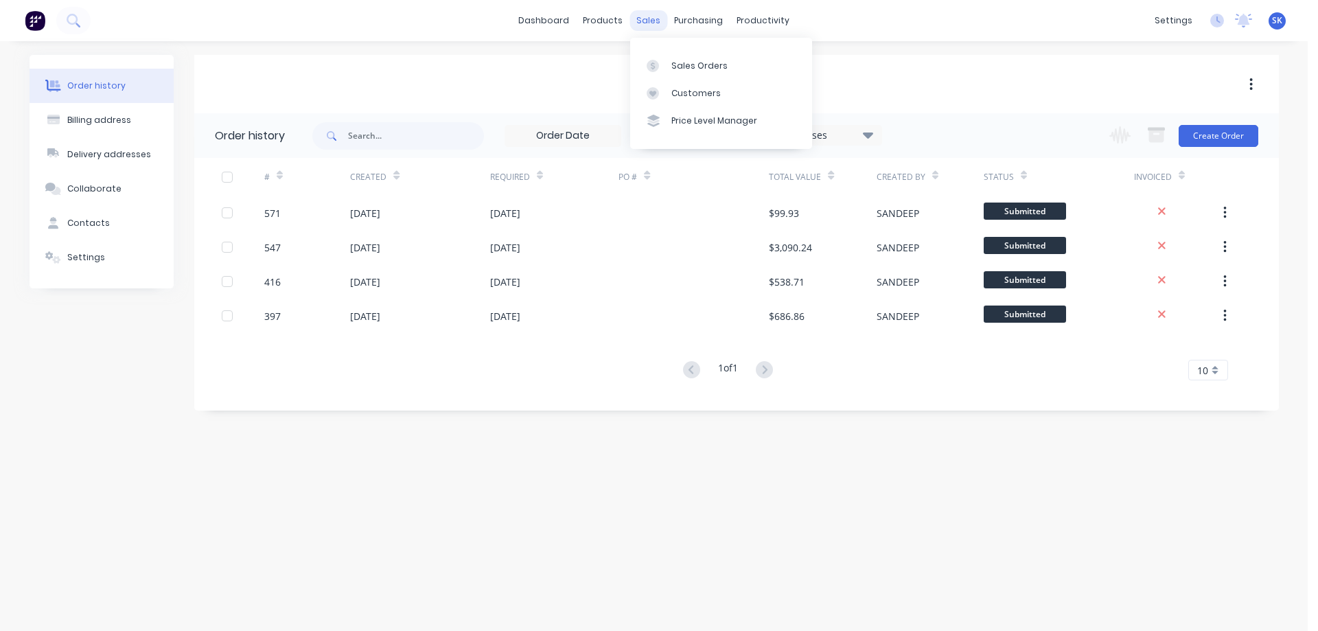
click at [651, 21] on div "sales" at bounding box center [649, 20] width 38 height 21
click at [675, 62] on div "Sales Orders" at bounding box center [700, 66] width 56 height 12
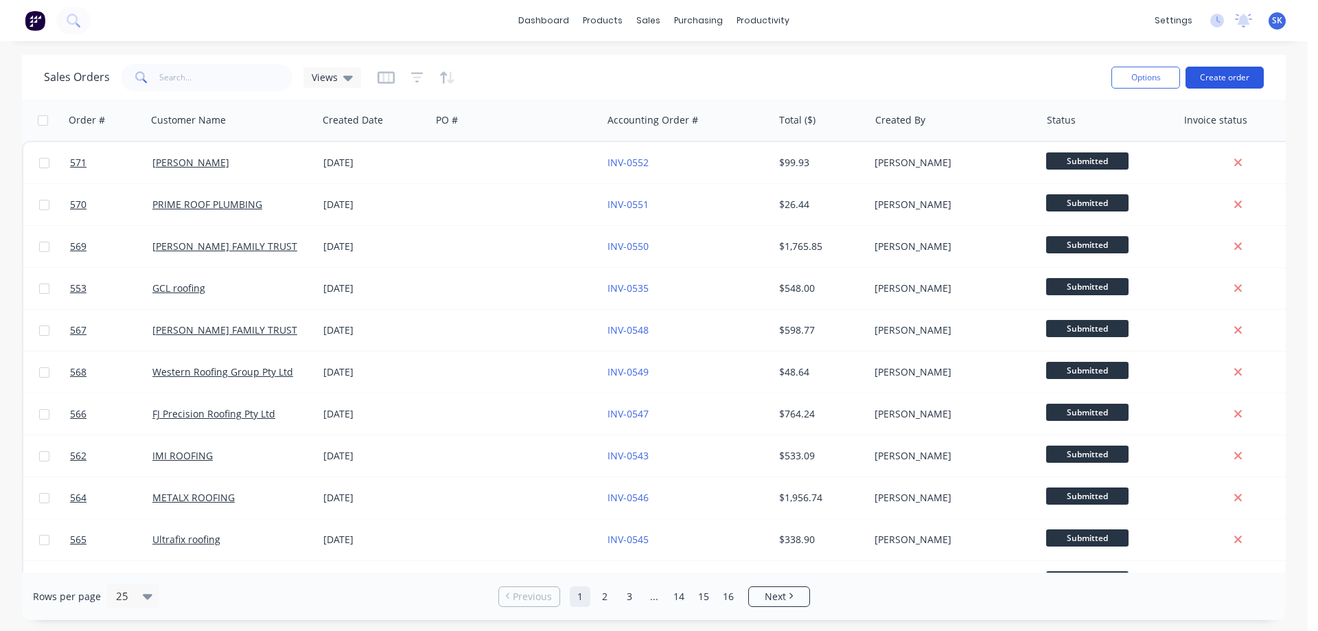
click at [1242, 70] on button "Create order" at bounding box center [1225, 78] width 78 height 22
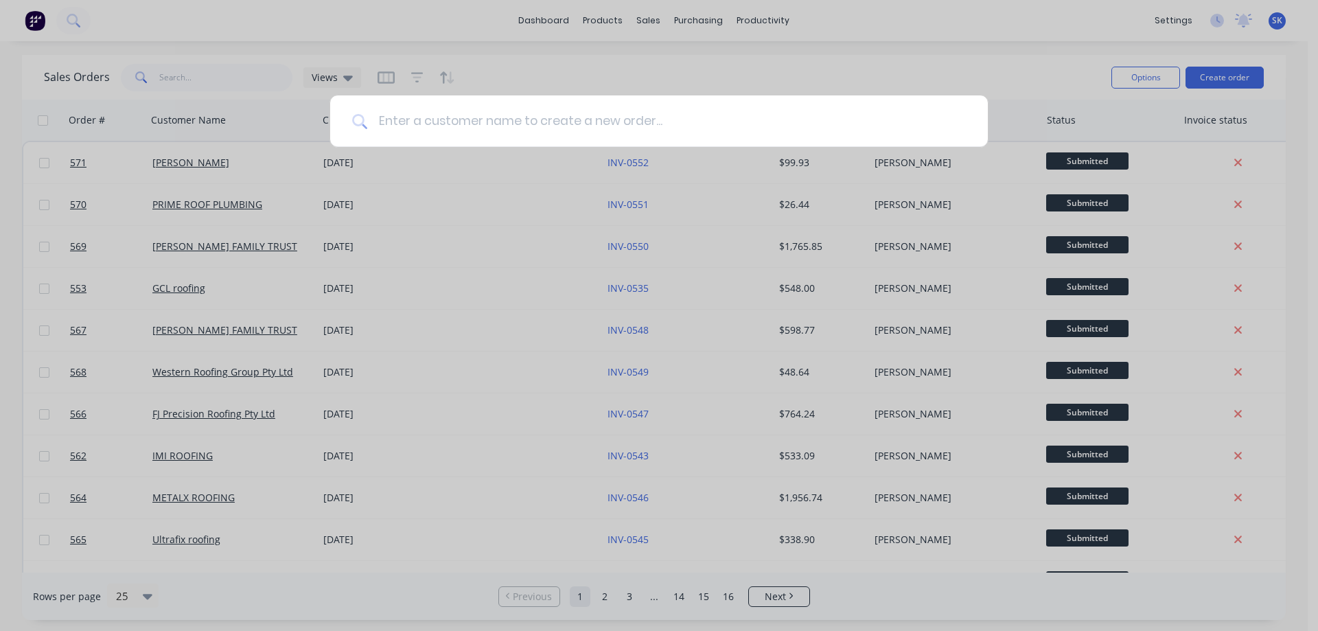
click at [571, 133] on input at bounding box center [666, 121] width 599 height 52
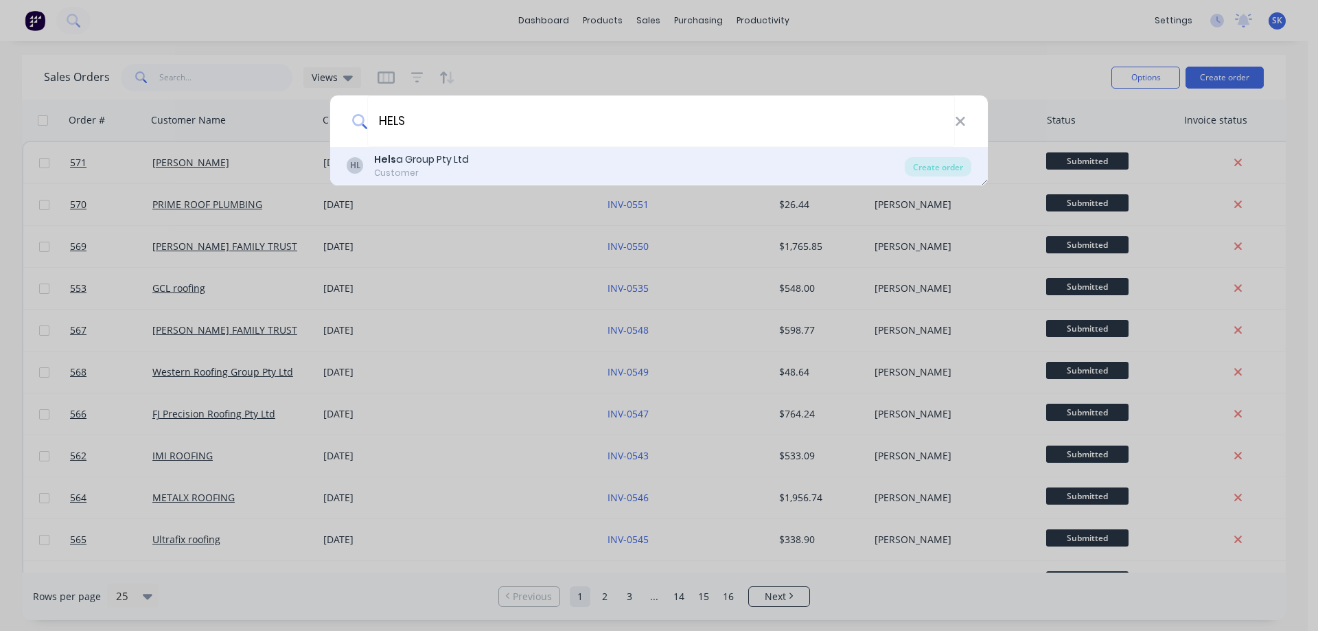
type input "HELS"
click at [533, 180] on div "[PERSON_NAME] a Group Pty Ltd Customer Create order" at bounding box center [659, 166] width 658 height 38
click at [408, 167] on div "Customer" at bounding box center [421, 173] width 95 height 12
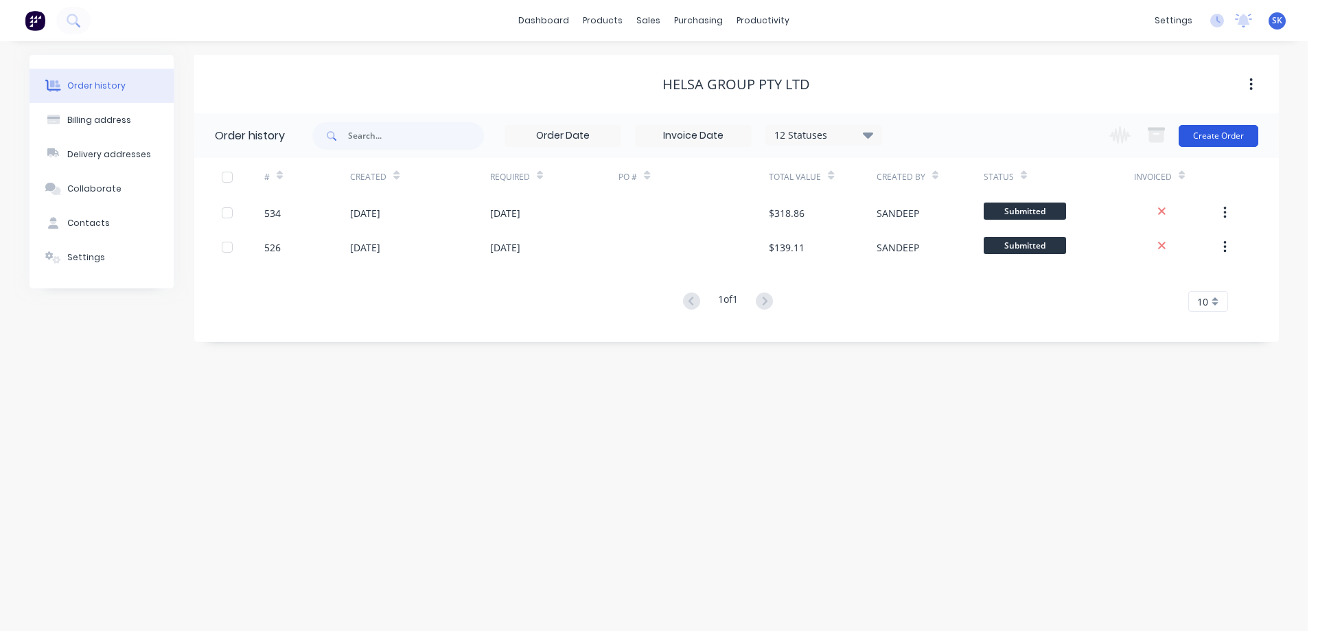
click at [1224, 135] on button "Create Order" at bounding box center [1219, 136] width 80 height 22
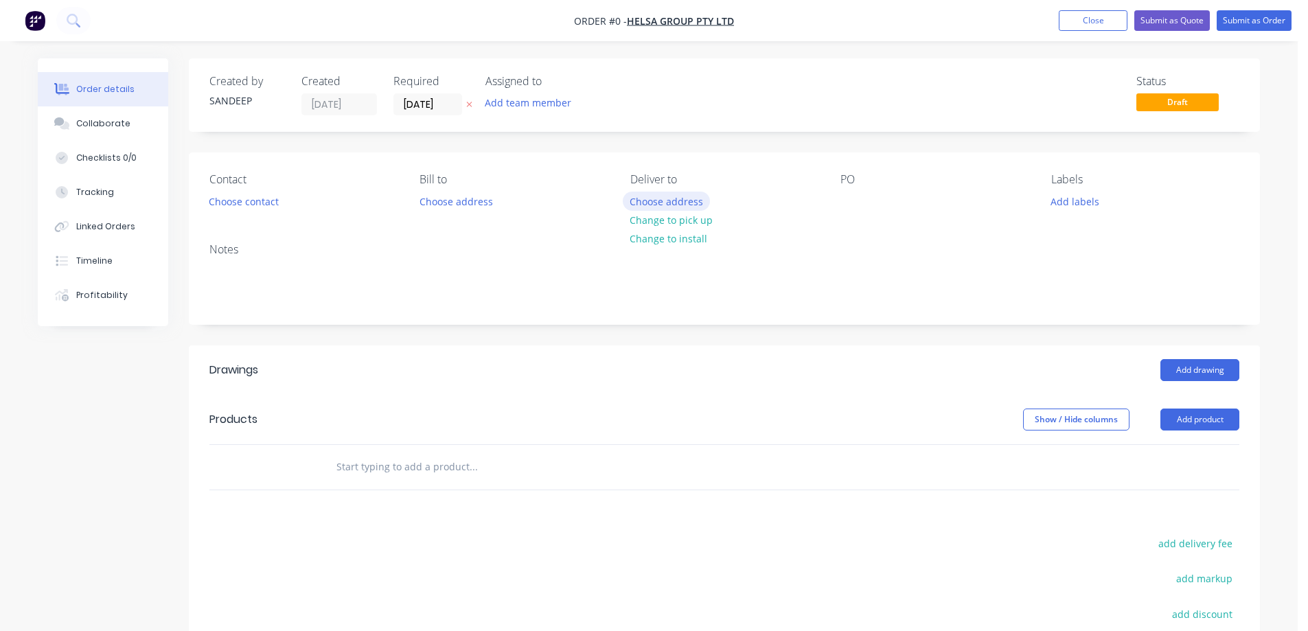
click at [654, 196] on button "Choose address" at bounding box center [667, 201] width 88 height 19
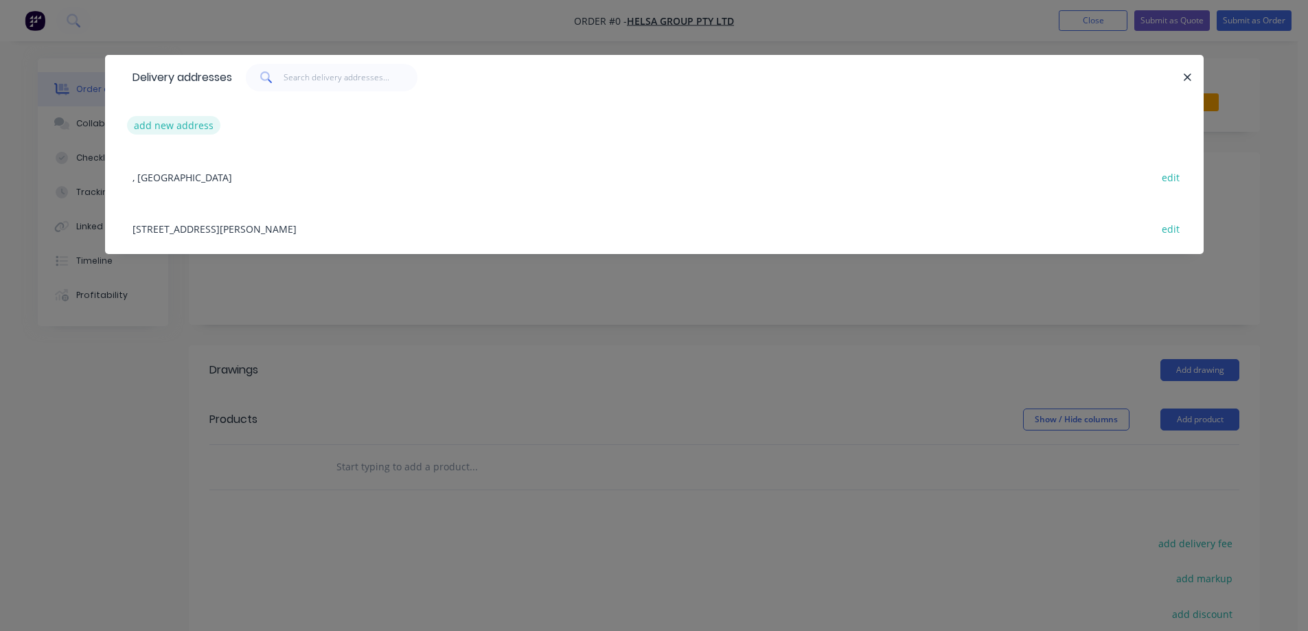
click at [198, 120] on button "add new address" at bounding box center [174, 125] width 94 height 19
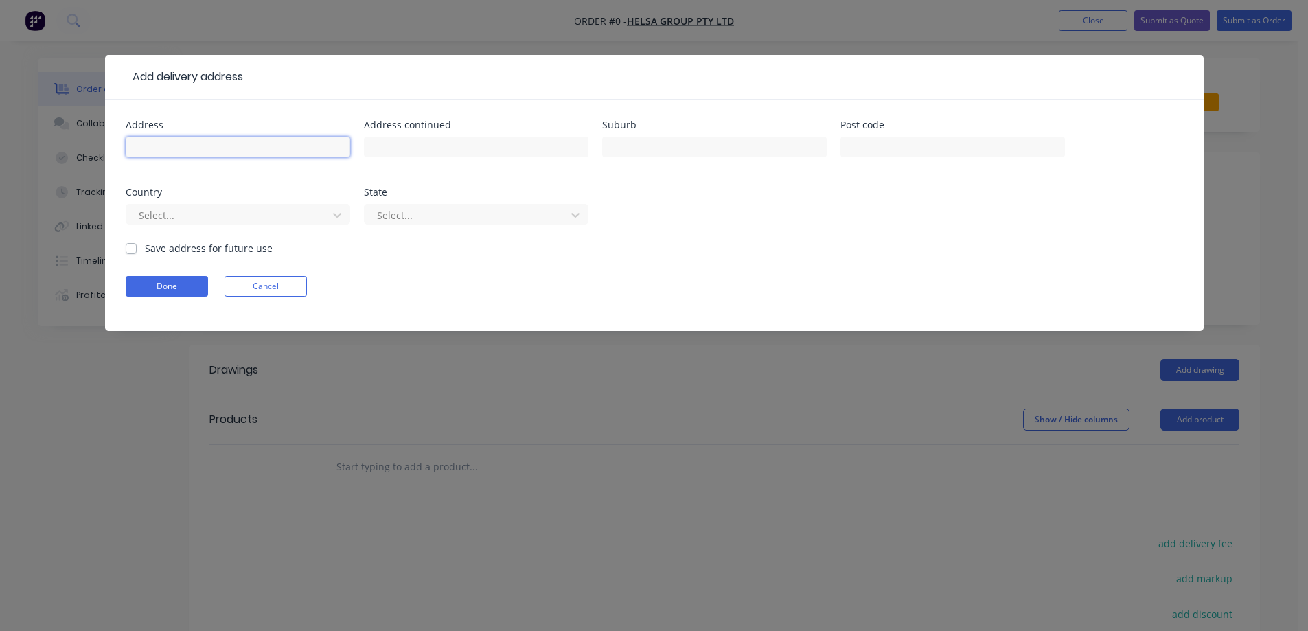
click at [238, 145] on input "text" at bounding box center [238, 147] width 225 height 21
paste input "[STREET_ADDRESS][PERSON_NAME]"
type input "[STREET_ADDRESS][PERSON_NAME]"
click at [659, 144] on input "text" at bounding box center [714, 147] width 225 height 21
paste input "[GEOGRAPHIC_DATA]"
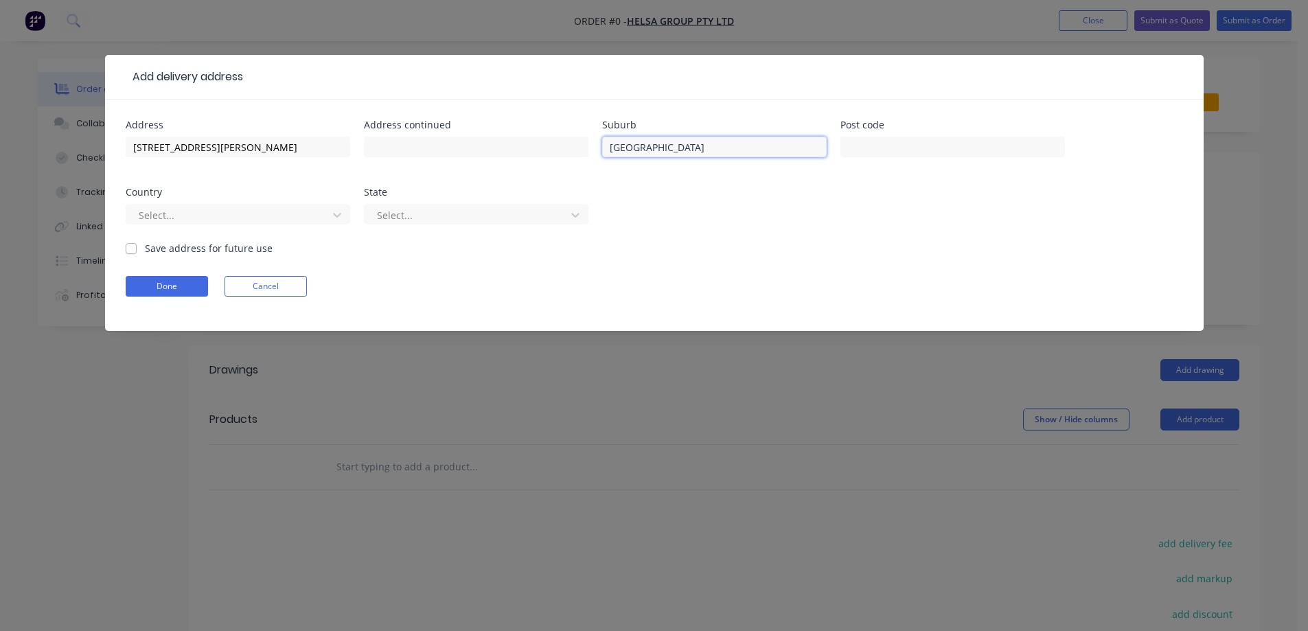
type input "[GEOGRAPHIC_DATA]"
click at [902, 150] on input "text" at bounding box center [953, 147] width 225 height 21
paste input "3181"
type input "3181"
click at [207, 223] on div at bounding box center [228, 215] width 183 height 17
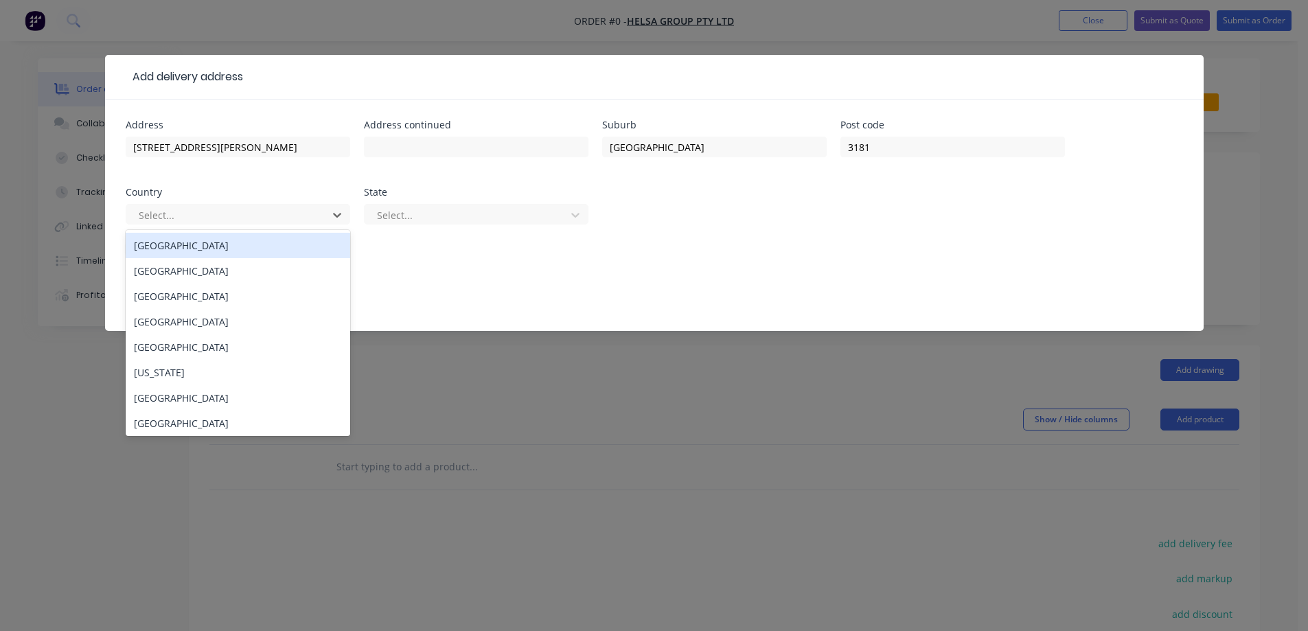
click at [204, 244] on div "[GEOGRAPHIC_DATA]" at bounding box center [238, 245] width 225 height 25
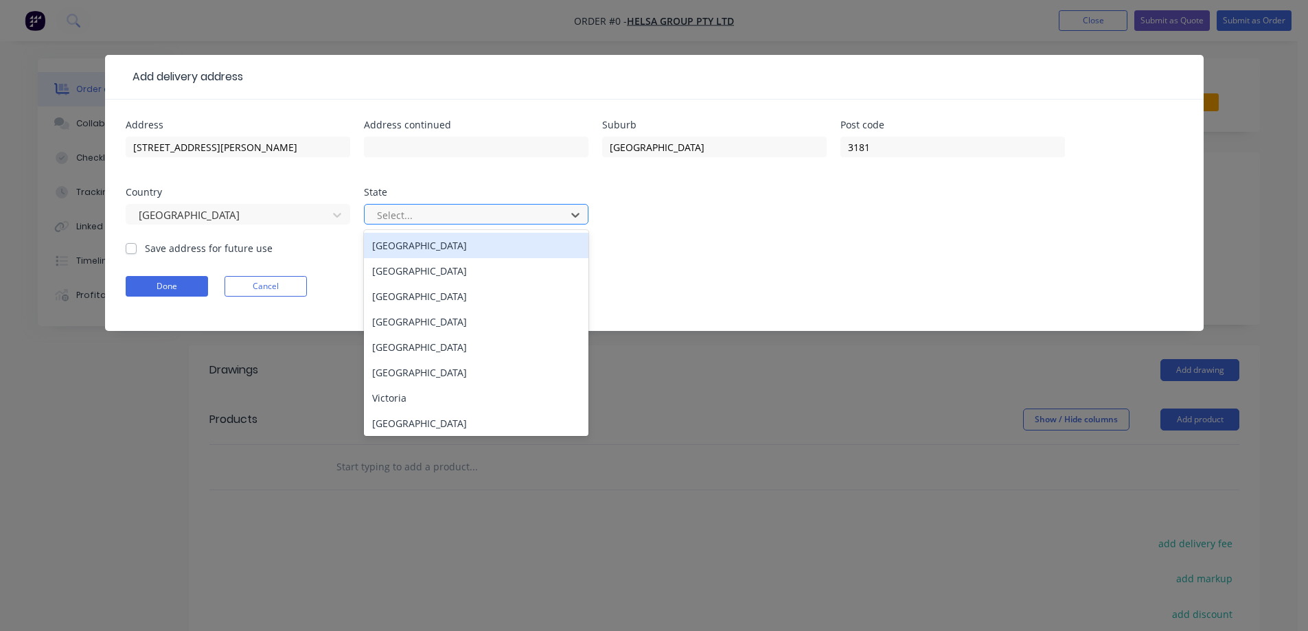
click at [398, 214] on div at bounding box center [467, 215] width 183 height 17
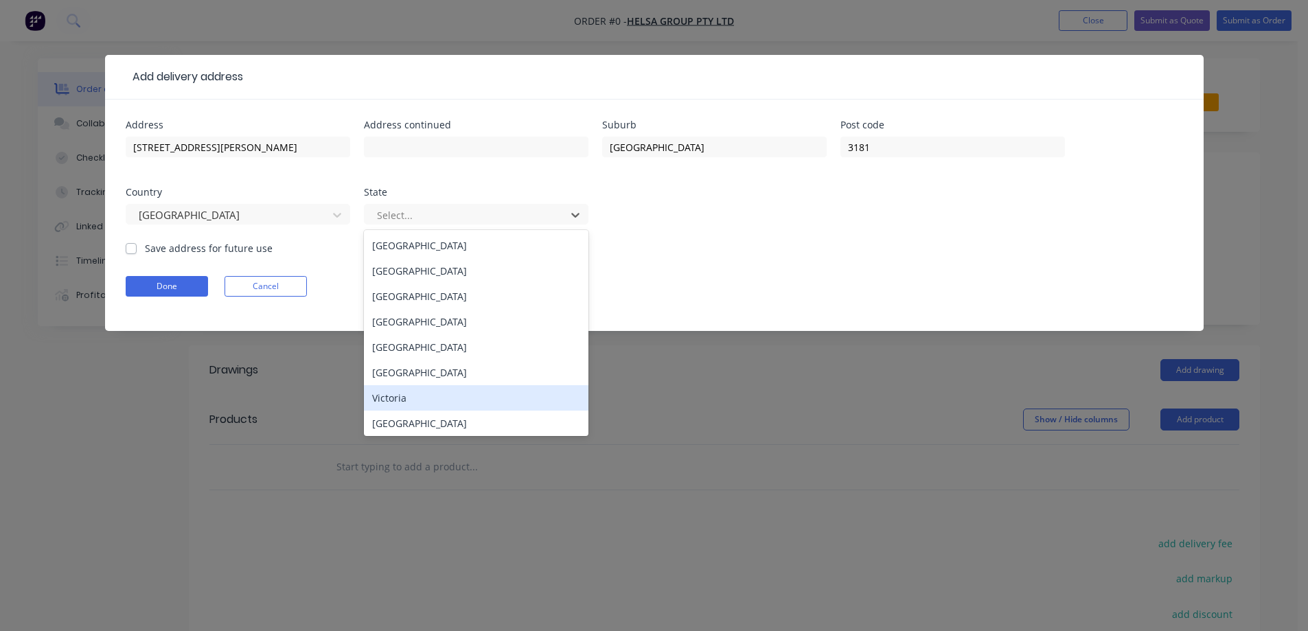
click at [393, 394] on div "Victoria" at bounding box center [476, 397] width 225 height 25
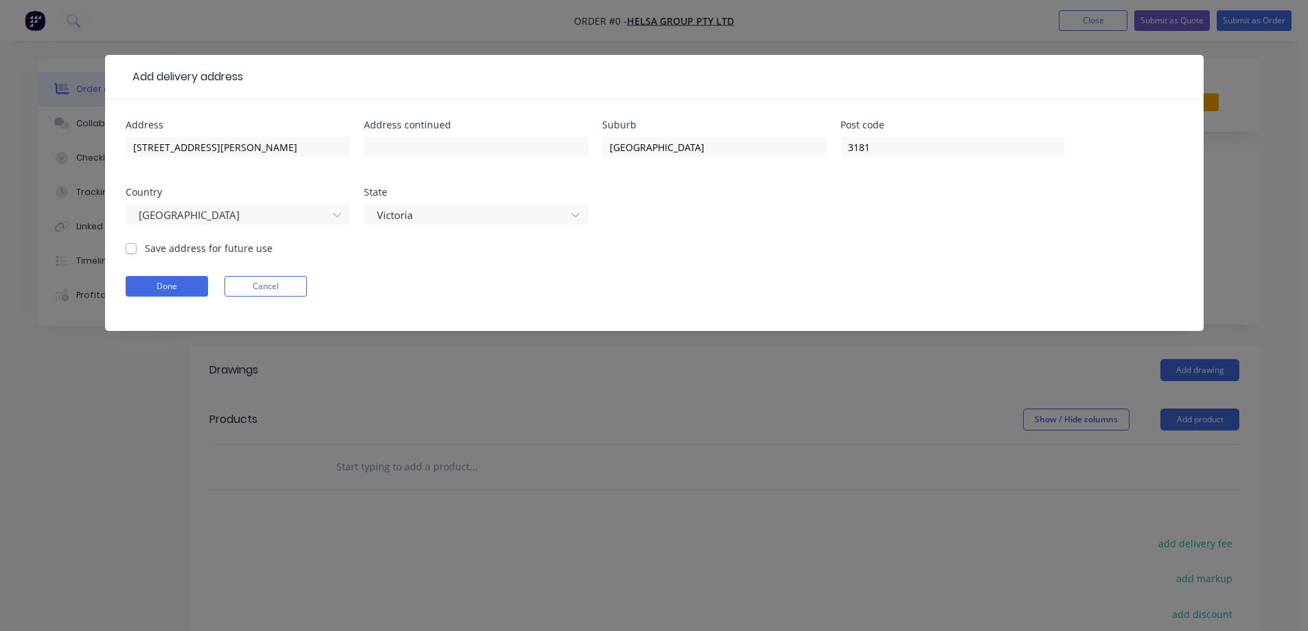
click at [222, 247] on label "Save address for future use" at bounding box center [209, 248] width 128 height 14
click at [137, 247] on input "Save address for future use" at bounding box center [131, 247] width 11 height 13
checkbox input "true"
click at [163, 290] on button "Done" at bounding box center [167, 286] width 82 height 21
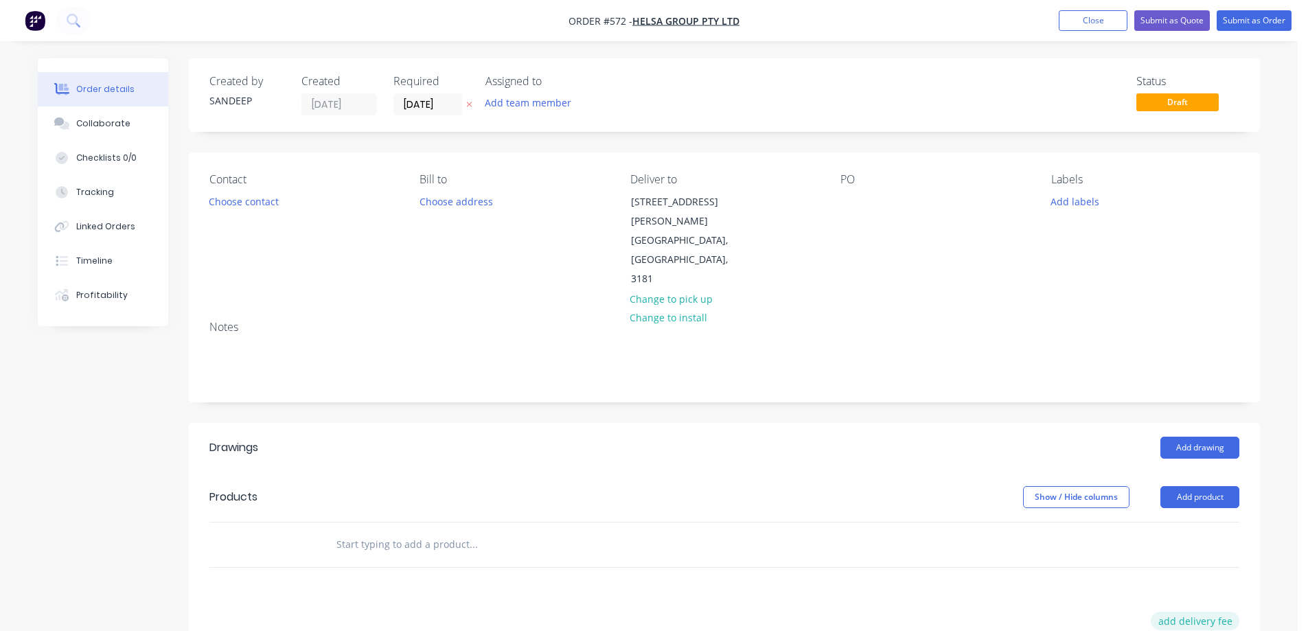
click at [1213, 612] on button "add delivery fee" at bounding box center [1195, 621] width 89 height 19
type input "50"
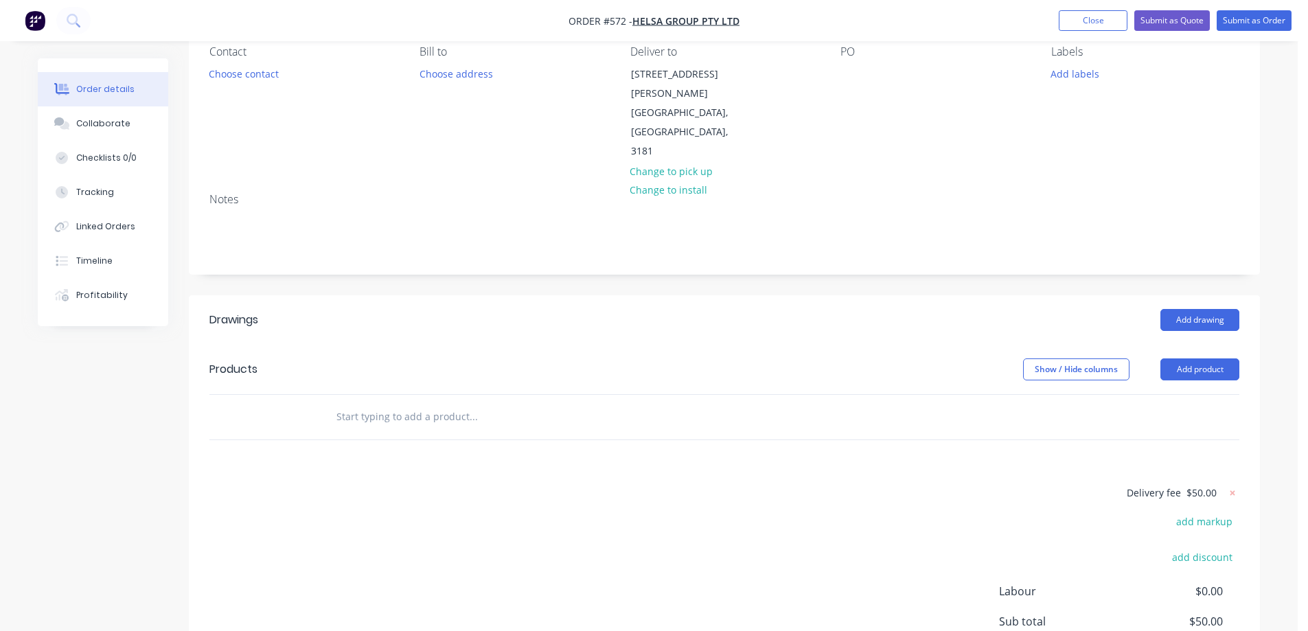
scroll to position [137, 0]
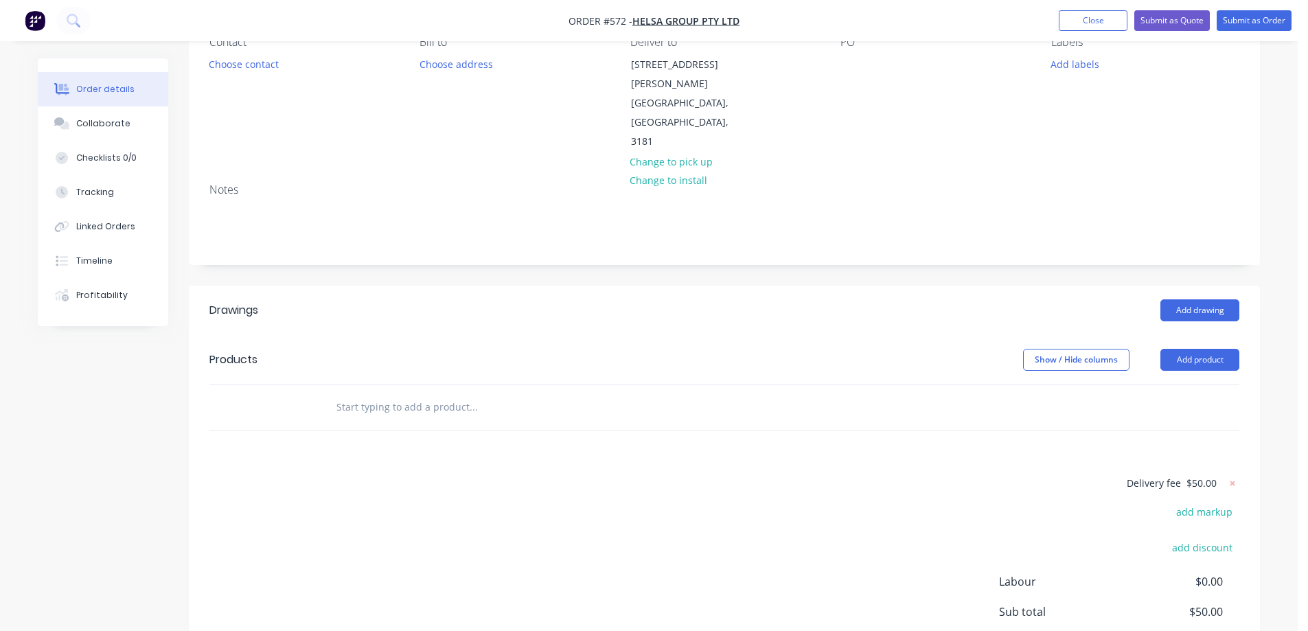
click at [467, 393] on input "text" at bounding box center [473, 406] width 275 height 27
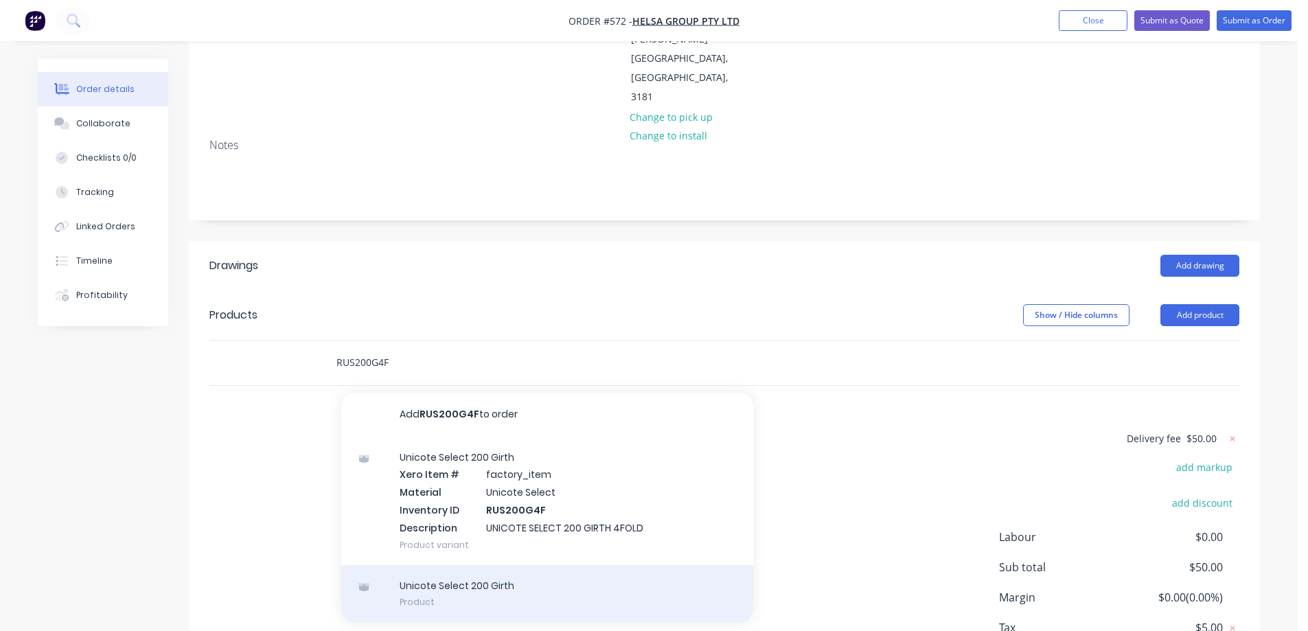
scroll to position [206, 0]
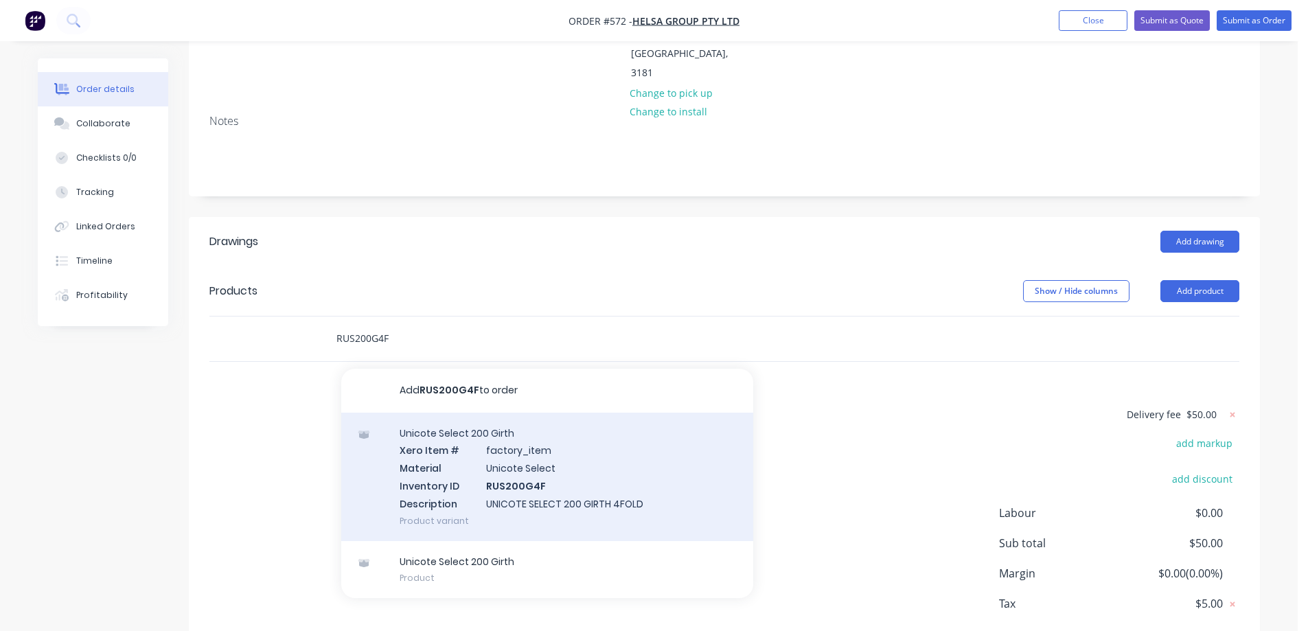
type input "RUS200G4F"
click at [495, 422] on div "Unicote Select 200 Girth Xero Item # factory_item Material Unicote Select Inven…" at bounding box center [547, 477] width 412 height 128
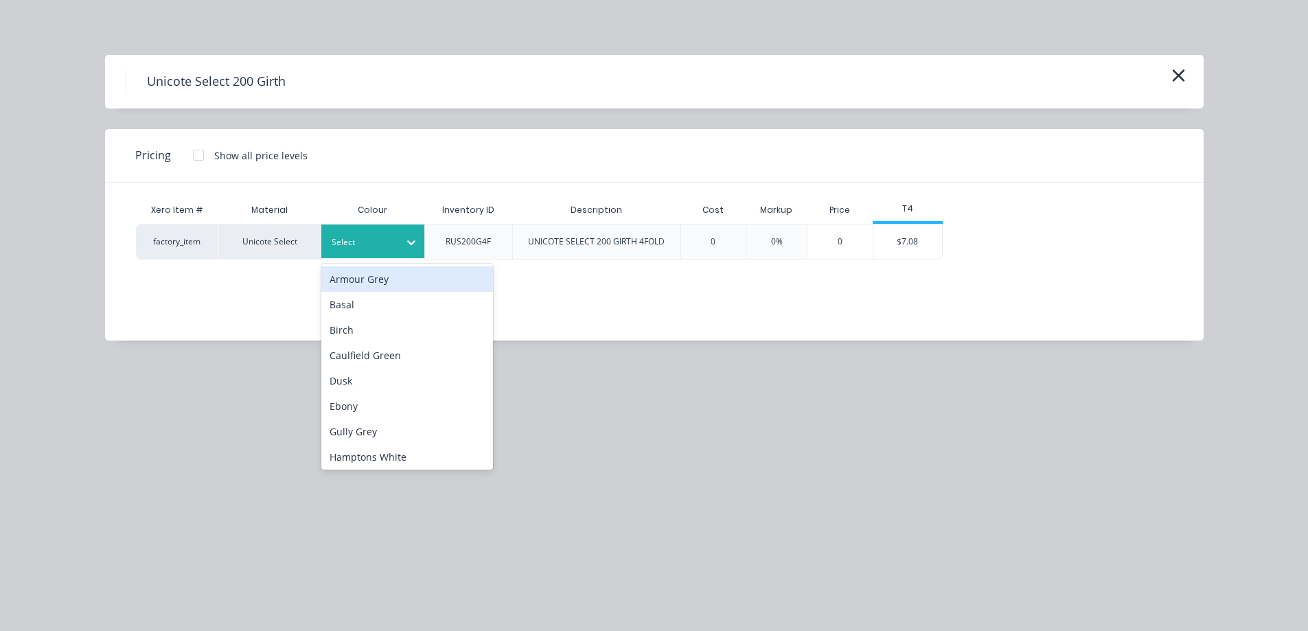
click at [415, 250] on div at bounding box center [411, 242] width 25 height 22
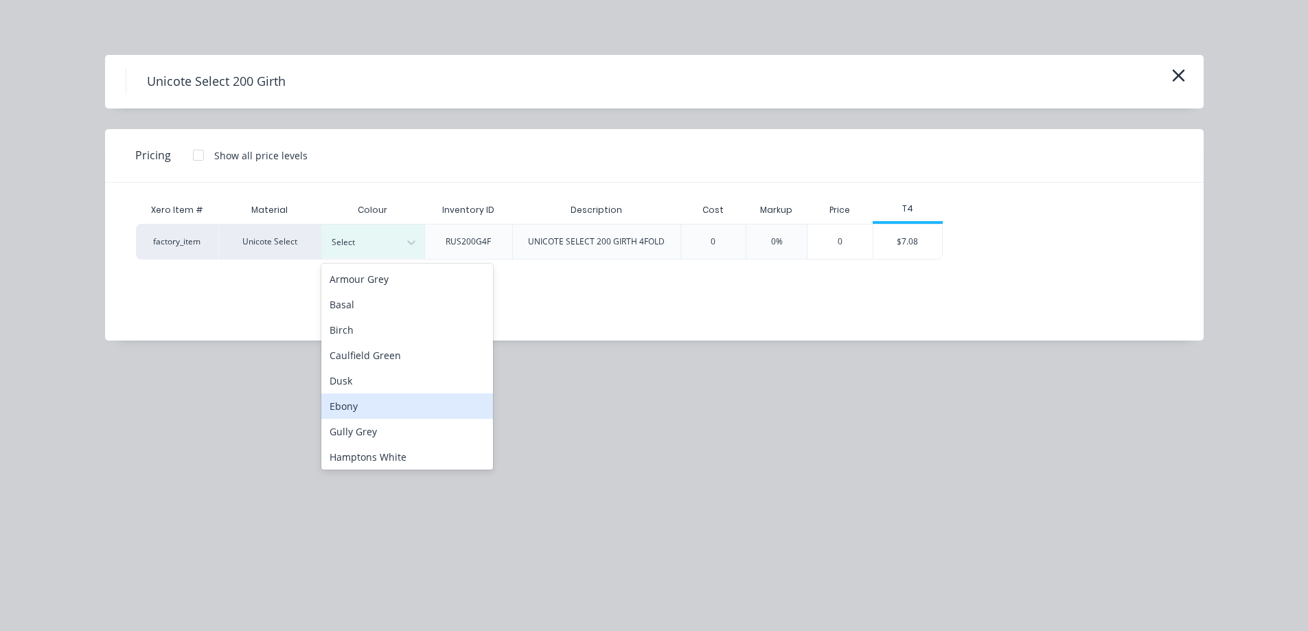
click at [362, 409] on div "Ebony" at bounding box center [407, 405] width 172 height 25
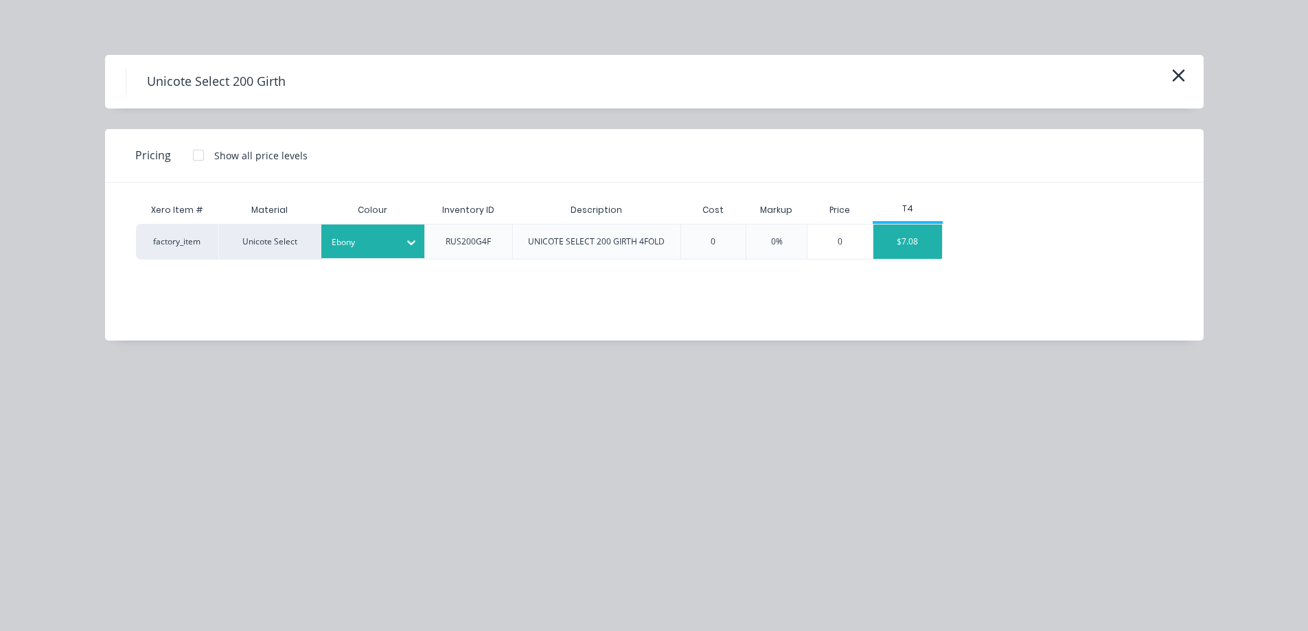
click at [922, 245] on div "$7.08" at bounding box center [907, 242] width 69 height 34
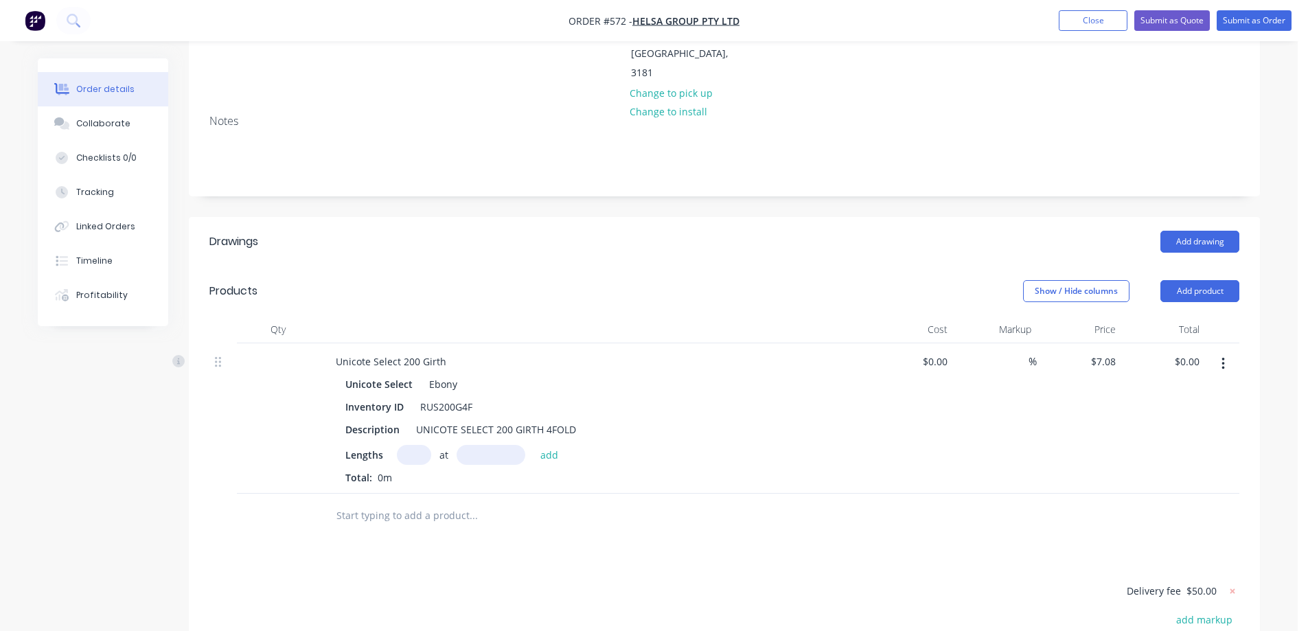
click at [402, 445] on div "at add" at bounding box center [481, 455] width 169 height 20
click at [414, 445] on input "text" at bounding box center [414, 455] width 34 height 20
type input "4"
type input "5400mm"
click at [550, 445] on button "add" at bounding box center [550, 454] width 32 height 19
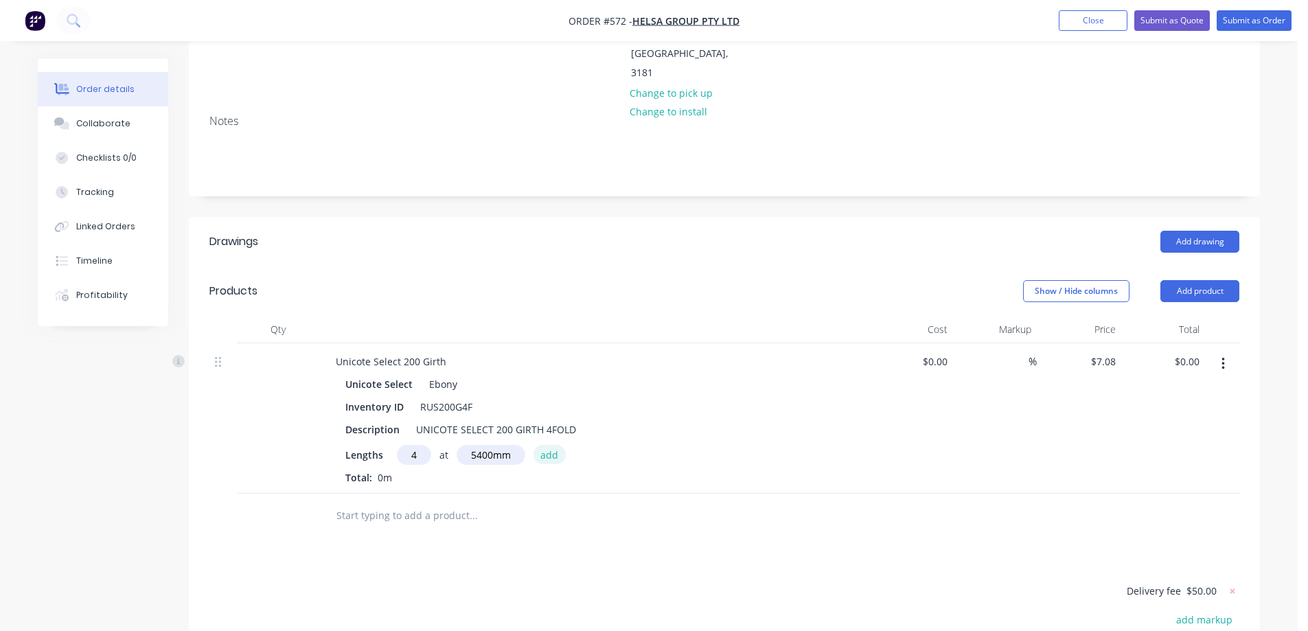
type input "$152.93"
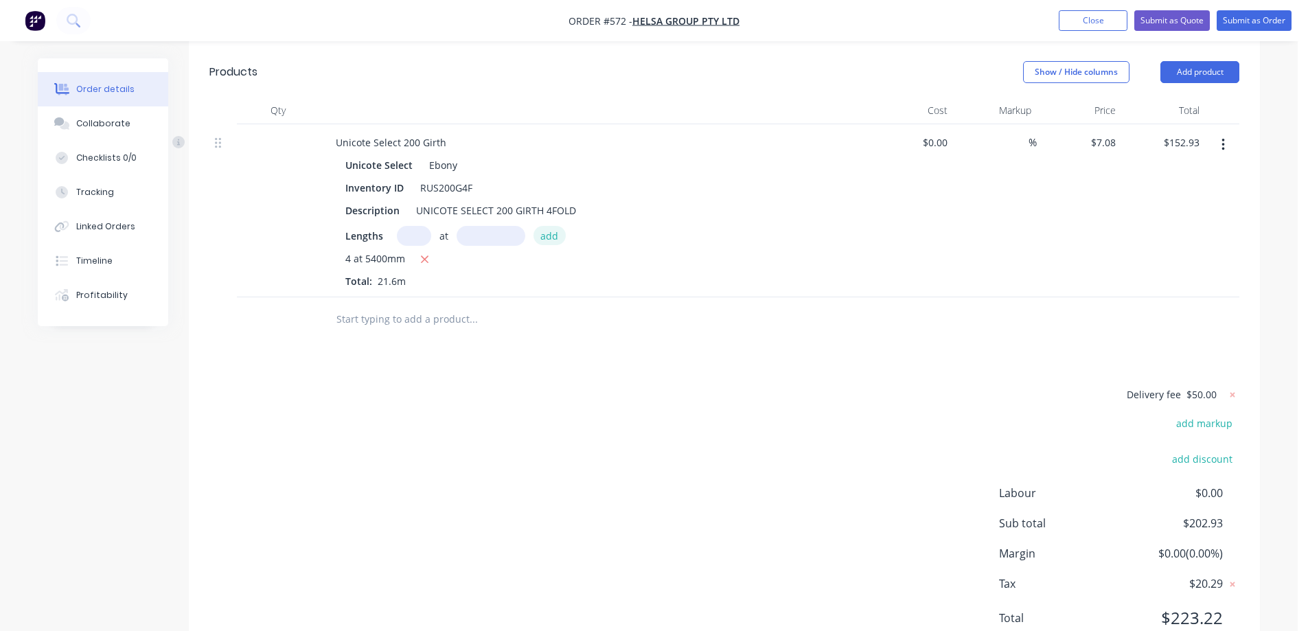
scroll to position [426, 0]
click at [1174, 21] on button "Submit as Quote" at bounding box center [1172, 20] width 76 height 21
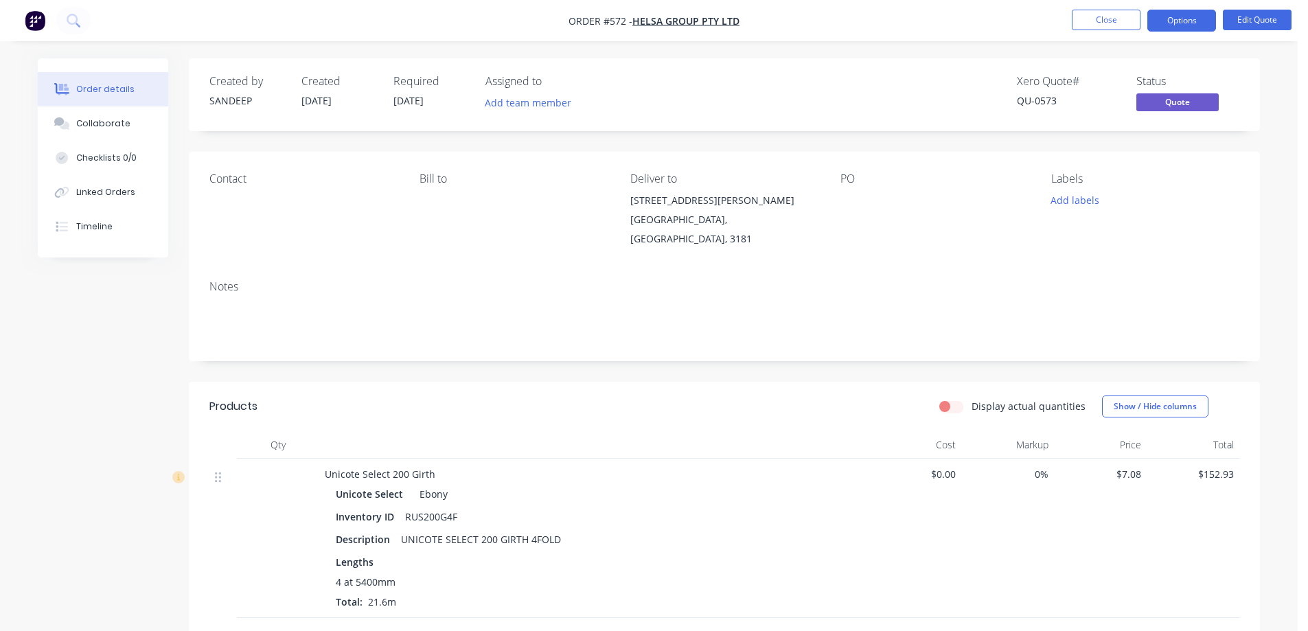
scroll to position [206, 0]
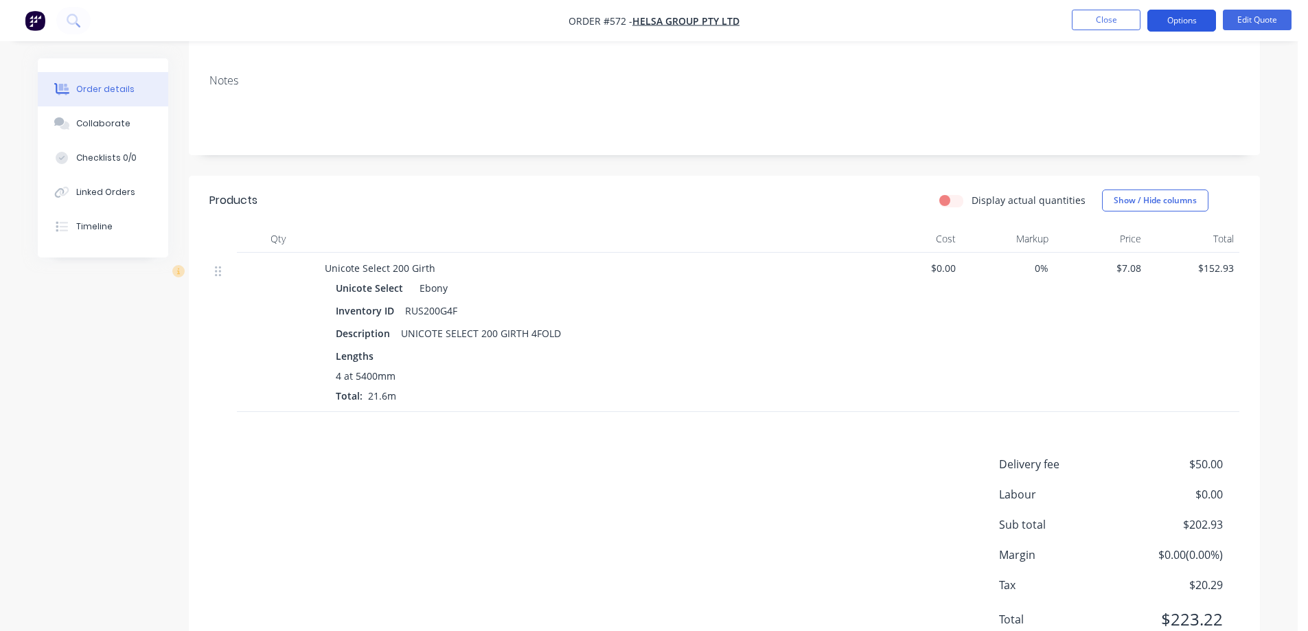
click at [1178, 27] on button "Options" at bounding box center [1181, 21] width 69 height 22
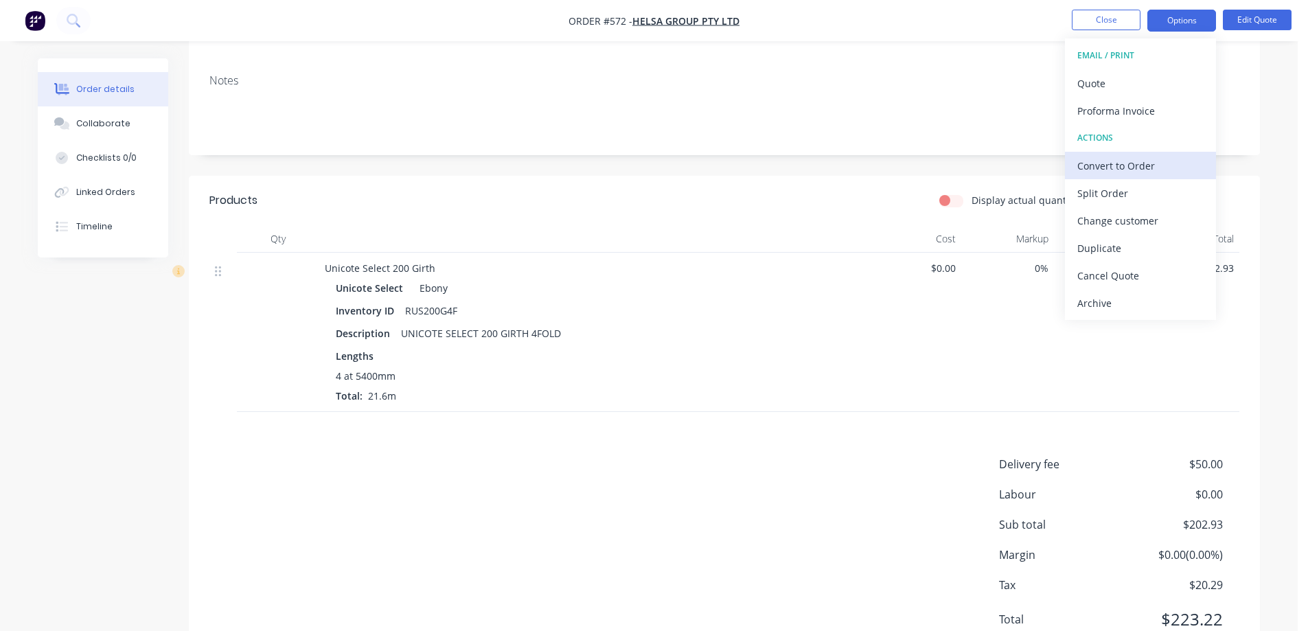
click at [1123, 163] on div "Convert to Order" at bounding box center [1140, 166] width 126 height 20
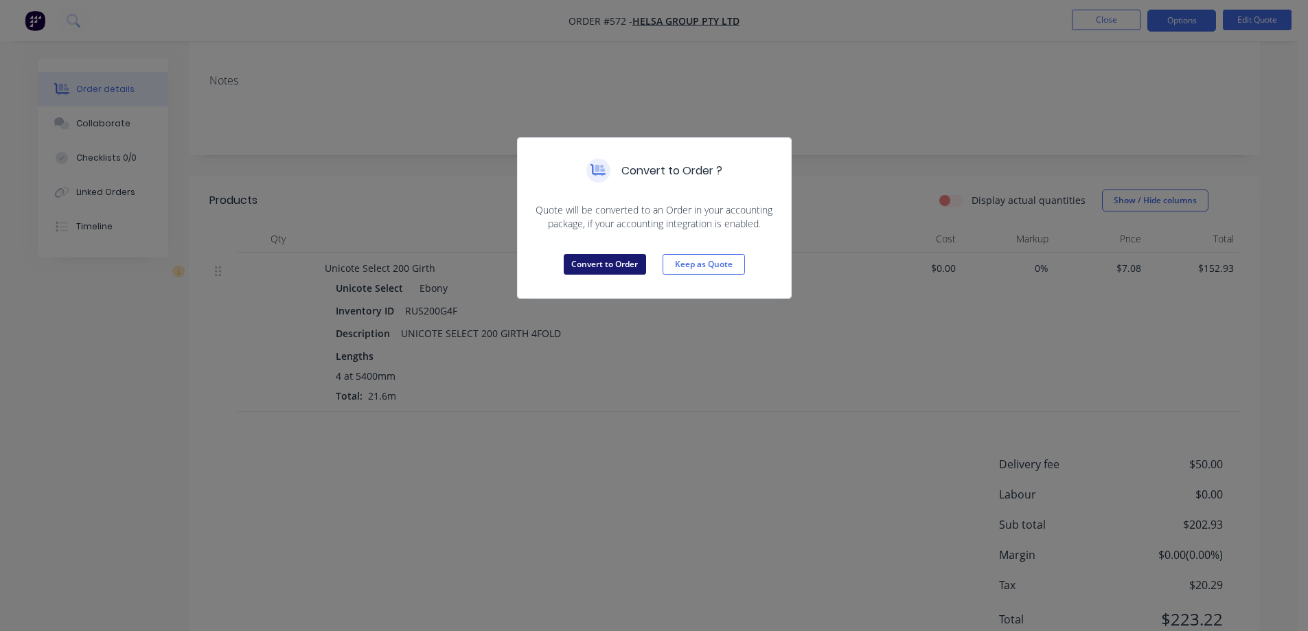
click at [615, 266] on button "Convert to Order" at bounding box center [605, 264] width 82 height 21
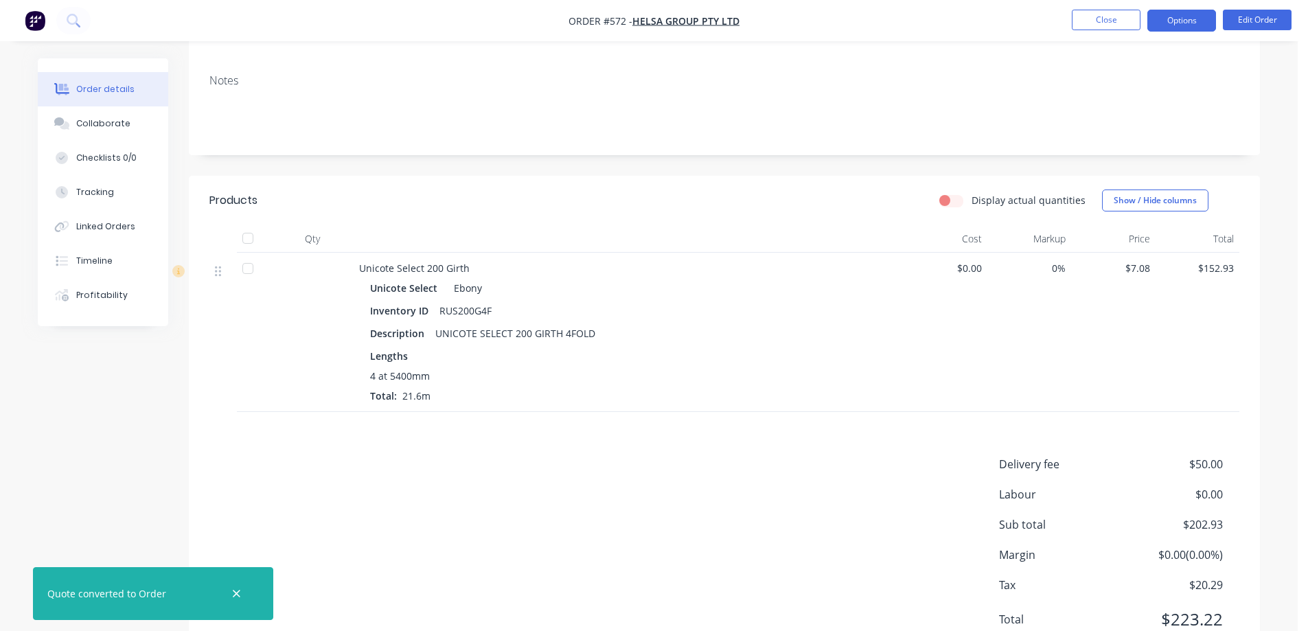
click at [1203, 19] on button "Options" at bounding box center [1181, 21] width 69 height 22
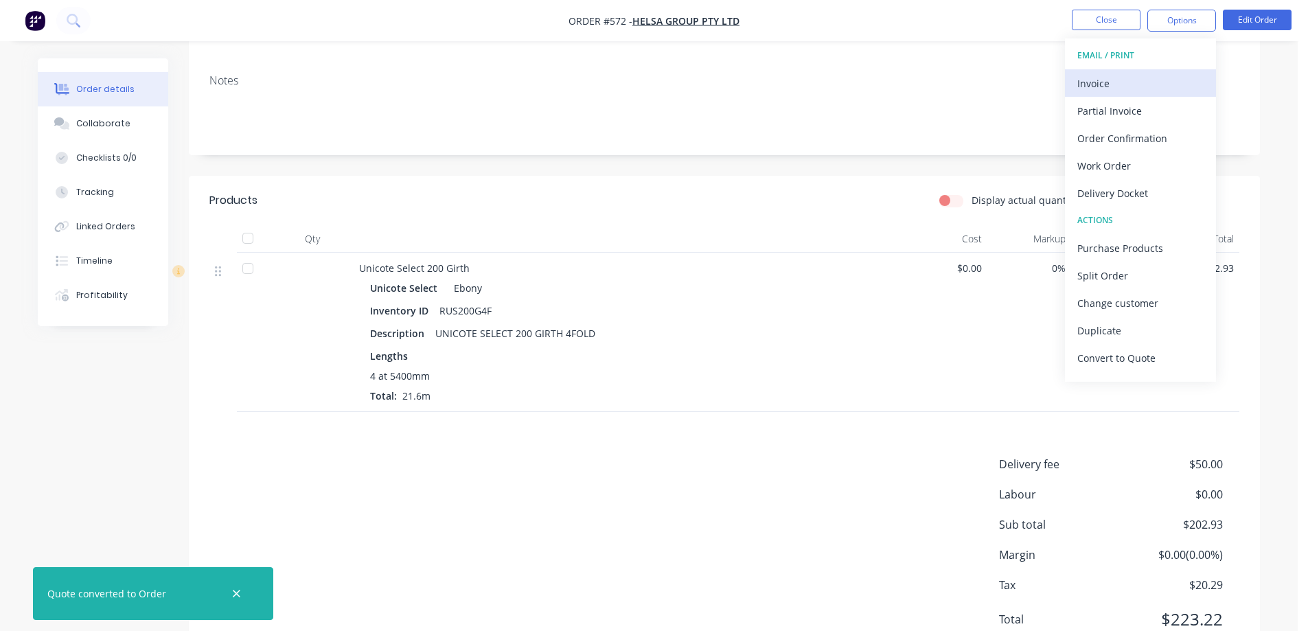
click at [1127, 86] on div "Invoice" at bounding box center [1140, 83] width 126 height 20
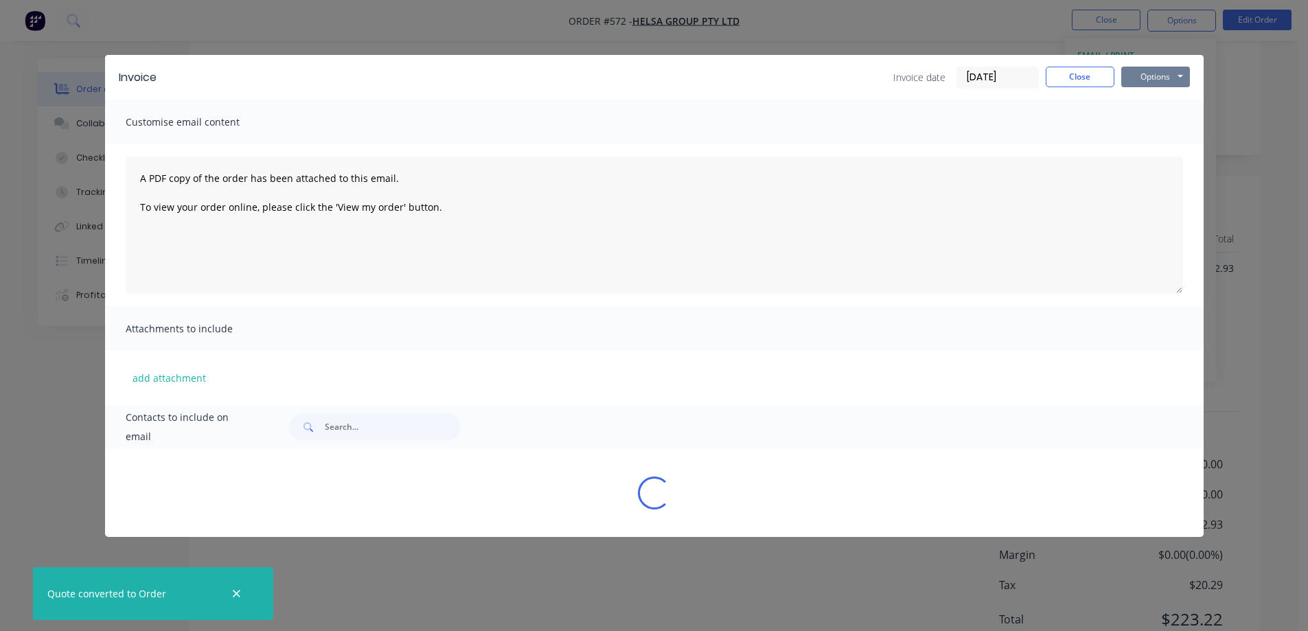
click at [1145, 75] on button "Options" at bounding box center [1155, 77] width 69 height 21
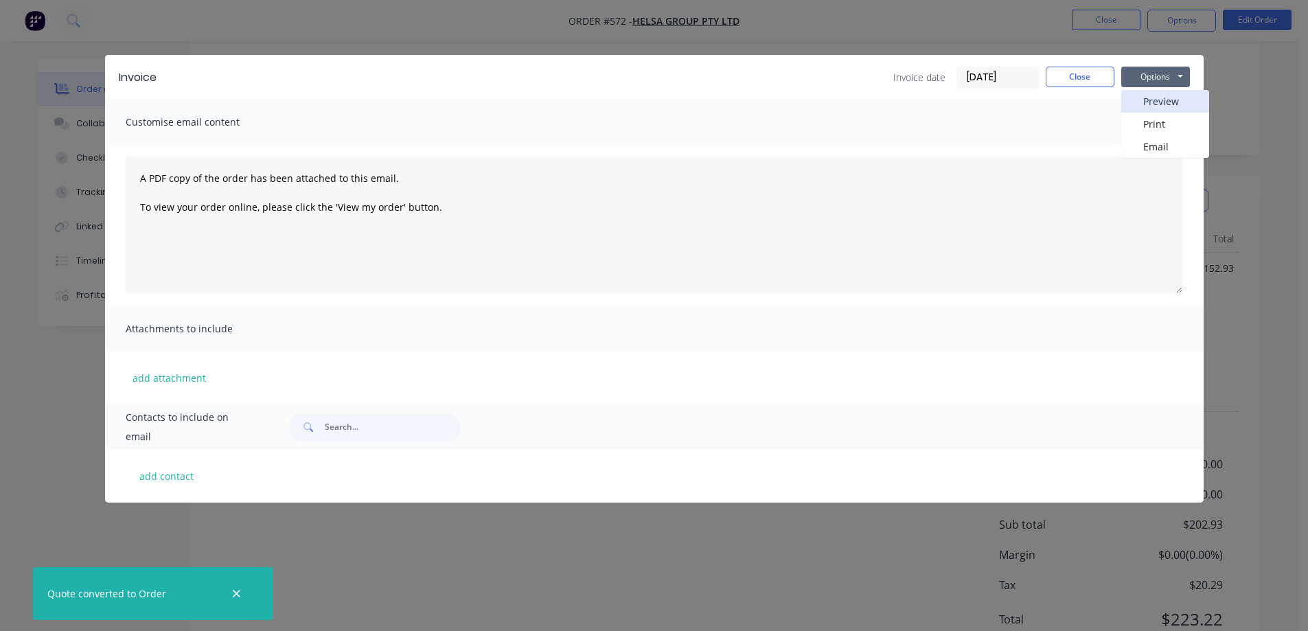
click at [1147, 97] on button "Preview" at bounding box center [1165, 101] width 88 height 23
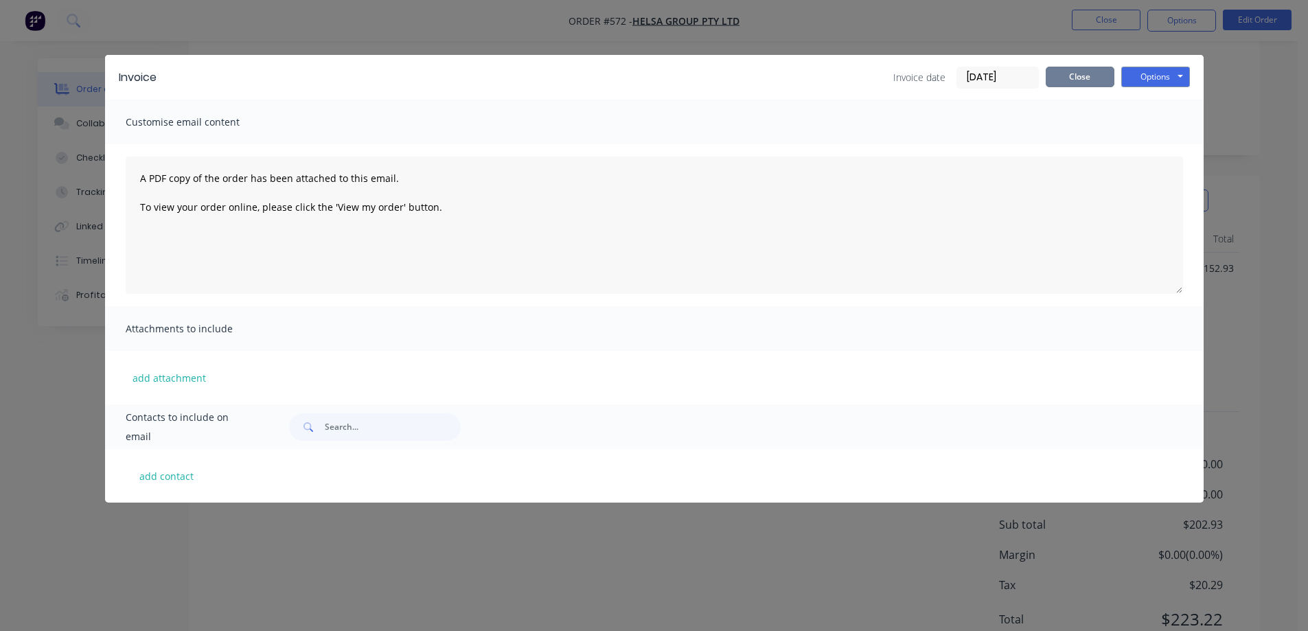
click at [1082, 71] on button "Close" at bounding box center [1080, 77] width 69 height 21
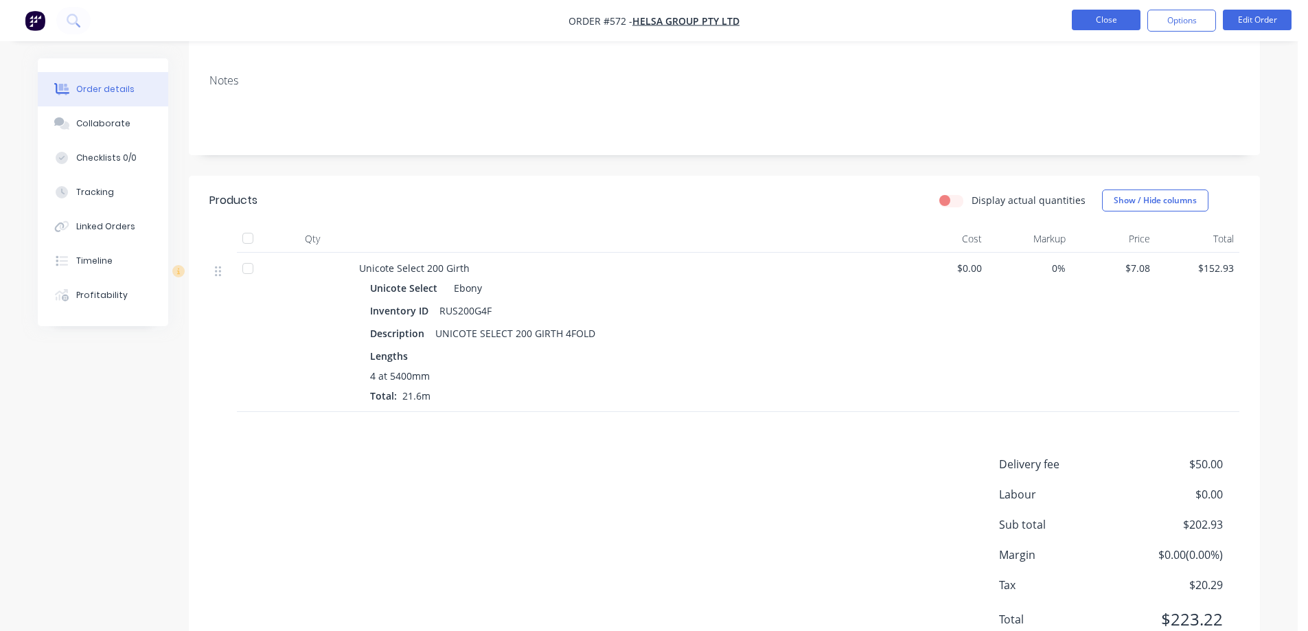
click at [1090, 23] on button "Close" at bounding box center [1106, 20] width 69 height 21
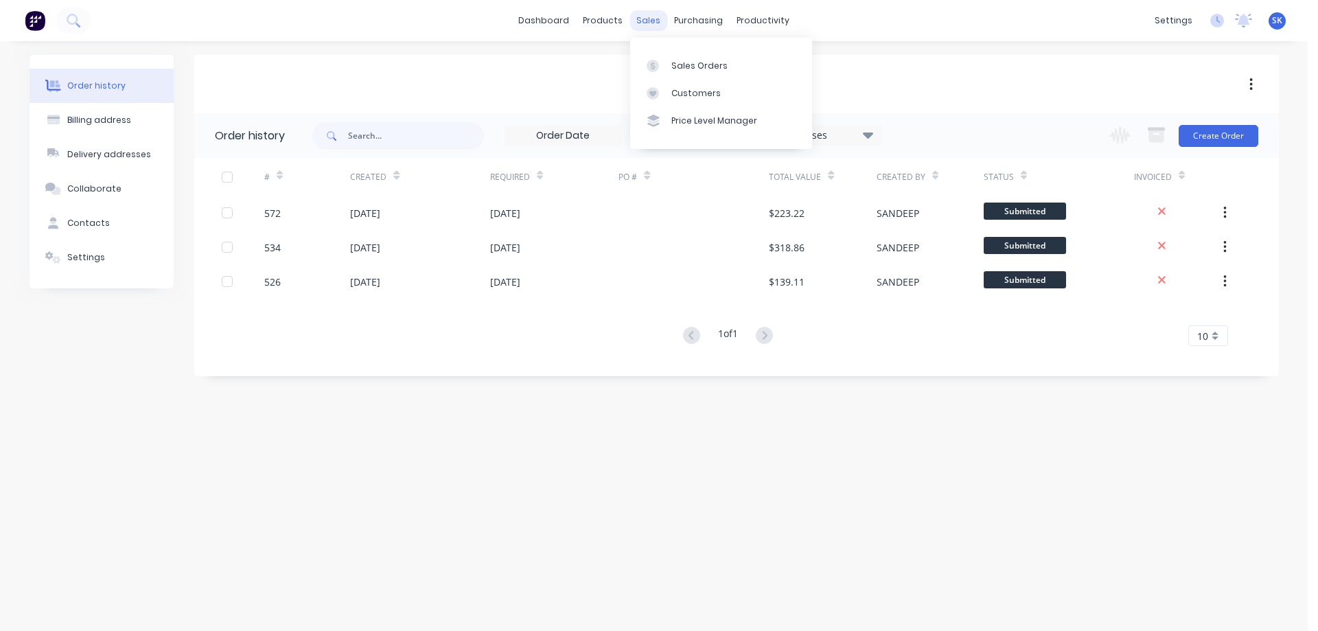
click at [651, 16] on div "sales" at bounding box center [649, 20] width 38 height 21
click at [674, 61] on div "Sales Orders" at bounding box center [700, 66] width 56 height 12
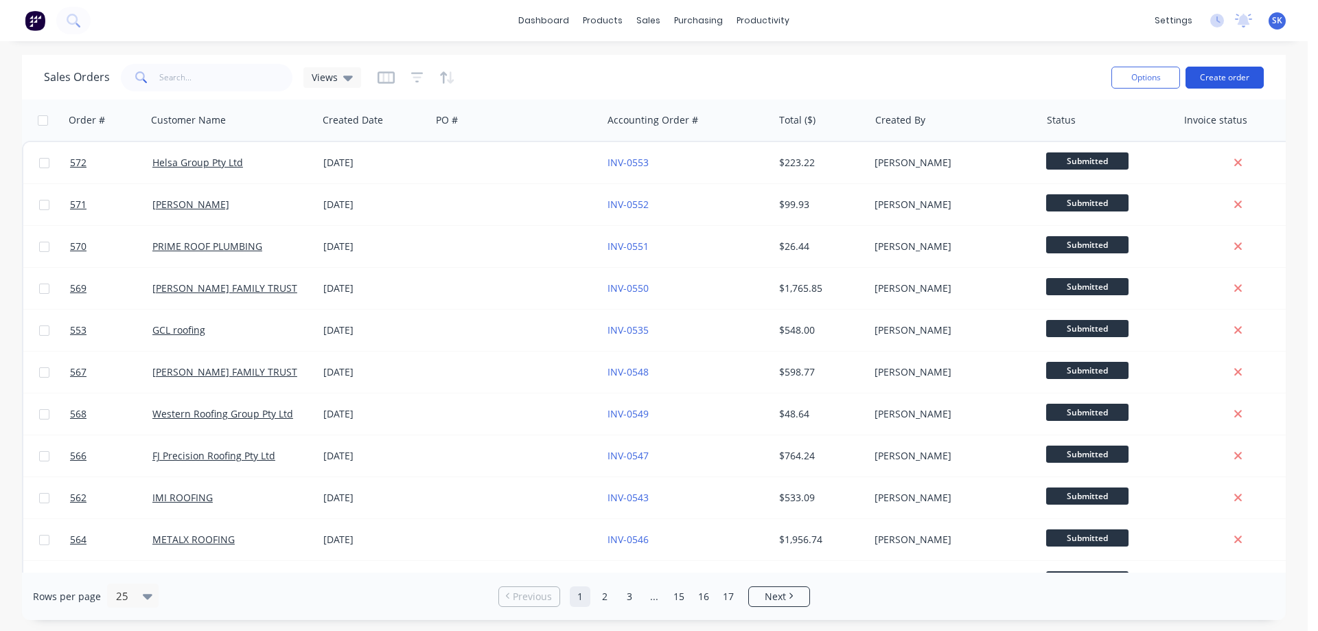
click at [1233, 71] on button "Create order" at bounding box center [1225, 78] width 78 height 22
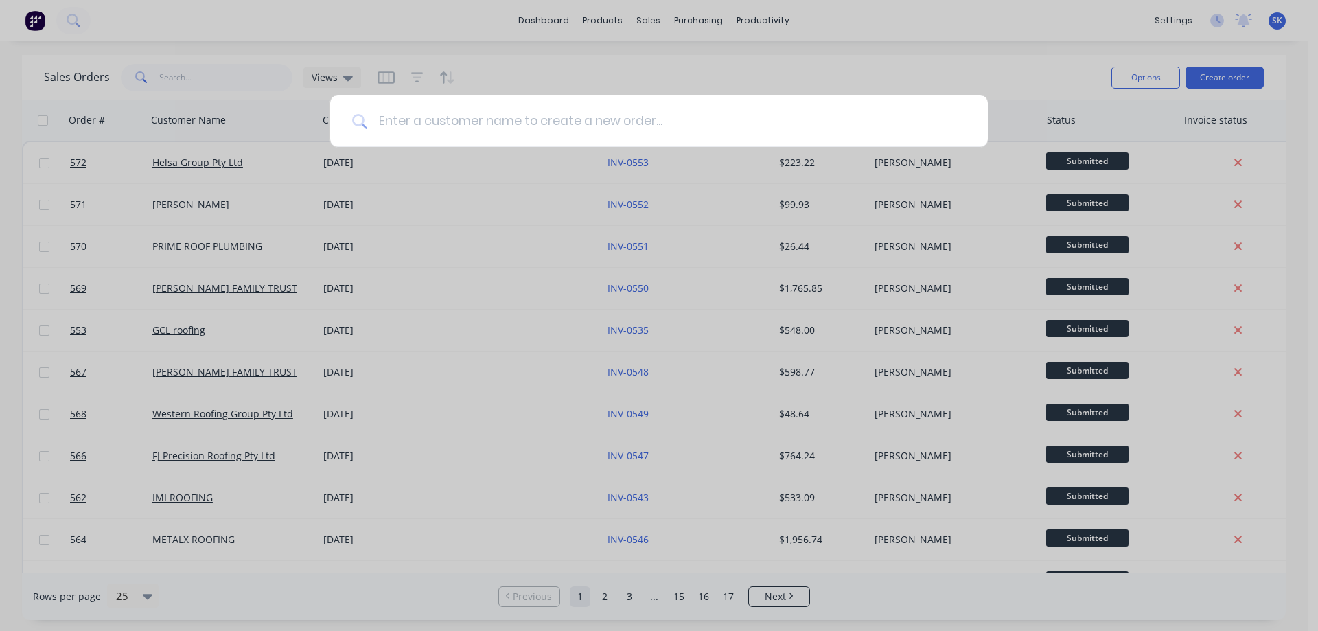
click at [506, 128] on input at bounding box center [666, 121] width 599 height 52
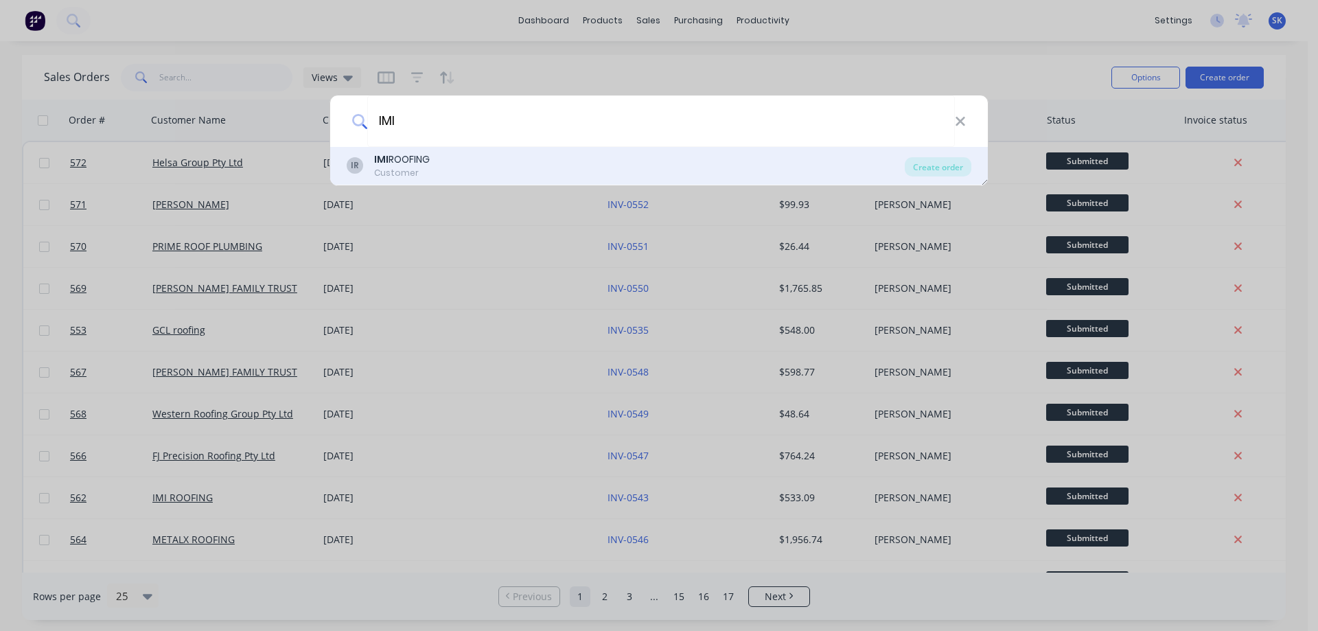
type input "IMI"
click at [448, 163] on div "IR IMI ROOFING Customer" at bounding box center [626, 165] width 558 height 27
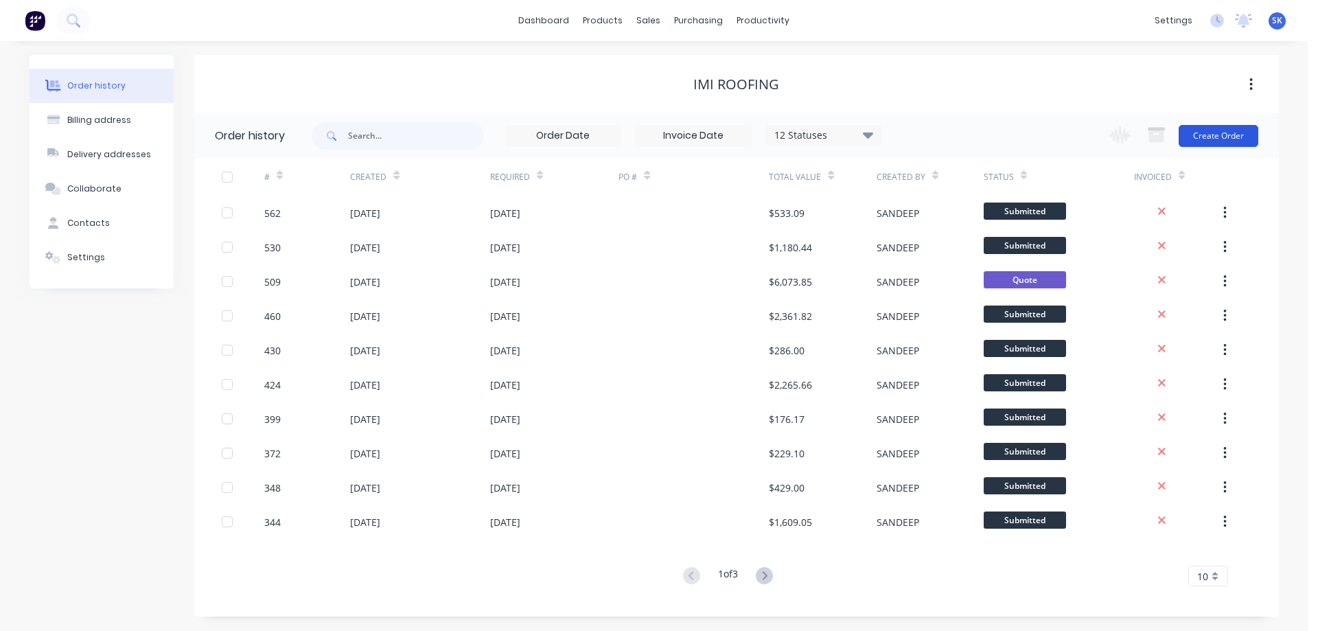
click at [1192, 142] on button "Create Order" at bounding box center [1219, 136] width 80 height 22
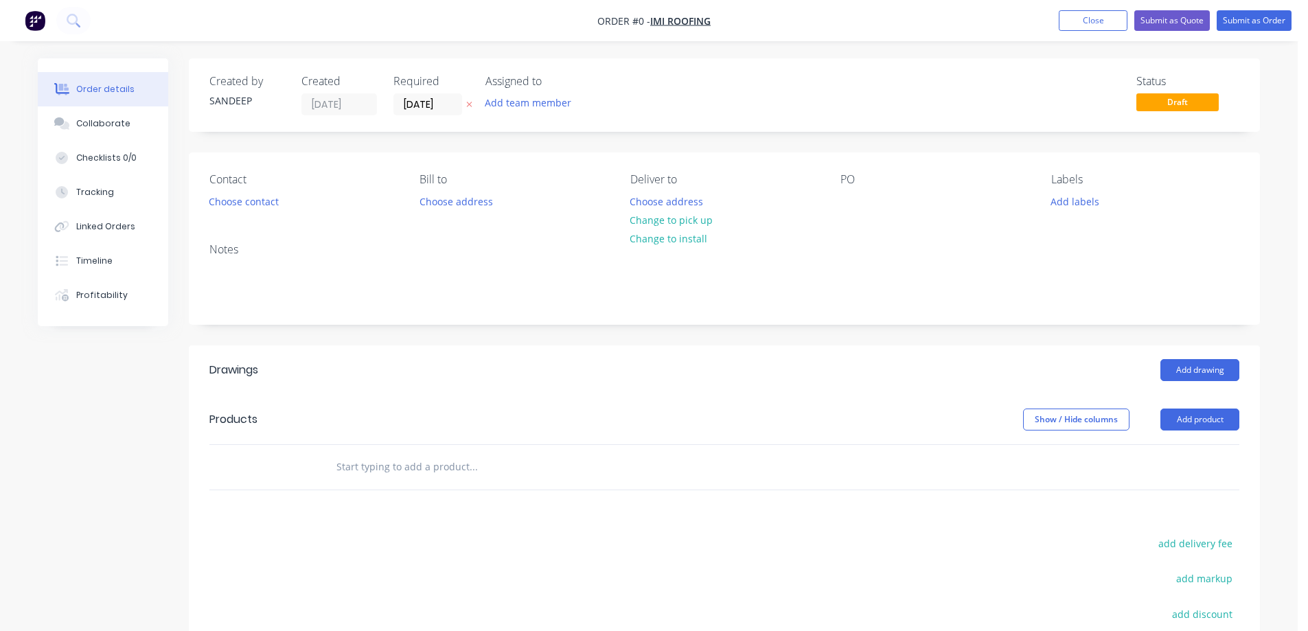
click at [361, 475] on input "text" at bounding box center [473, 466] width 275 height 27
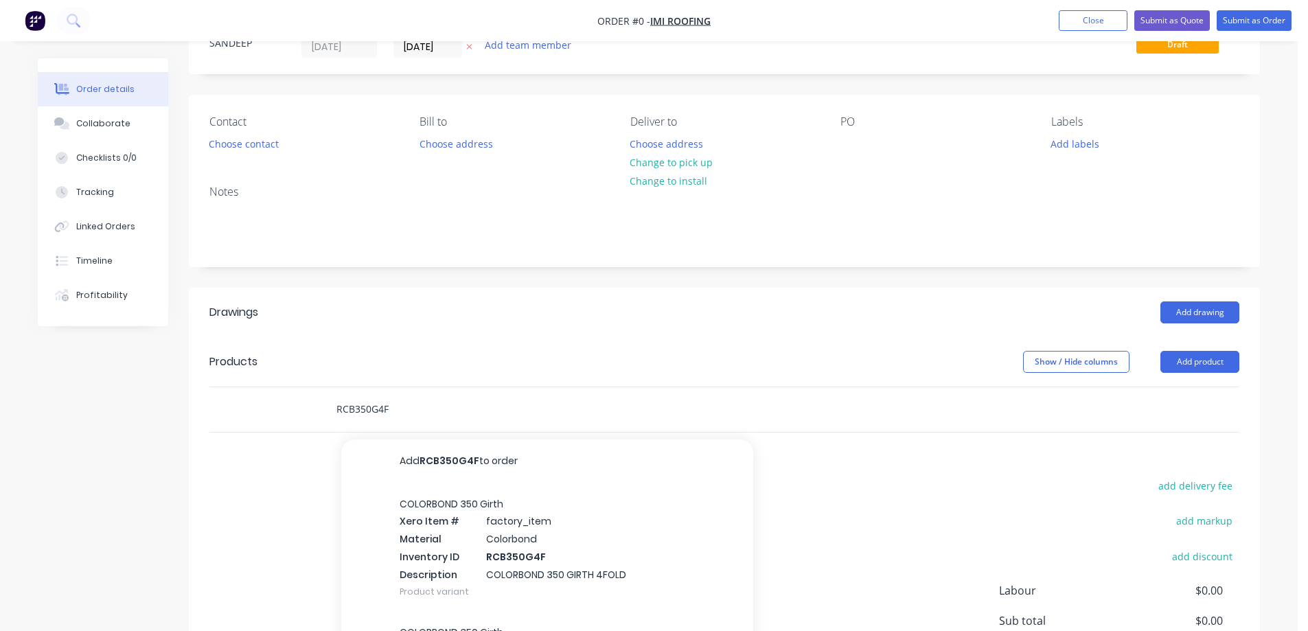
scroll to position [209, 0]
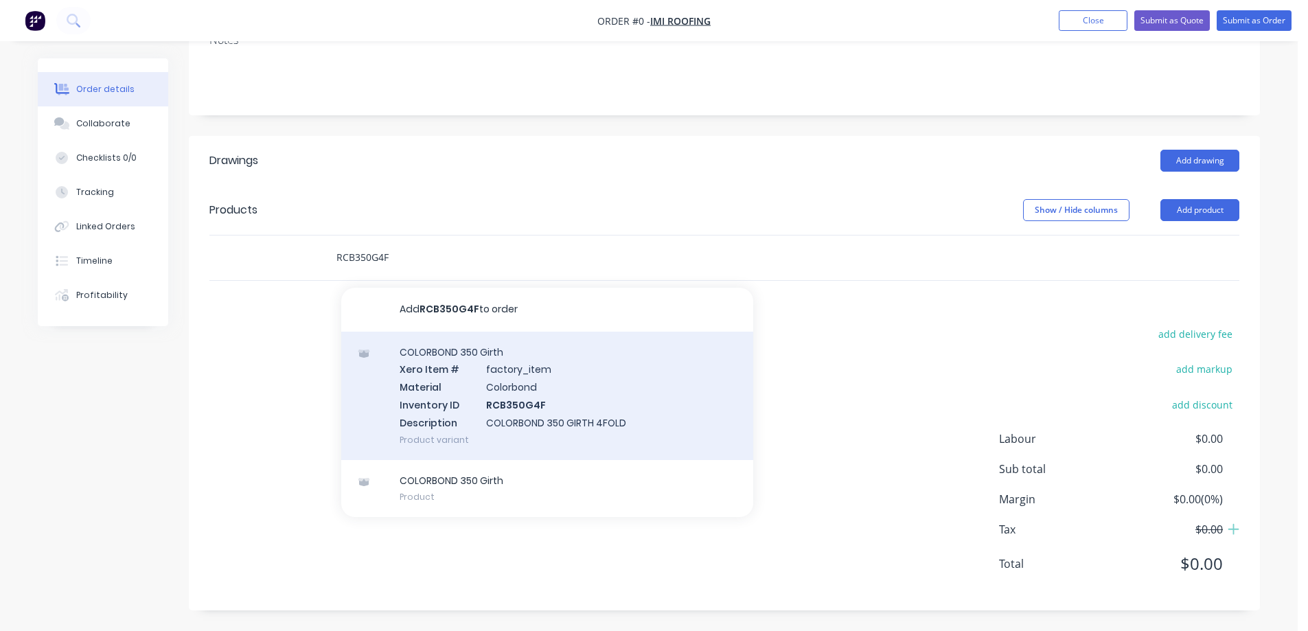
type input "RCB350G4F"
click at [507, 418] on div "COLORBOND 350 Girth Xero Item # factory_item Material Colorbond Inventory ID RC…" at bounding box center [547, 396] width 412 height 128
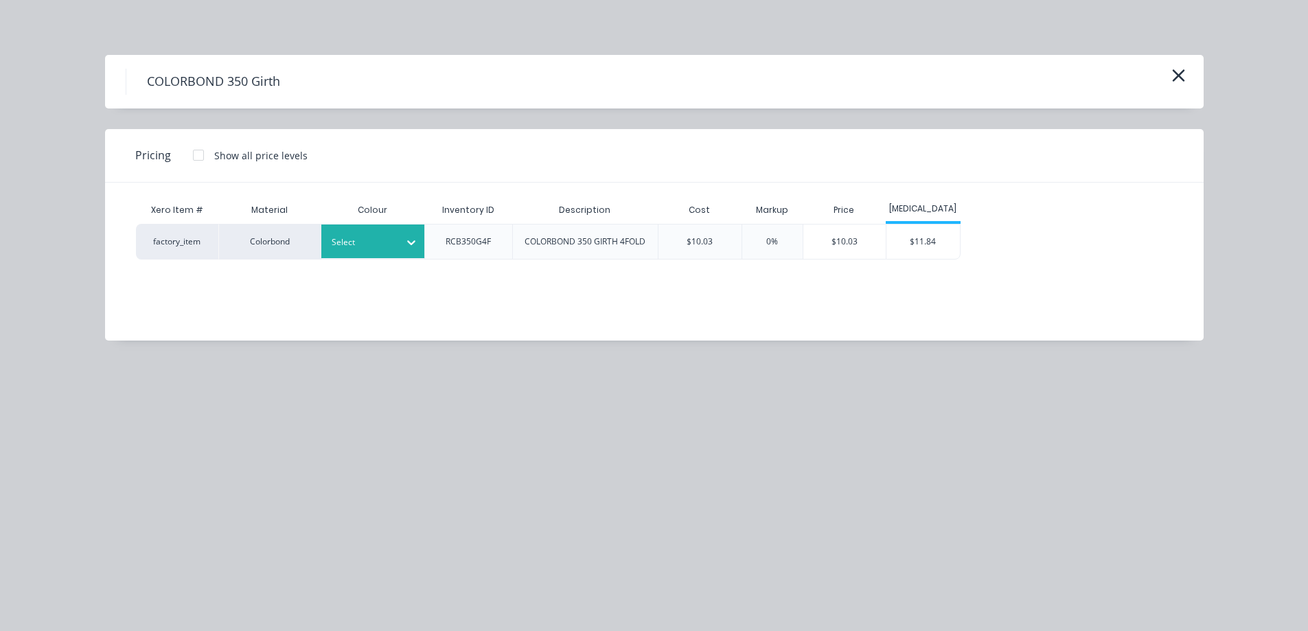
click at [385, 244] on div at bounding box center [363, 242] width 62 height 15
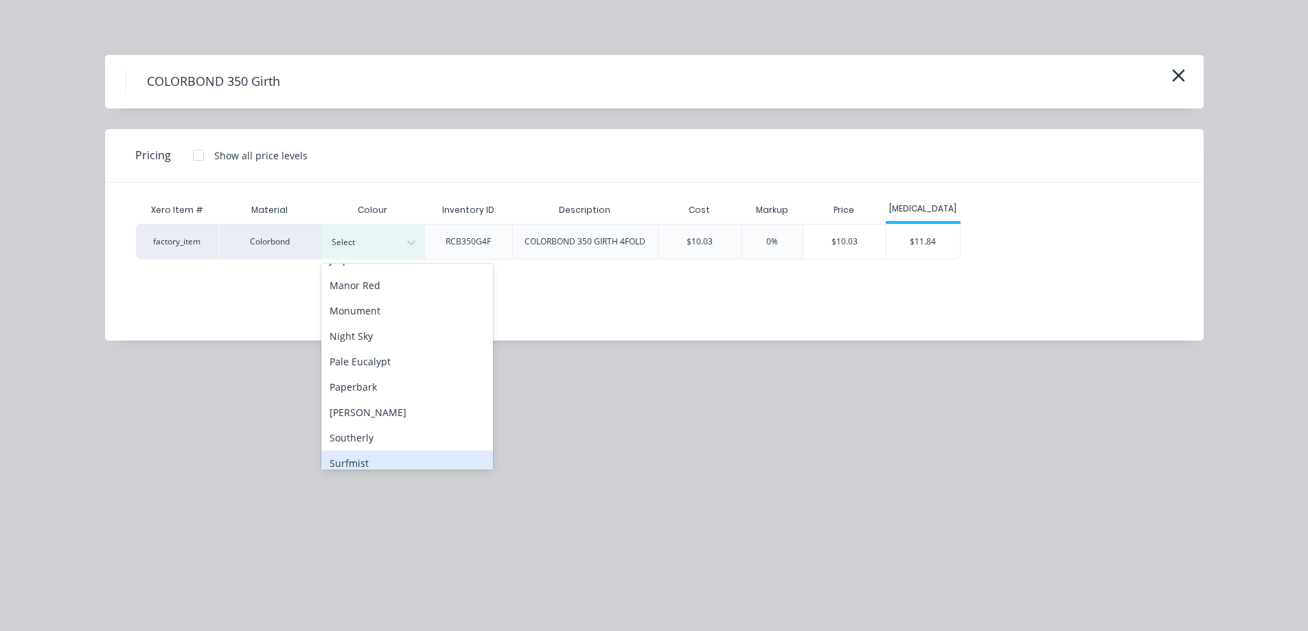
scroll to position [275, 0]
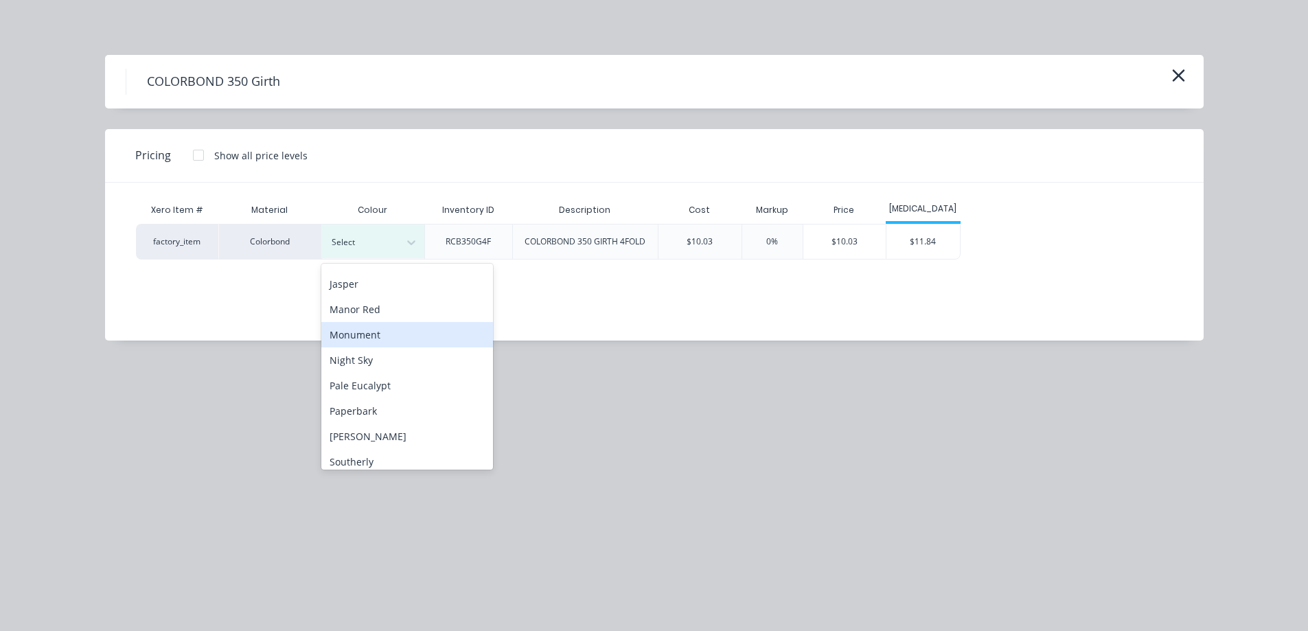
click at [374, 330] on div "Monument" at bounding box center [407, 334] width 172 height 25
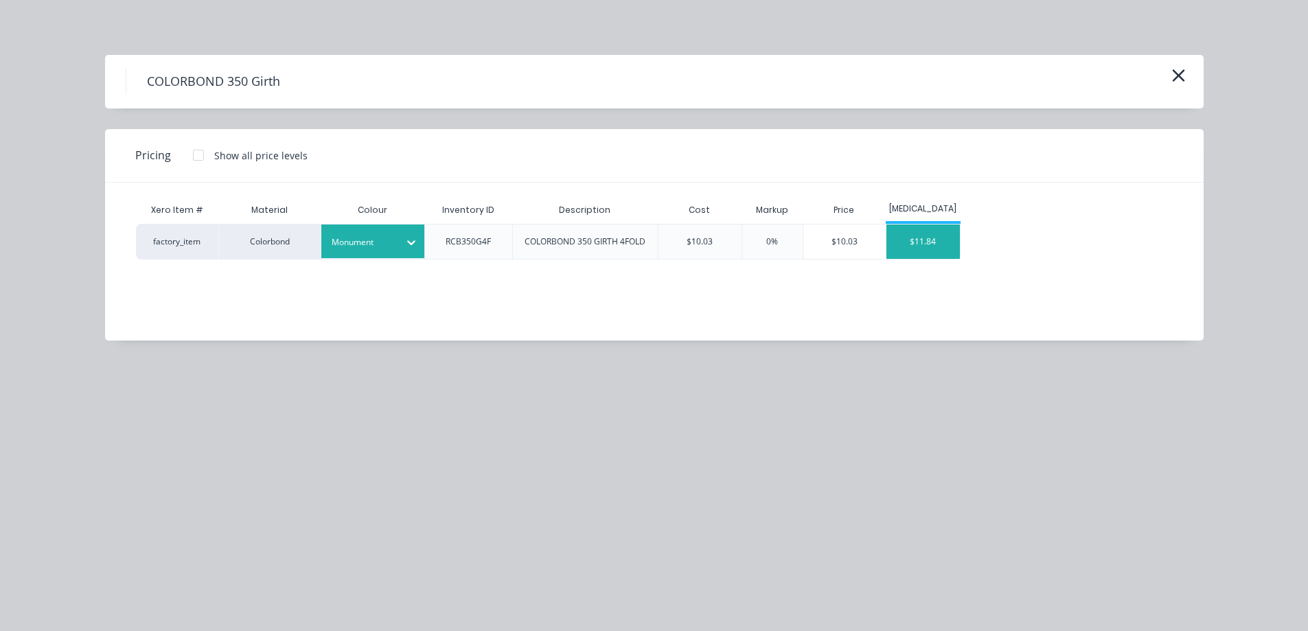
click at [922, 247] on div "$11.84" at bounding box center [923, 242] width 73 height 34
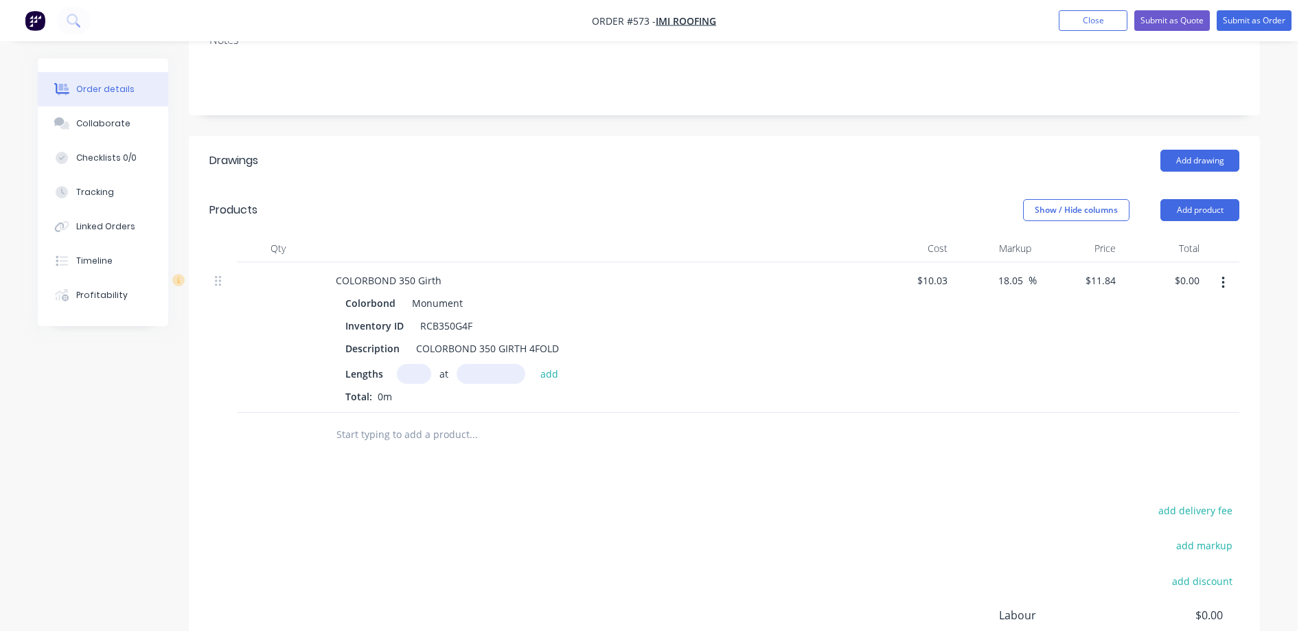
click at [407, 382] on input "text" at bounding box center [414, 374] width 34 height 20
type input "1"
type input "5000mm"
click at [549, 368] on button "add" at bounding box center [550, 373] width 32 height 19
type input "$59.20"
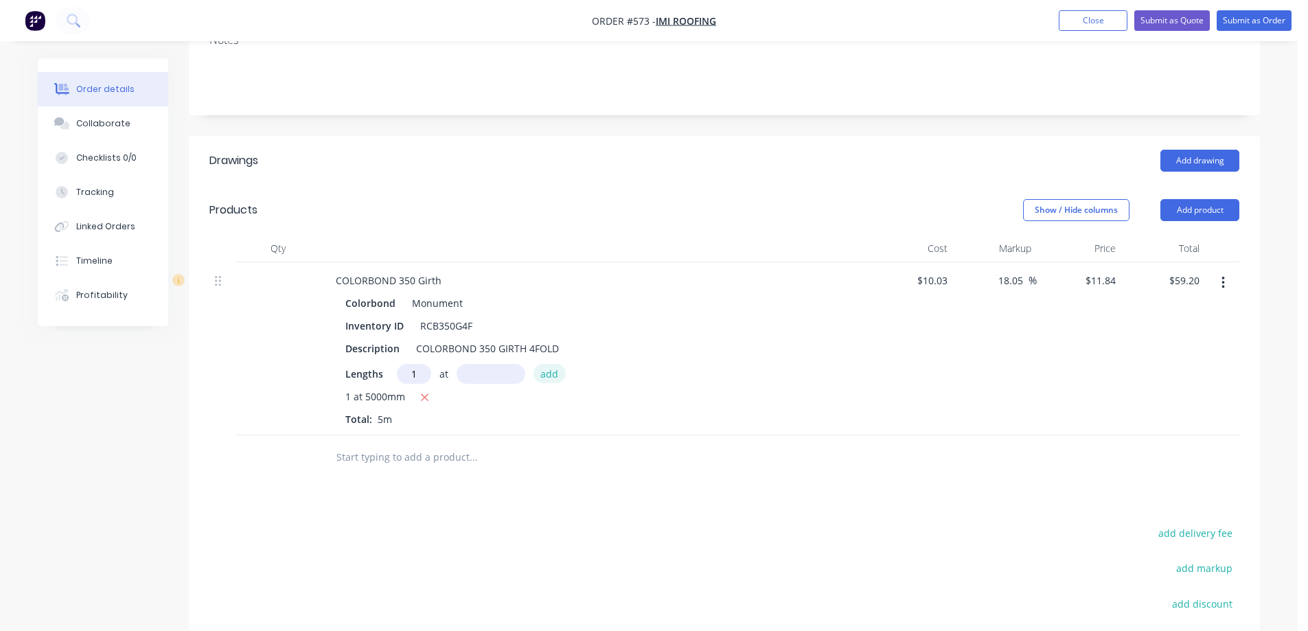
type input "1"
type input "3500mm"
click at [549, 368] on button "add" at bounding box center [550, 373] width 32 height 19
type input "$100.64"
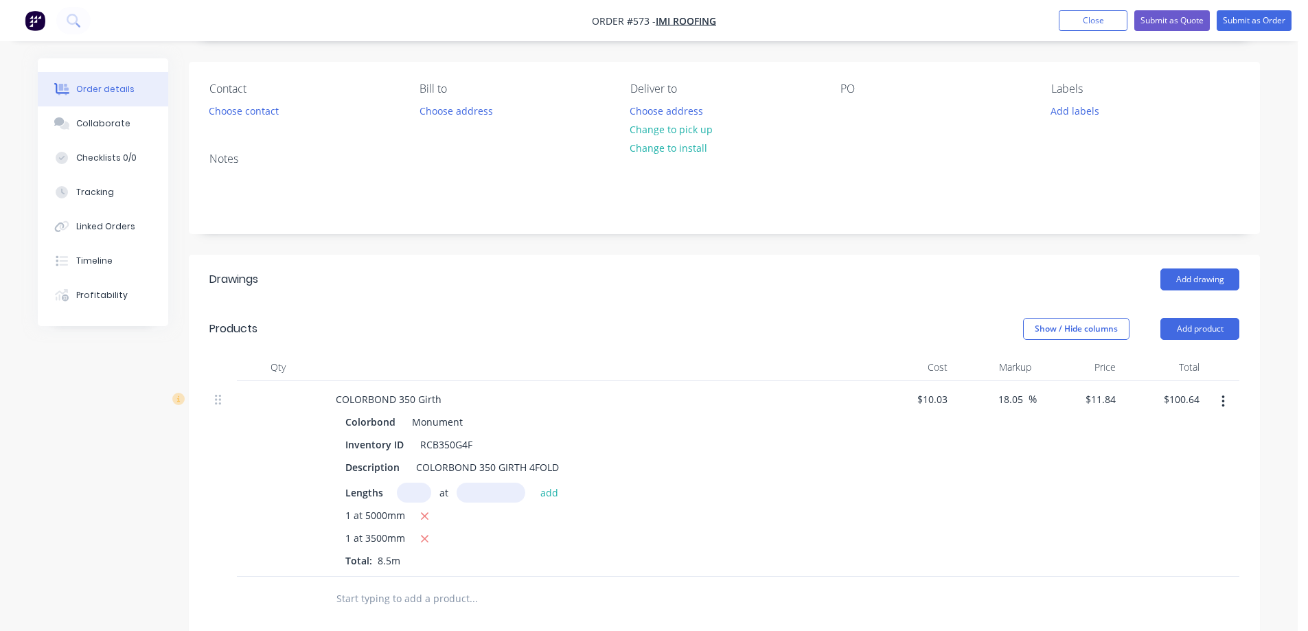
scroll to position [3, 0]
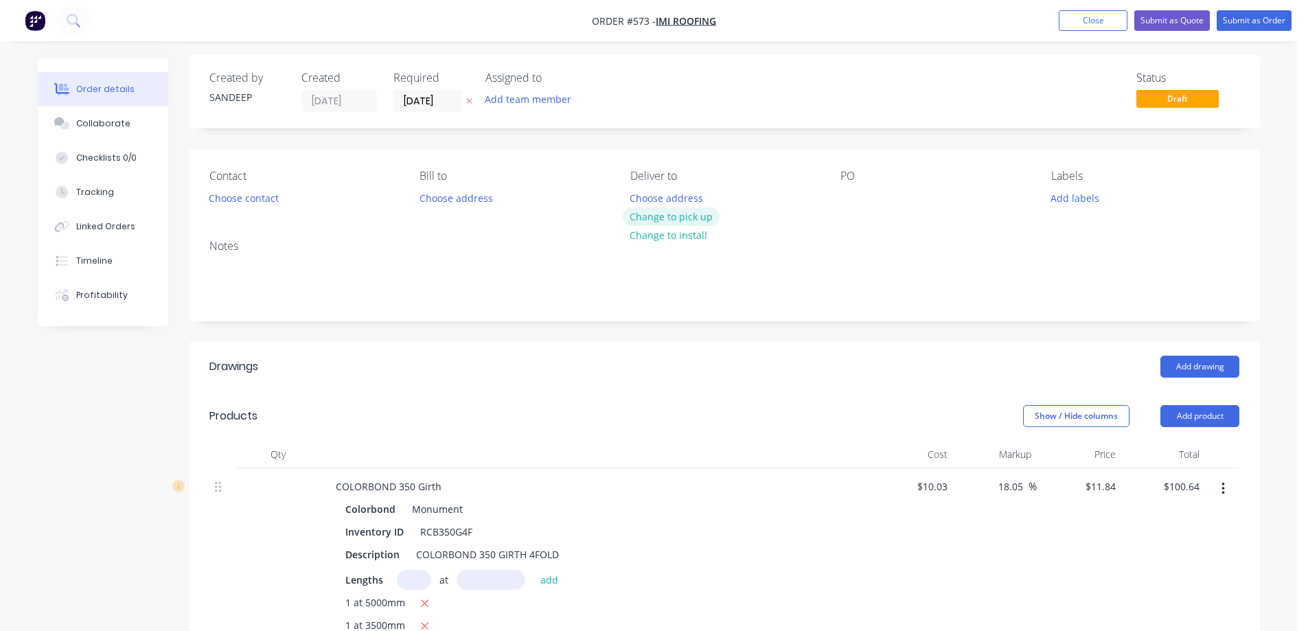
click at [673, 214] on button "Change to pick up" at bounding box center [672, 216] width 98 height 19
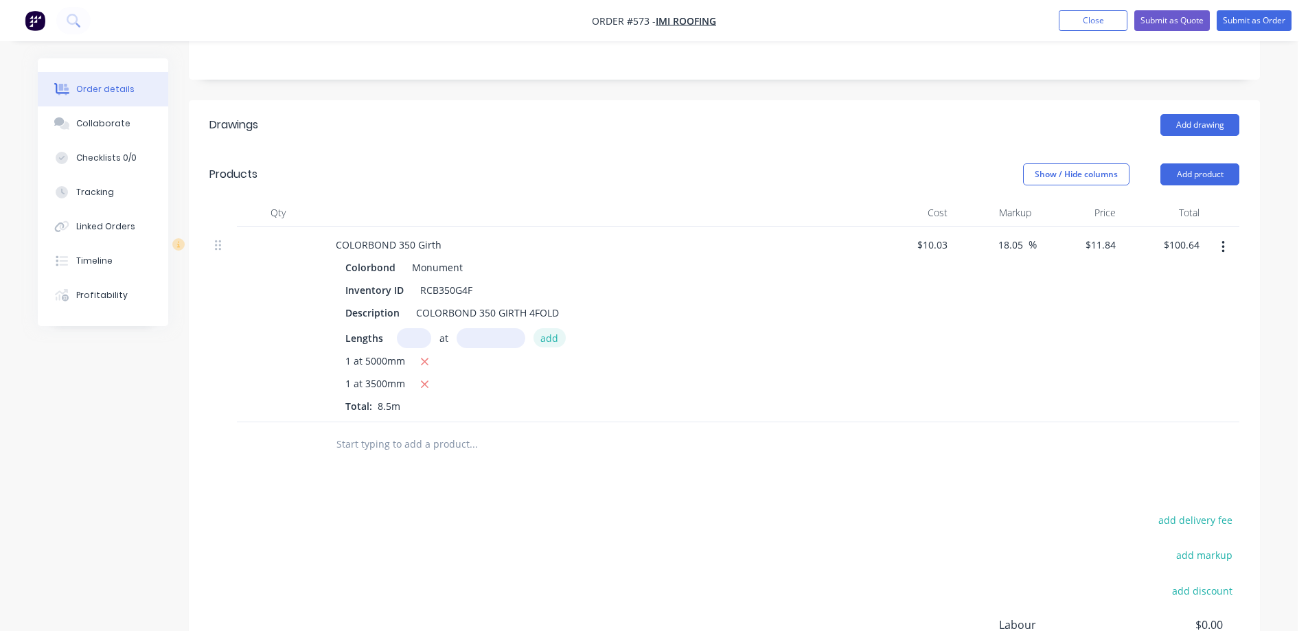
scroll to position [278, 0]
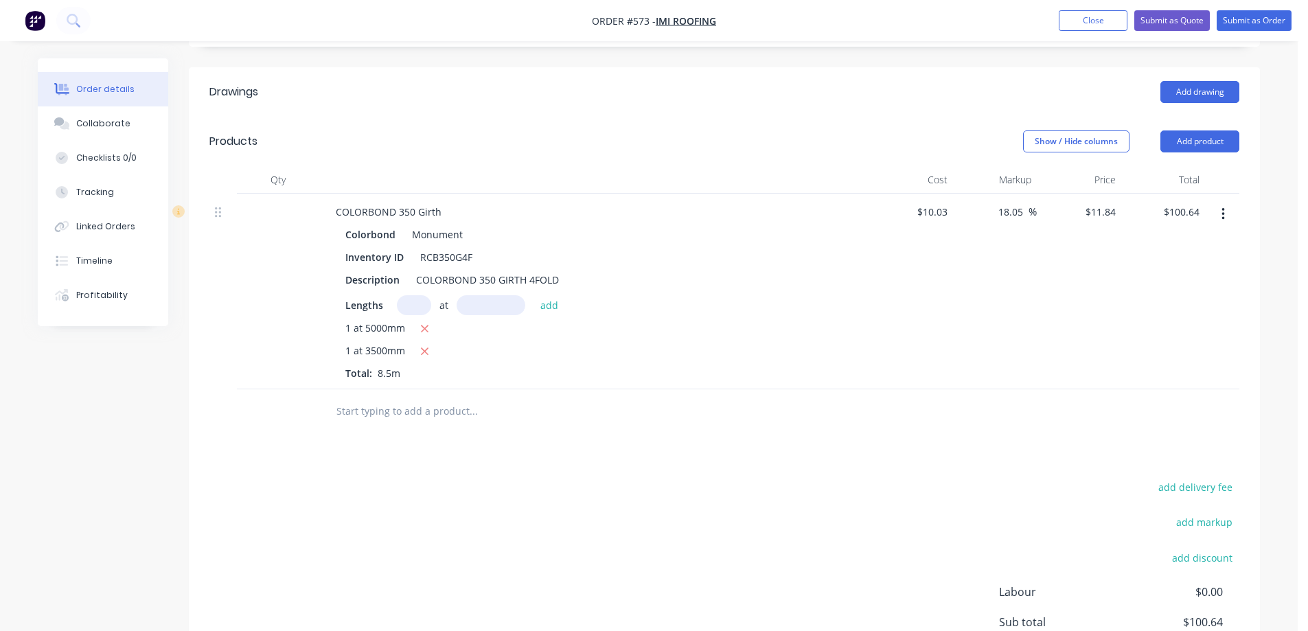
click at [385, 415] on input "text" at bounding box center [473, 411] width 275 height 27
type input "RAINHEAD WITH COVER"
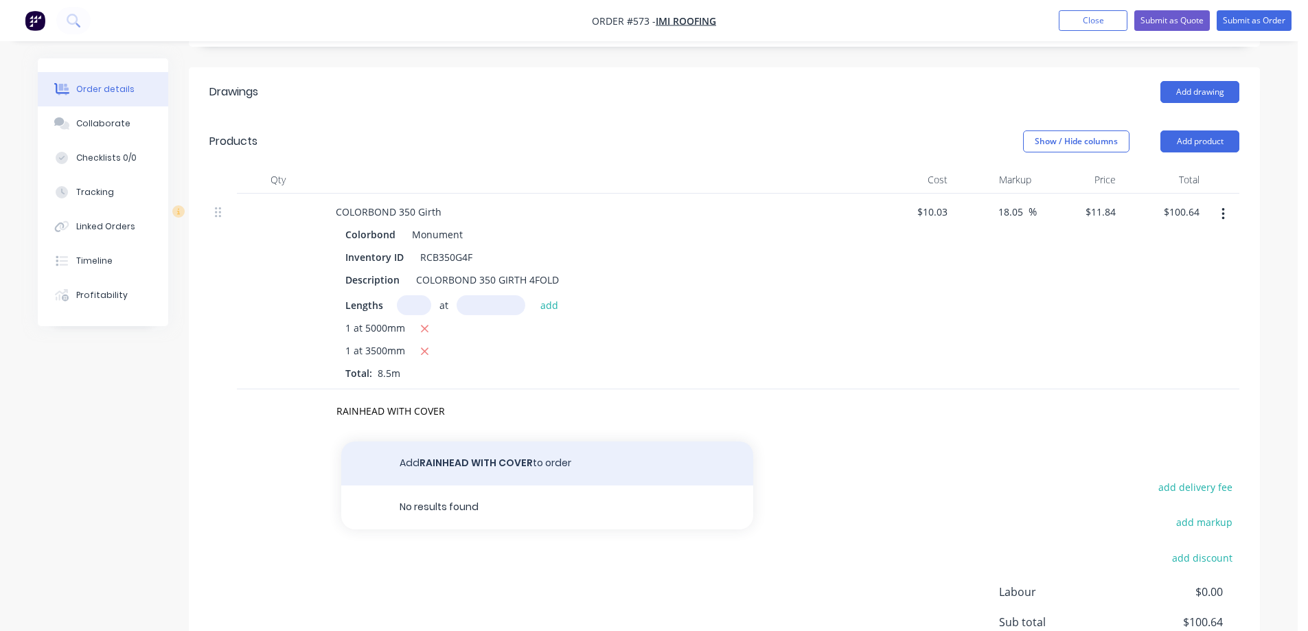
click at [453, 459] on button "Add RAINHEAD WITH COVER to order" at bounding box center [547, 464] width 412 height 44
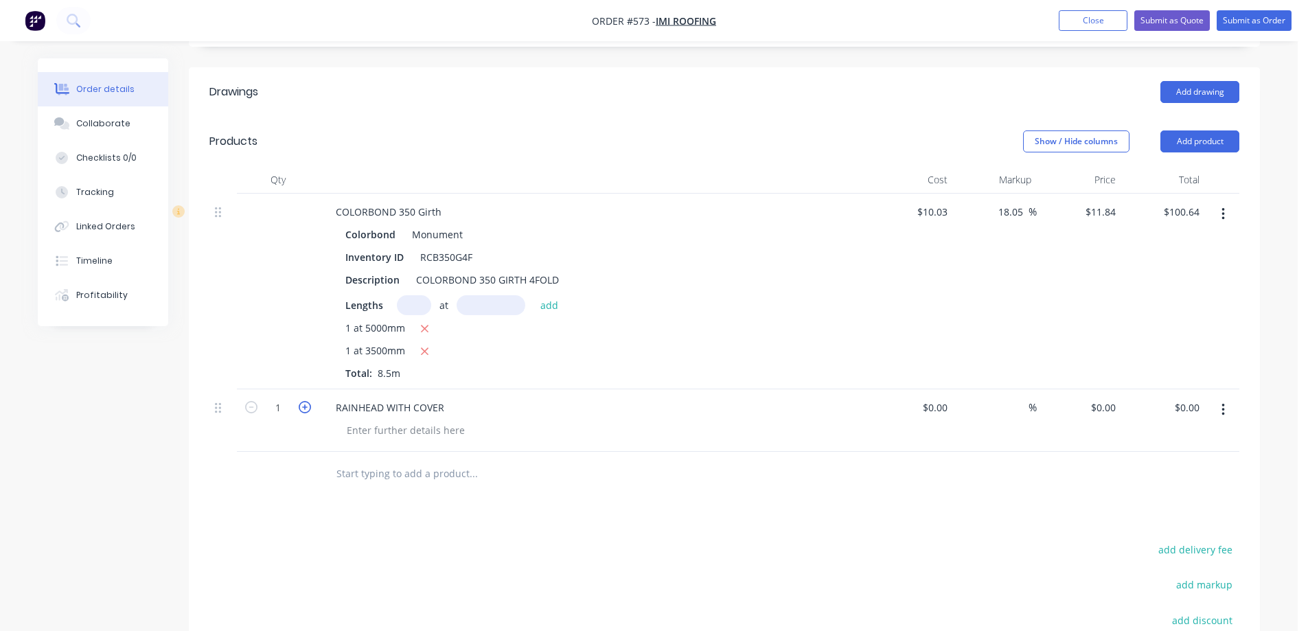
click at [299, 404] on icon "button" at bounding box center [305, 407] width 12 height 12
type input "2"
drag, startPoint x: 347, startPoint y: 231, endPoint x: 463, endPoint y: 232, distance: 116.1
click at [463, 232] on div "Colorbond Monument" at bounding box center [593, 235] width 497 height 20
copy div "Colorbond Monument"
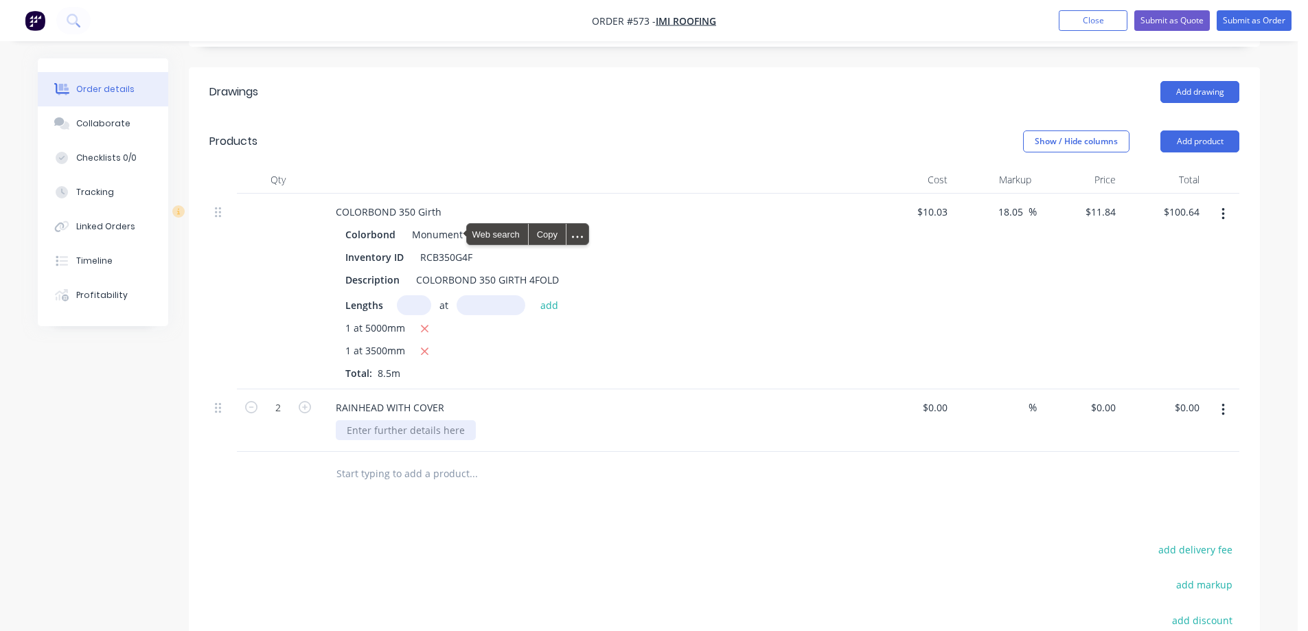
click at [398, 434] on div at bounding box center [406, 430] width 140 height 20
paste div
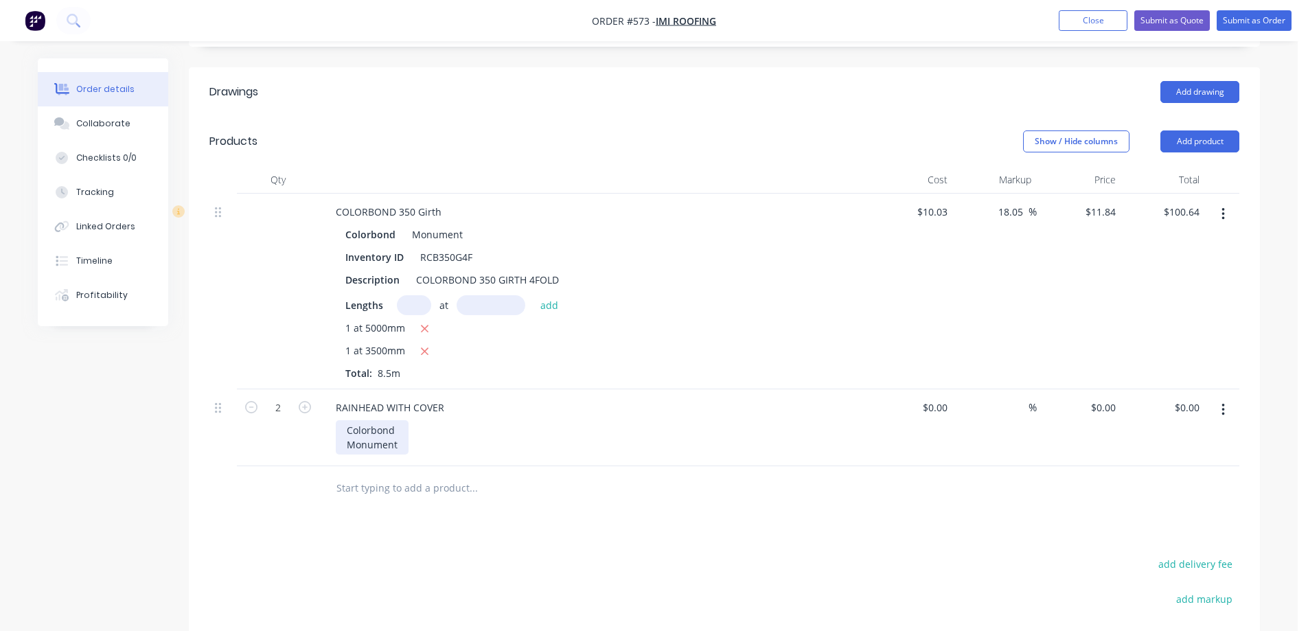
drag, startPoint x: 349, startPoint y: 444, endPoint x: 372, endPoint y: 439, distance: 23.2
click at [349, 444] on div "Colorbond Monument" at bounding box center [372, 437] width 73 height 34
click at [389, 498] on div "Drawings Add drawing Products Show / Hide columns Add product Qty Cost Markup P…" at bounding box center [724, 446] width 1071 height 759
click at [1104, 407] on div "0 $0.00" at bounding box center [1102, 408] width 37 height 20
type input "$70.00"
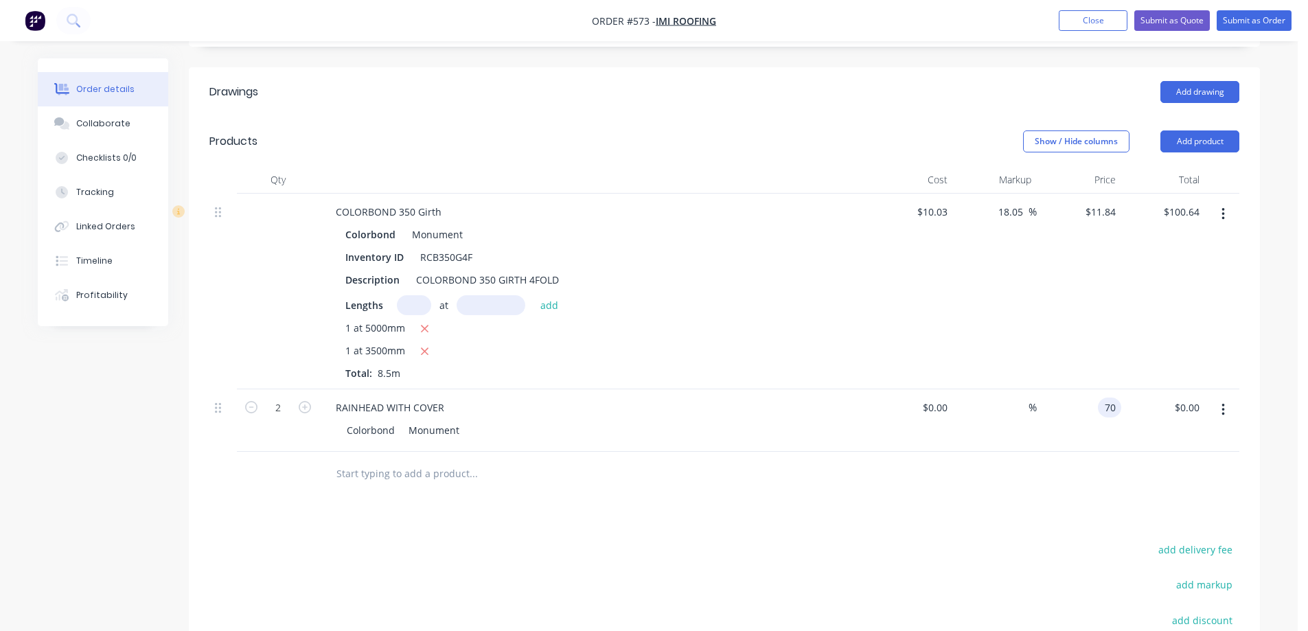
type input "$140.00"
click at [968, 519] on div "Drawings Add drawing Products Show / Hide columns Add product Qty Cost Markup P…" at bounding box center [724, 446] width 1071 height 759
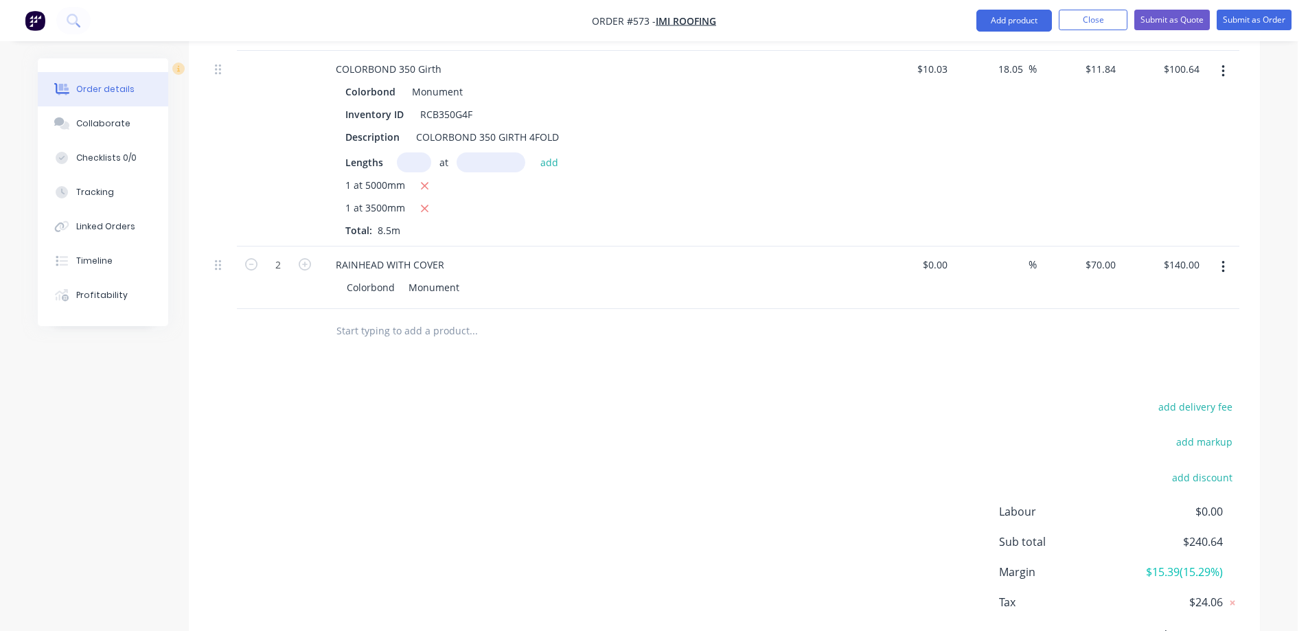
scroll to position [494, 0]
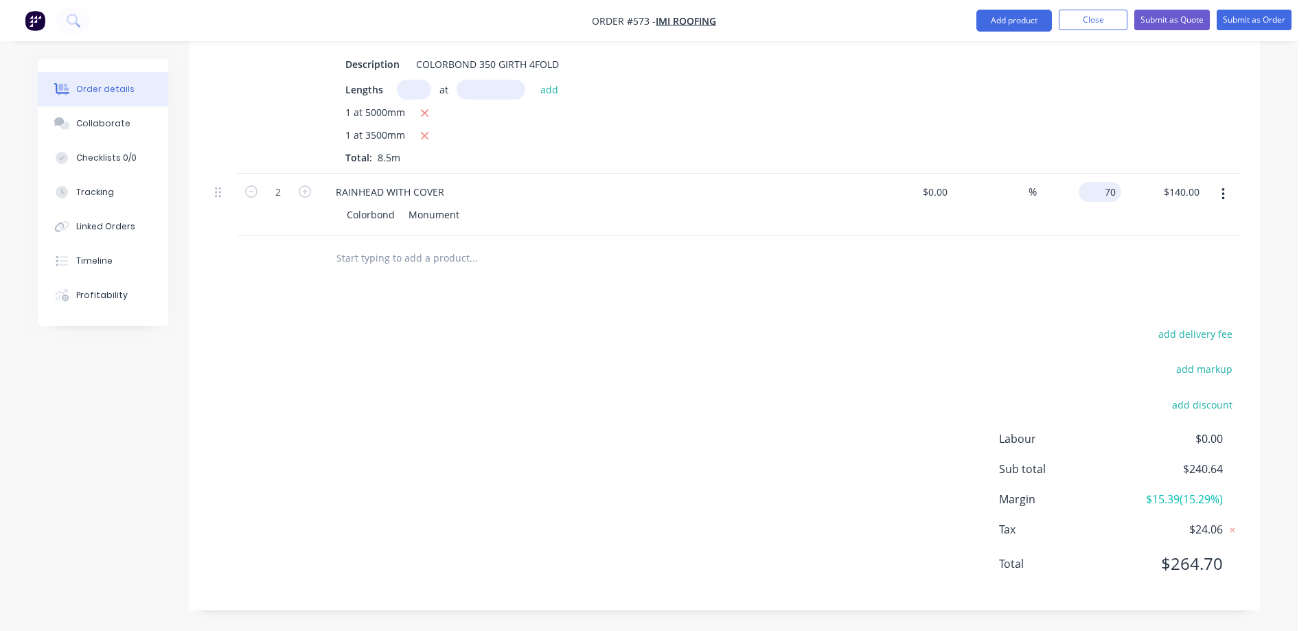
click at [1111, 182] on div "70 $70.00" at bounding box center [1102, 192] width 37 height 20
type input "$65.00"
type input "$130.00"
click at [1031, 302] on div "Drawings Add drawing Products Show / Hide columns Add product Qty Cost Markup P…" at bounding box center [724, 231] width 1071 height 759
click at [1153, 23] on button "Submit as Quote" at bounding box center [1172, 20] width 76 height 21
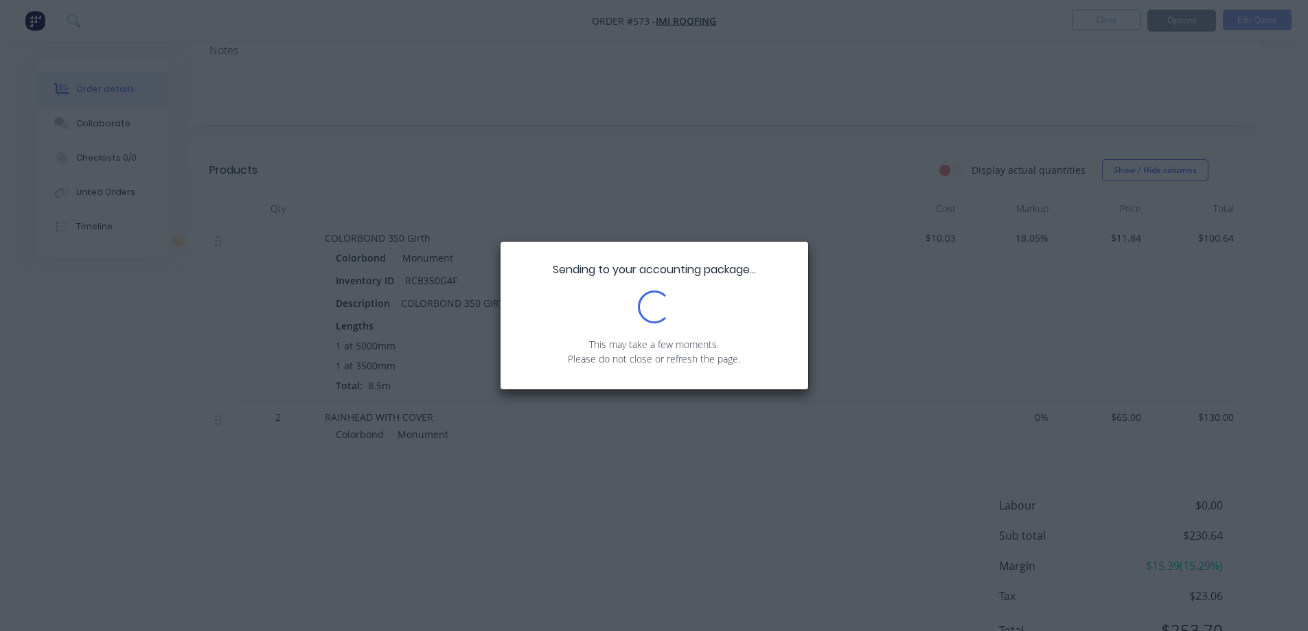
scroll to position [206, 0]
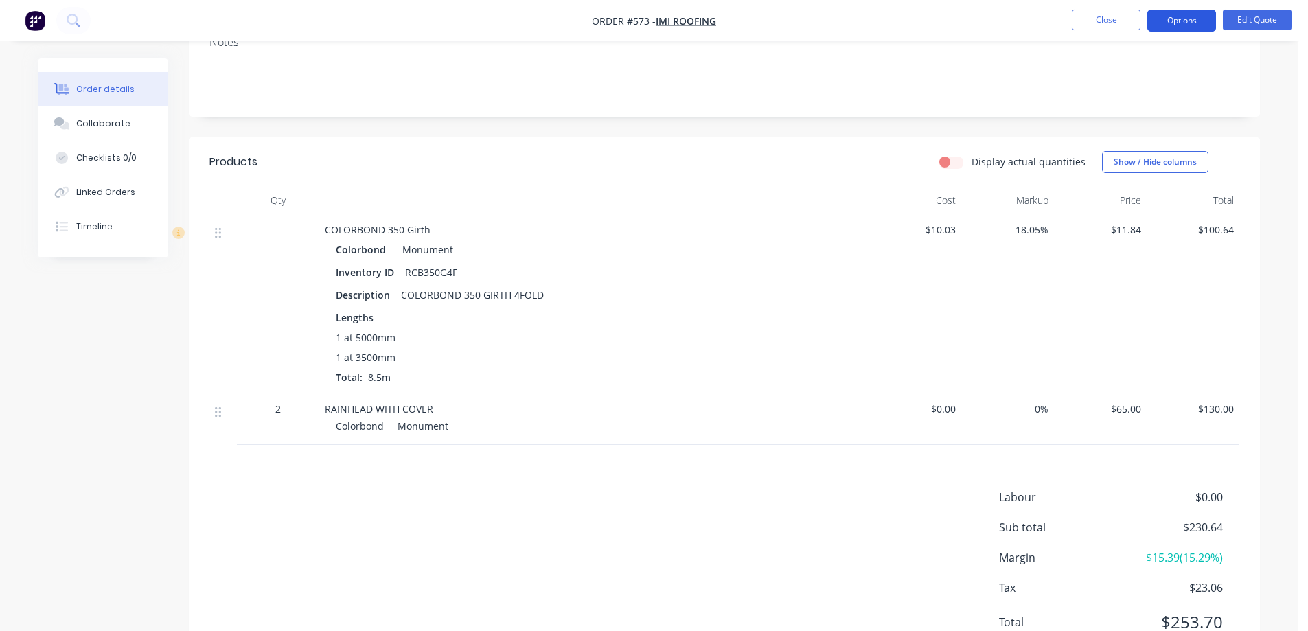
click at [1185, 26] on button "Options" at bounding box center [1181, 21] width 69 height 22
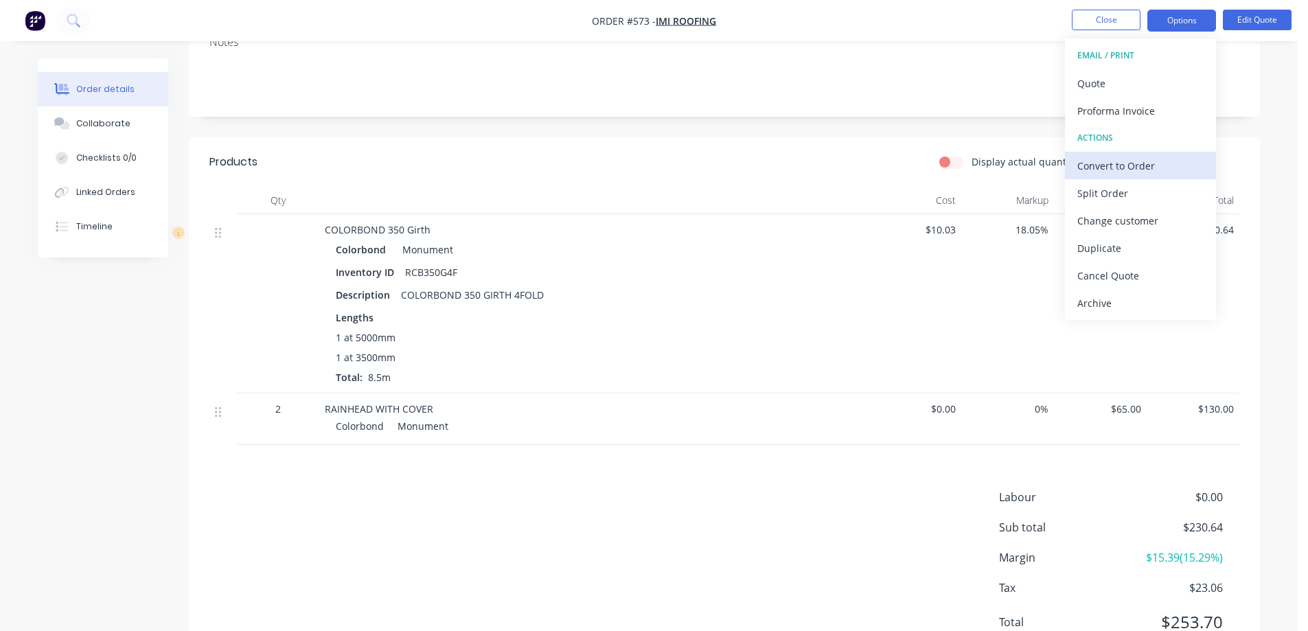
click at [1110, 161] on div "Convert to Order" at bounding box center [1140, 166] width 126 height 20
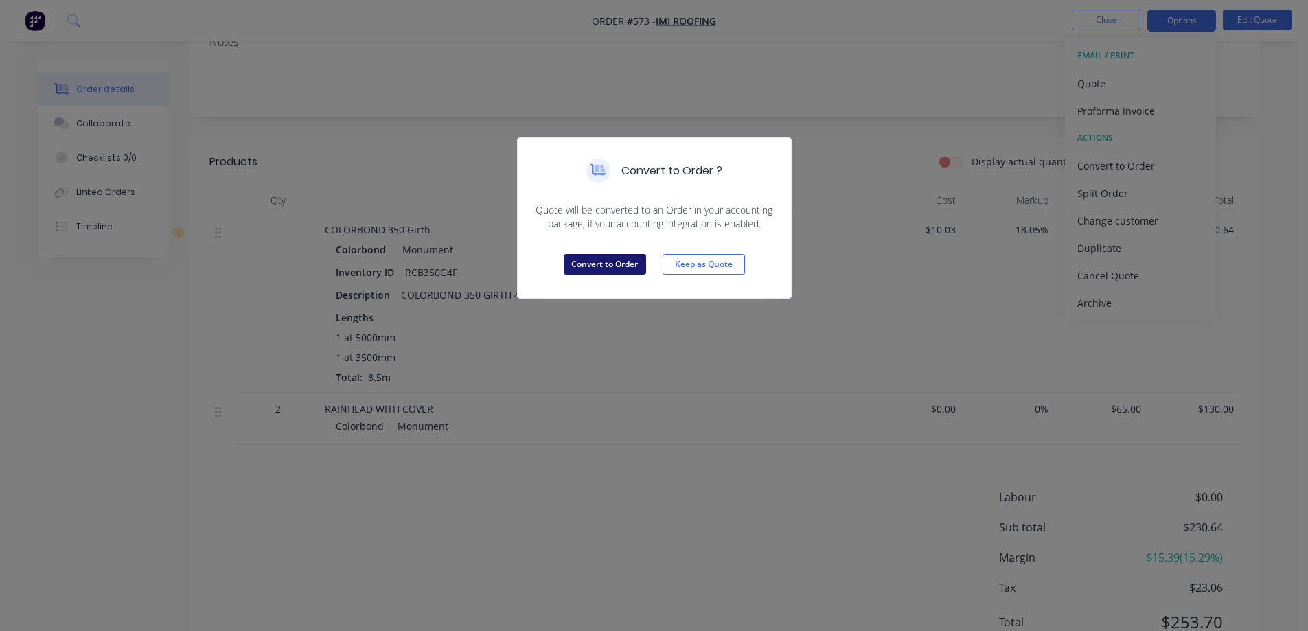
click at [621, 263] on button "Convert to Order" at bounding box center [605, 264] width 82 height 21
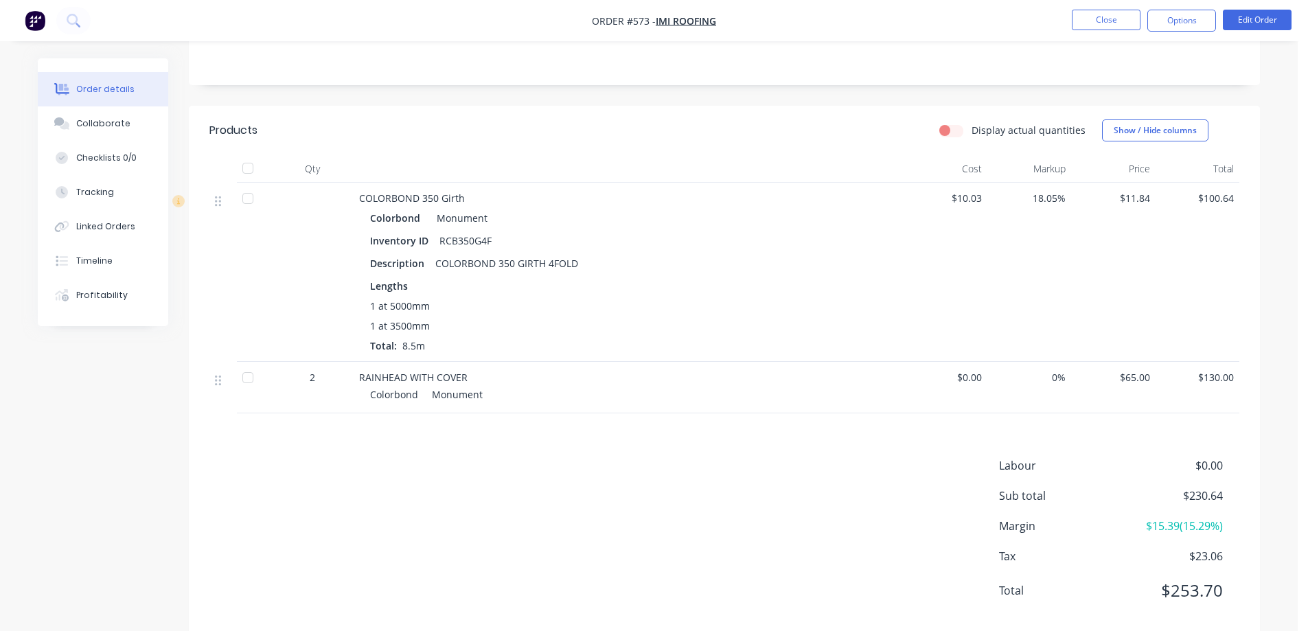
scroll to position [264, 0]
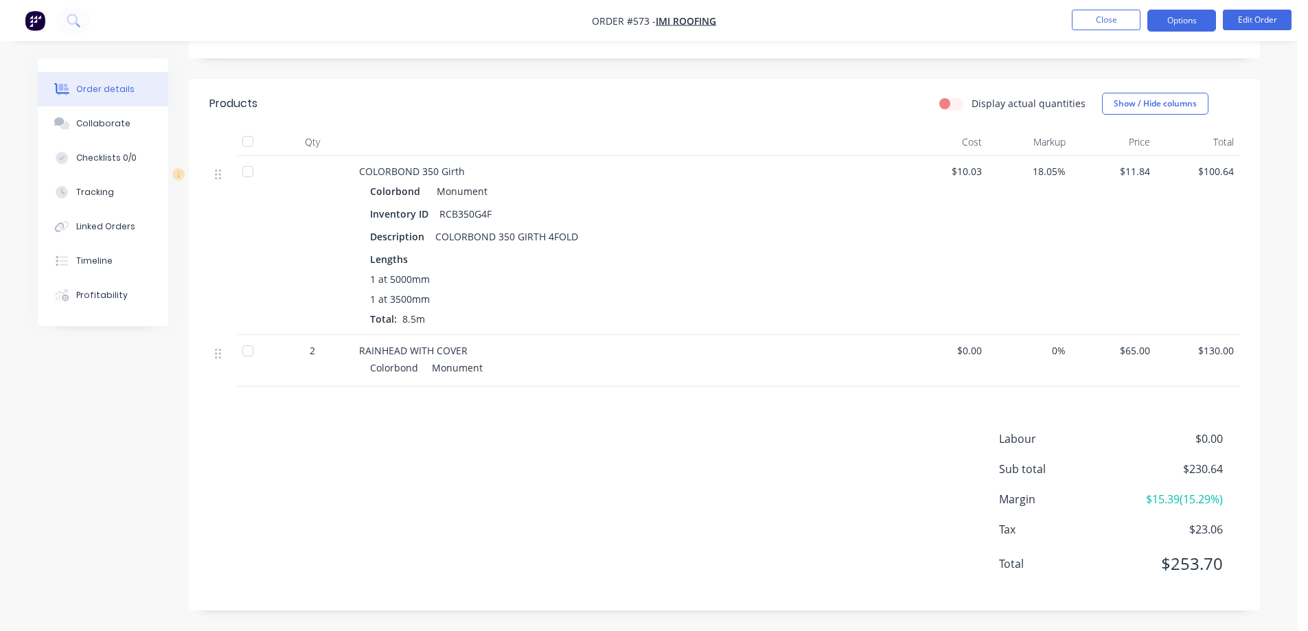
click at [1183, 23] on button "Options" at bounding box center [1181, 21] width 69 height 22
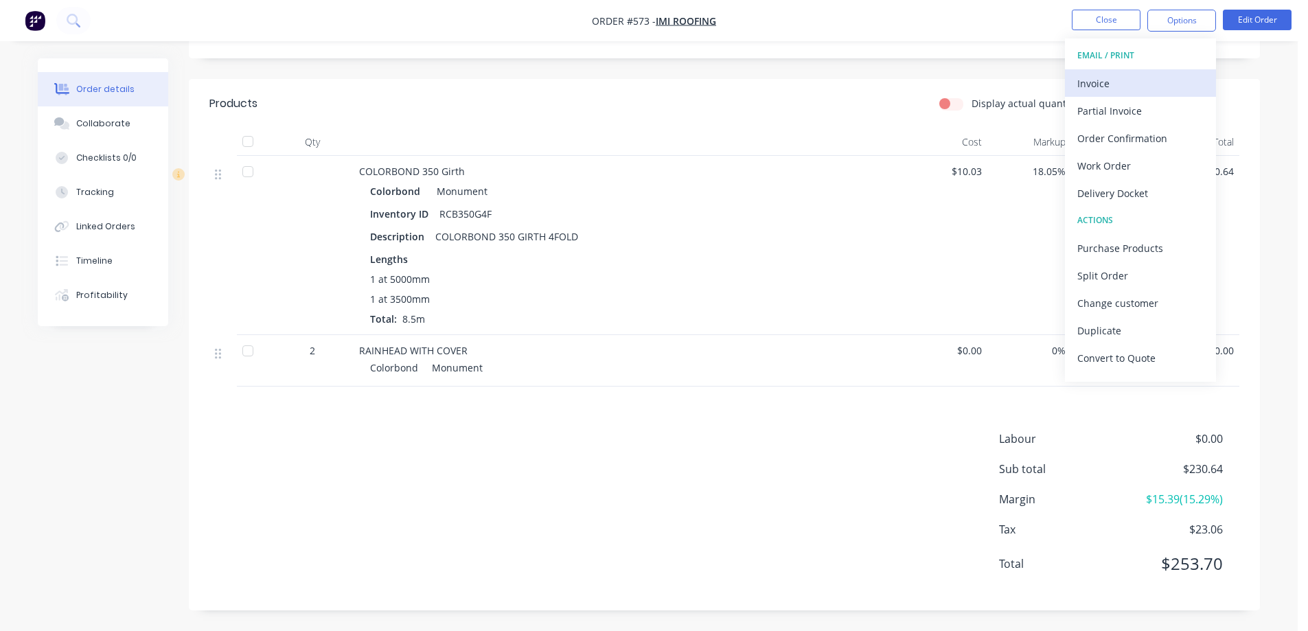
click at [1125, 85] on div "Invoice" at bounding box center [1140, 83] width 126 height 20
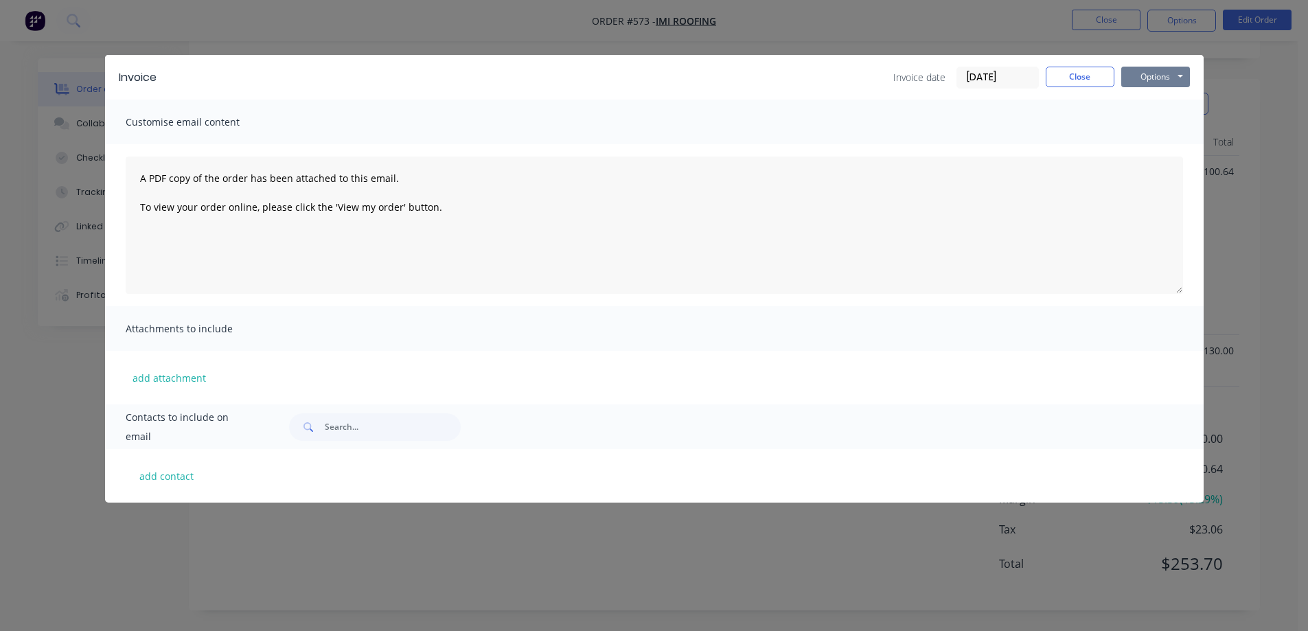
click at [1141, 72] on button "Options" at bounding box center [1155, 77] width 69 height 21
click at [1137, 95] on button "Preview" at bounding box center [1165, 101] width 88 height 23
click at [1080, 85] on button "Close" at bounding box center [1080, 77] width 69 height 21
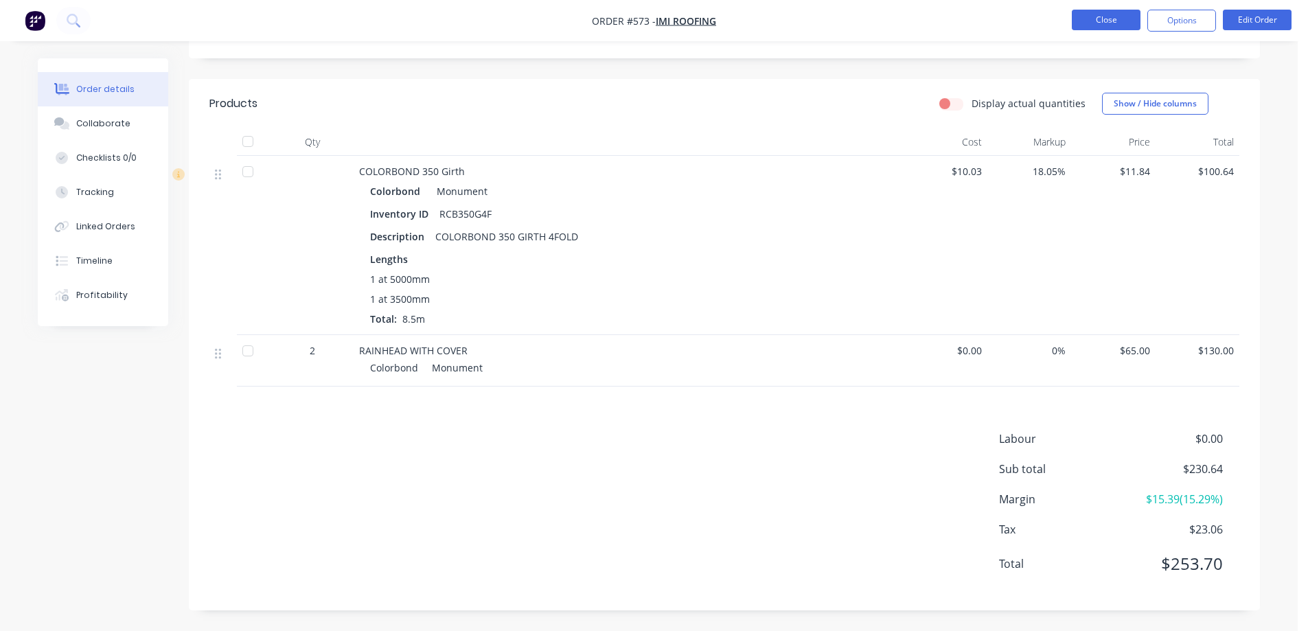
click at [1097, 23] on button "Close" at bounding box center [1106, 20] width 69 height 21
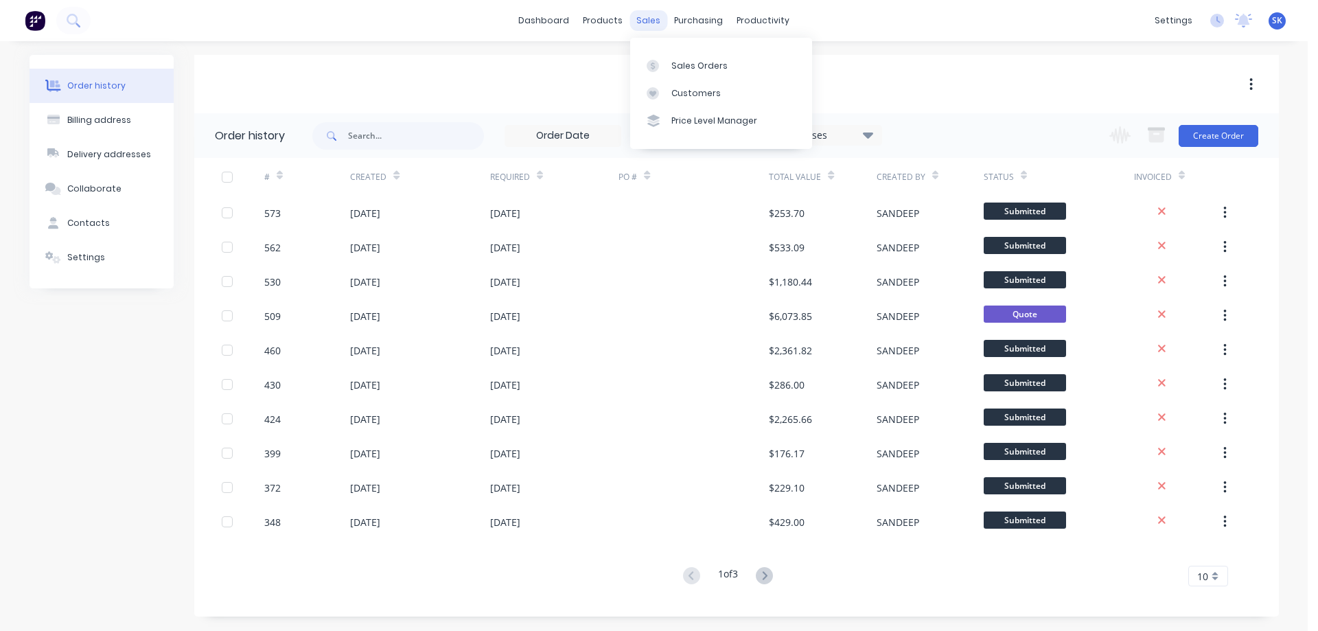
click at [655, 20] on div "sales" at bounding box center [649, 20] width 38 height 21
click at [679, 74] on link "Sales Orders" at bounding box center [721, 65] width 182 height 27
